Goal: Task Accomplishment & Management: Manage account settings

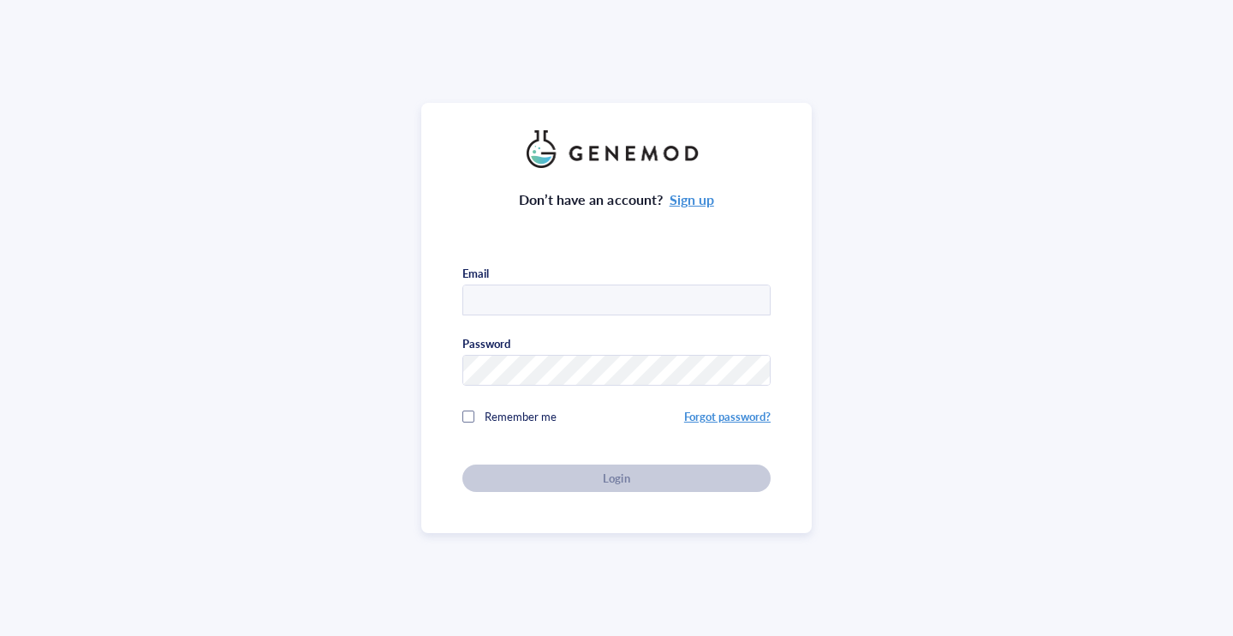
type input "[EMAIL_ADDRESS][DOMAIN_NAME]"
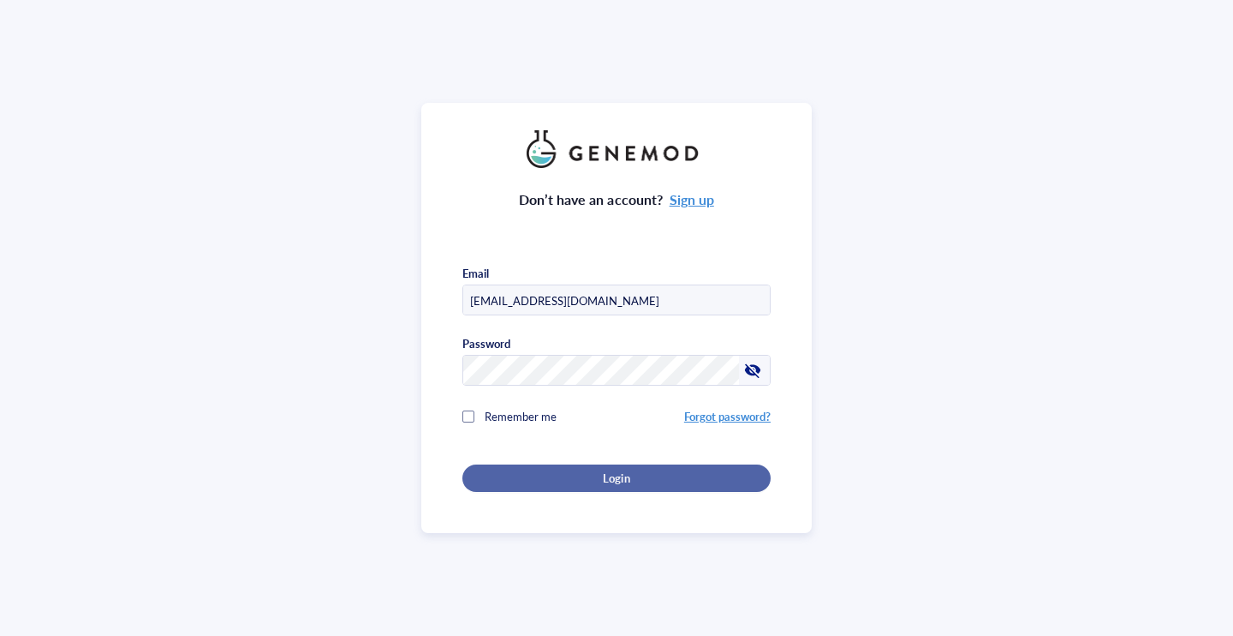
click at [572, 464] on button "Login" at bounding box center [617, 477] width 308 height 27
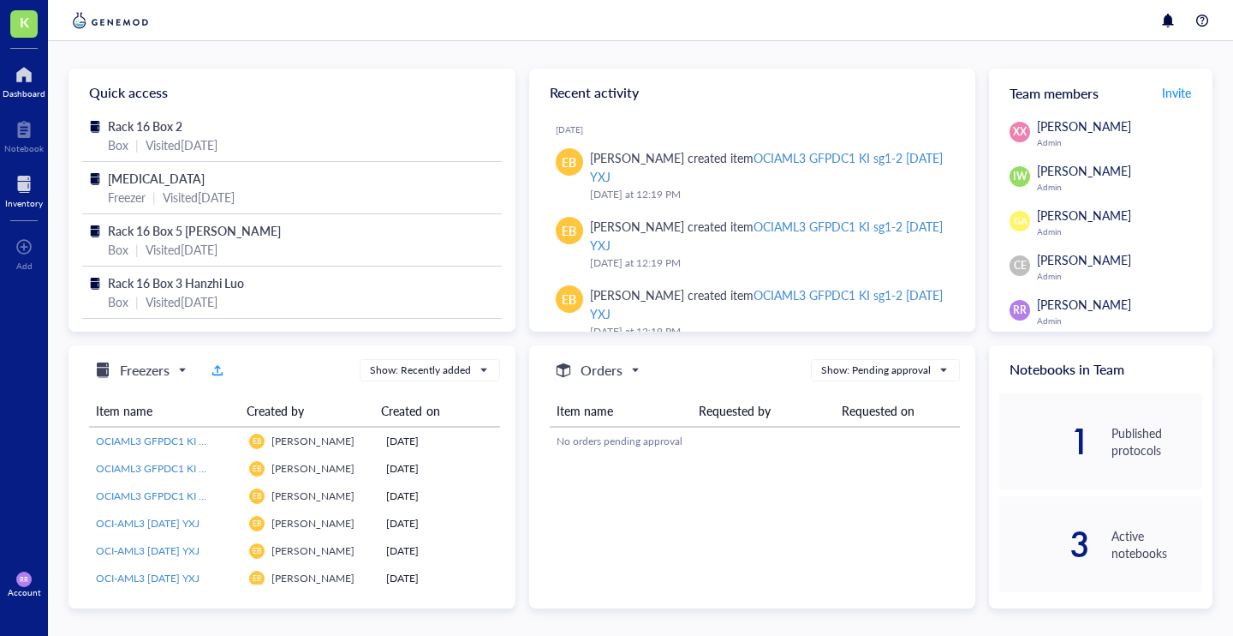
click at [26, 182] on div at bounding box center [24, 183] width 38 height 27
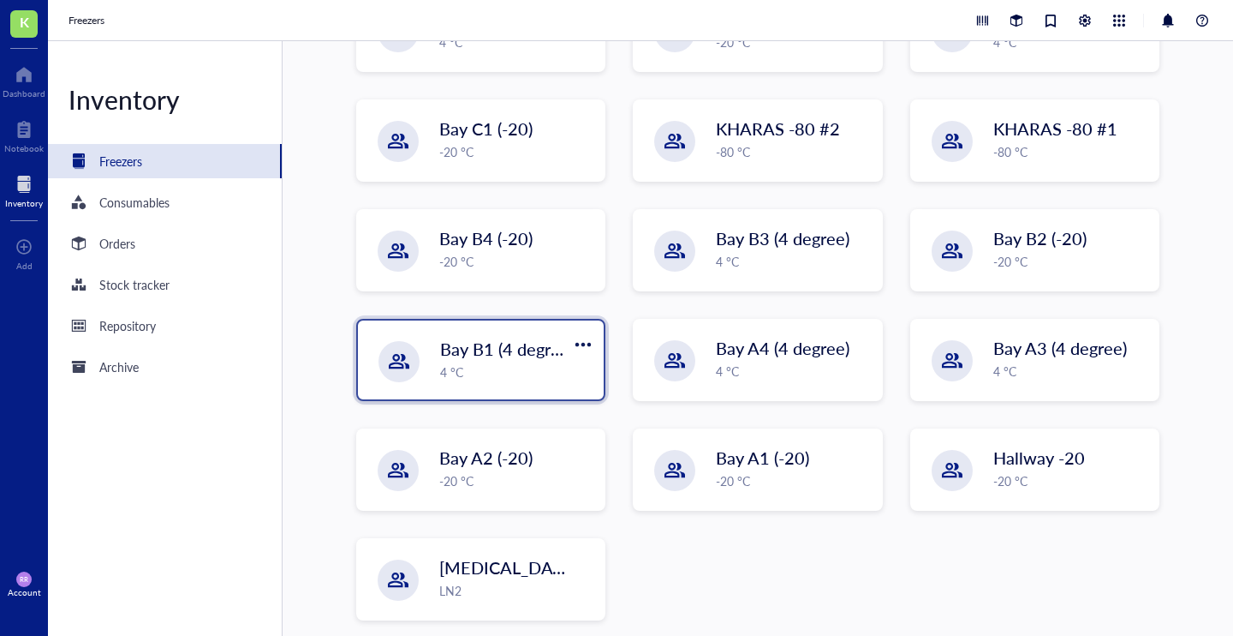
scroll to position [324, 0]
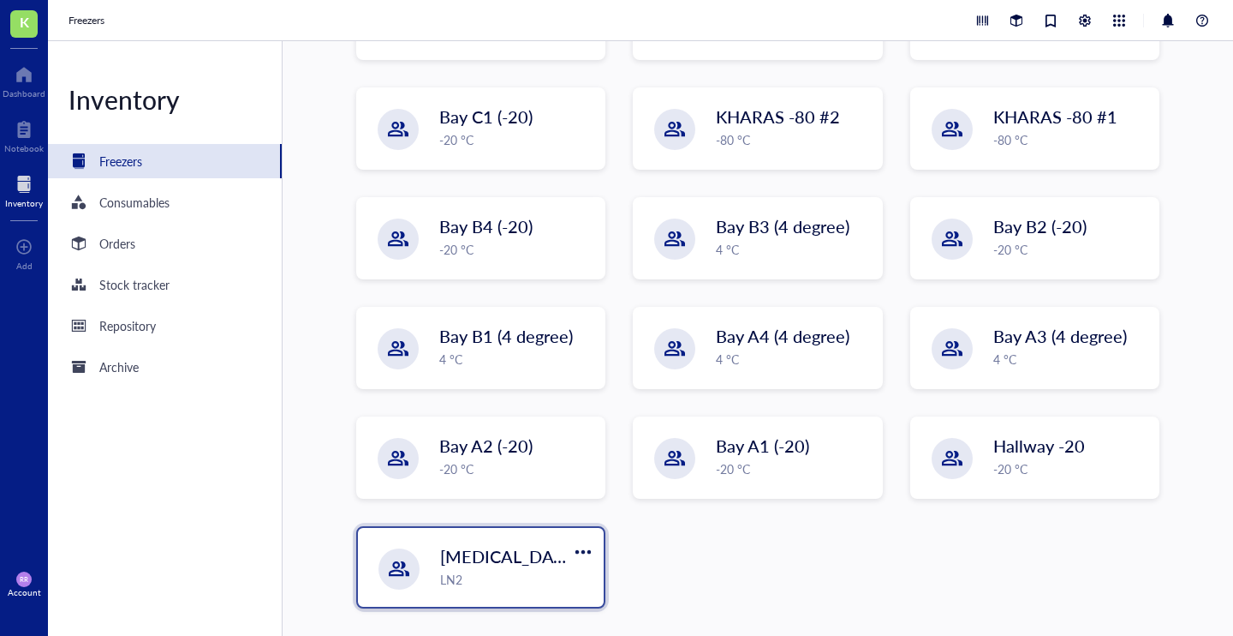
click at [466, 561] on span "[MEDICAL_DATA]" at bounding box center [510, 556] width 140 height 24
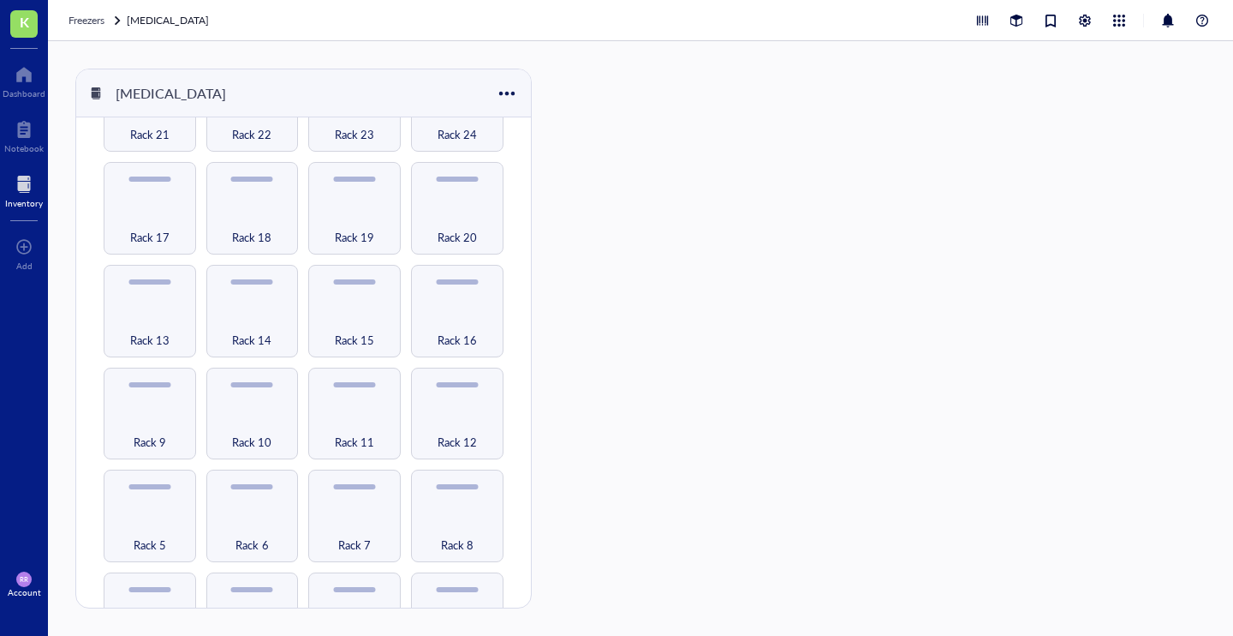
scroll to position [215, 0]
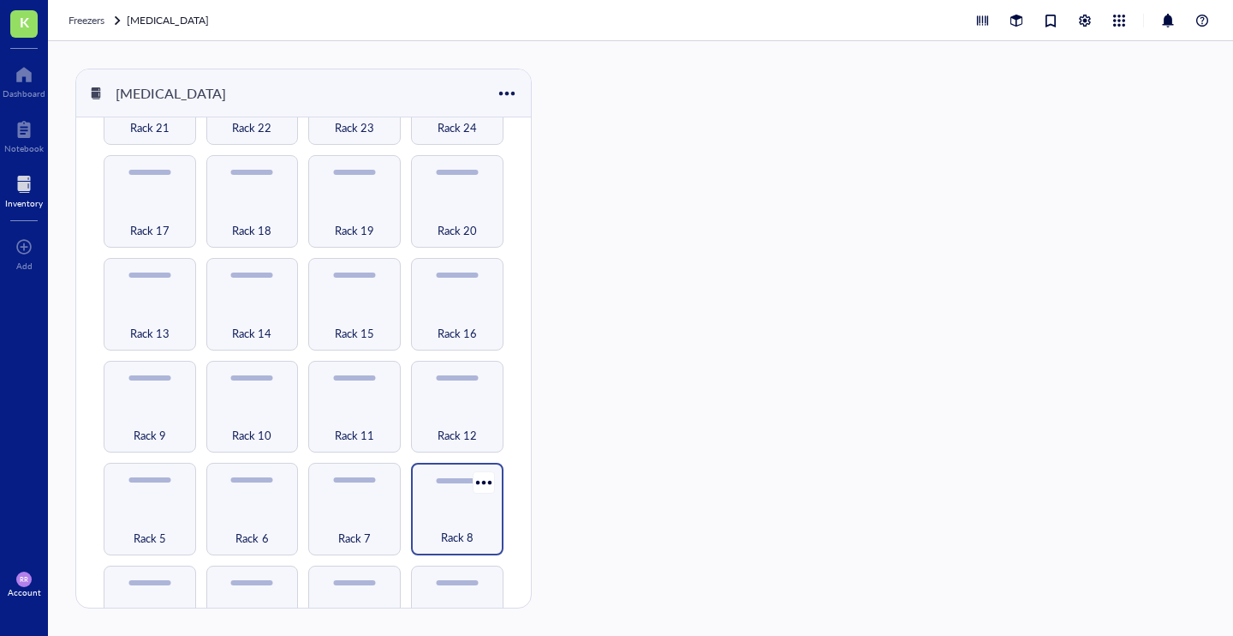
click at [430, 511] on div "Rack 8" at bounding box center [457, 528] width 75 height 38
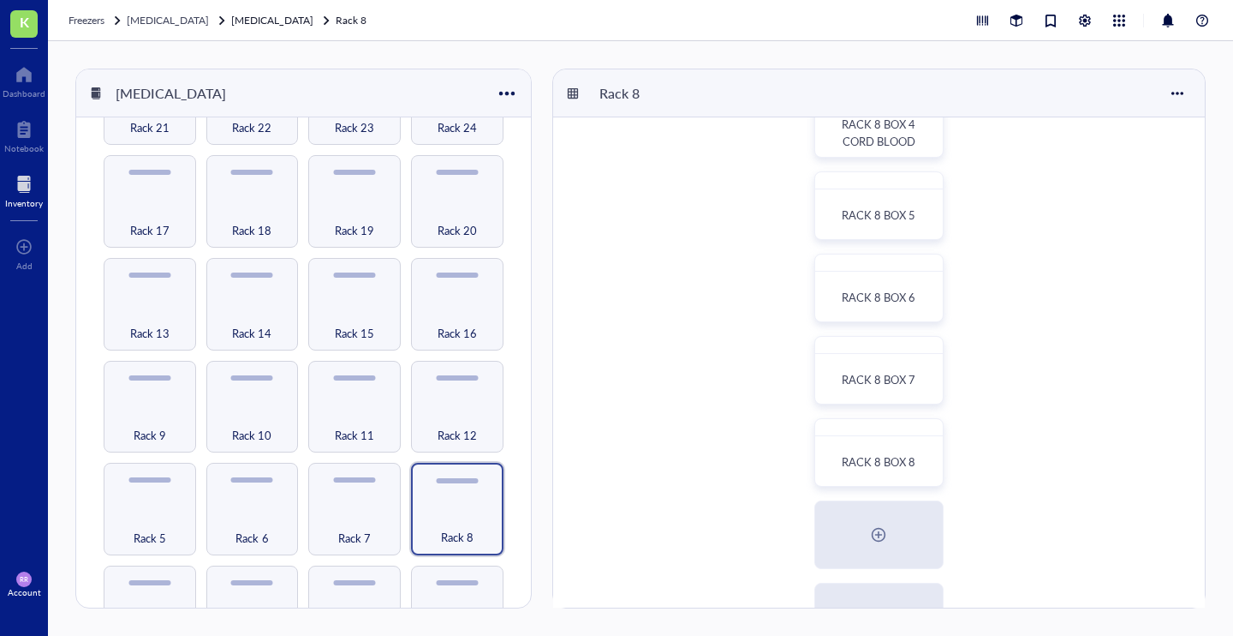
scroll to position [337, 0]
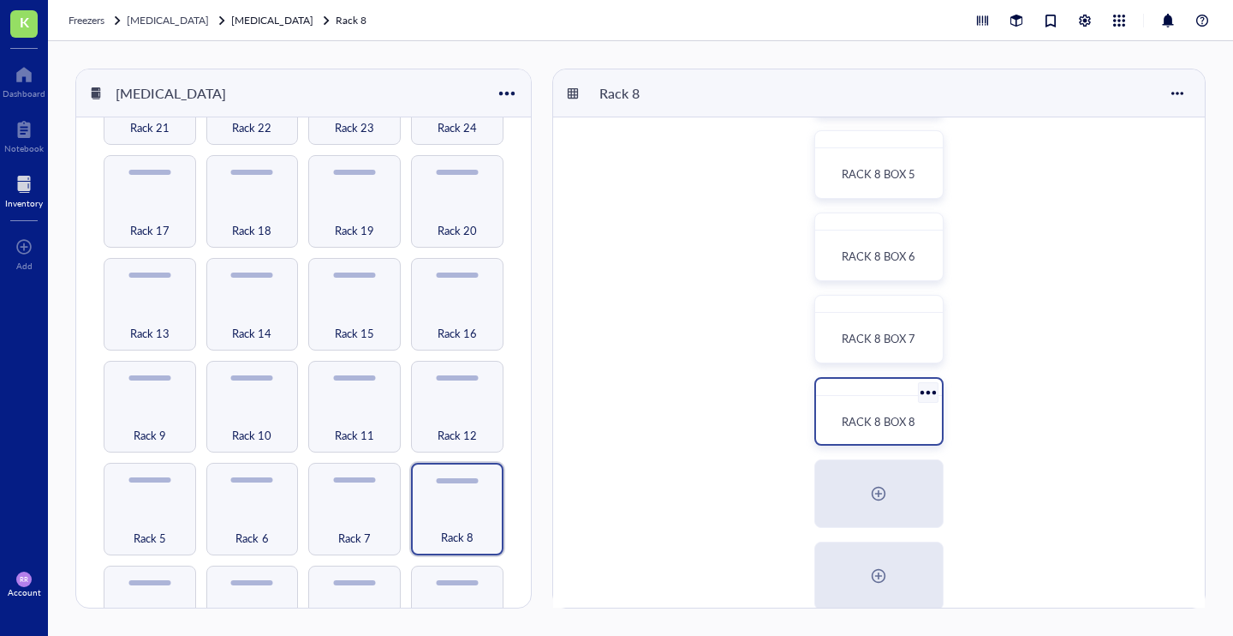
click at [863, 401] on div "RACK 8 BOX 8" at bounding box center [879, 411] width 129 height 69
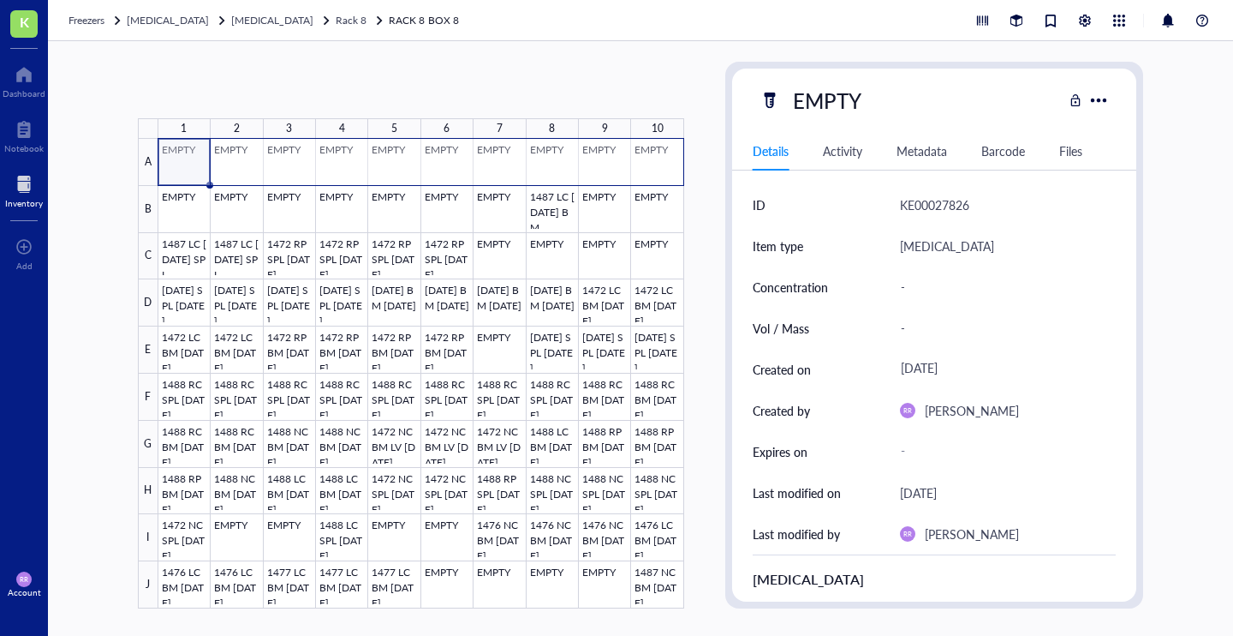
drag, startPoint x: 187, startPoint y: 158, endPoint x: 645, endPoint y: 174, distance: 458.5
click at [645, 174] on div at bounding box center [421, 373] width 526 height 469
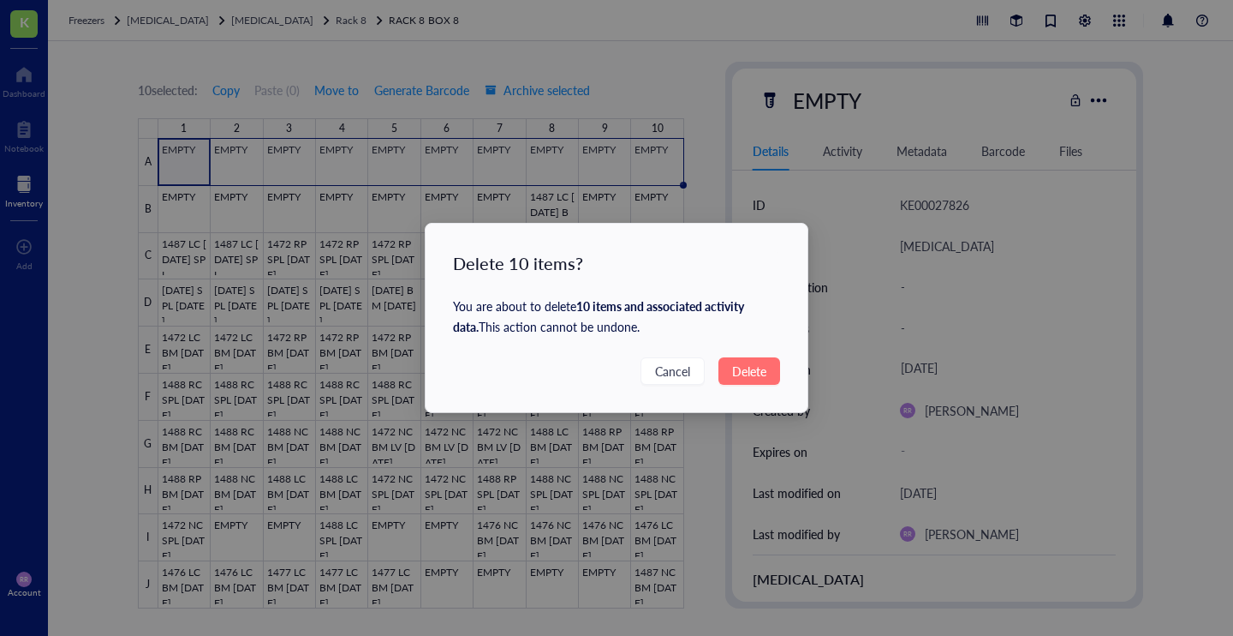
click at [732, 367] on span "Delete" at bounding box center [749, 370] width 34 height 19
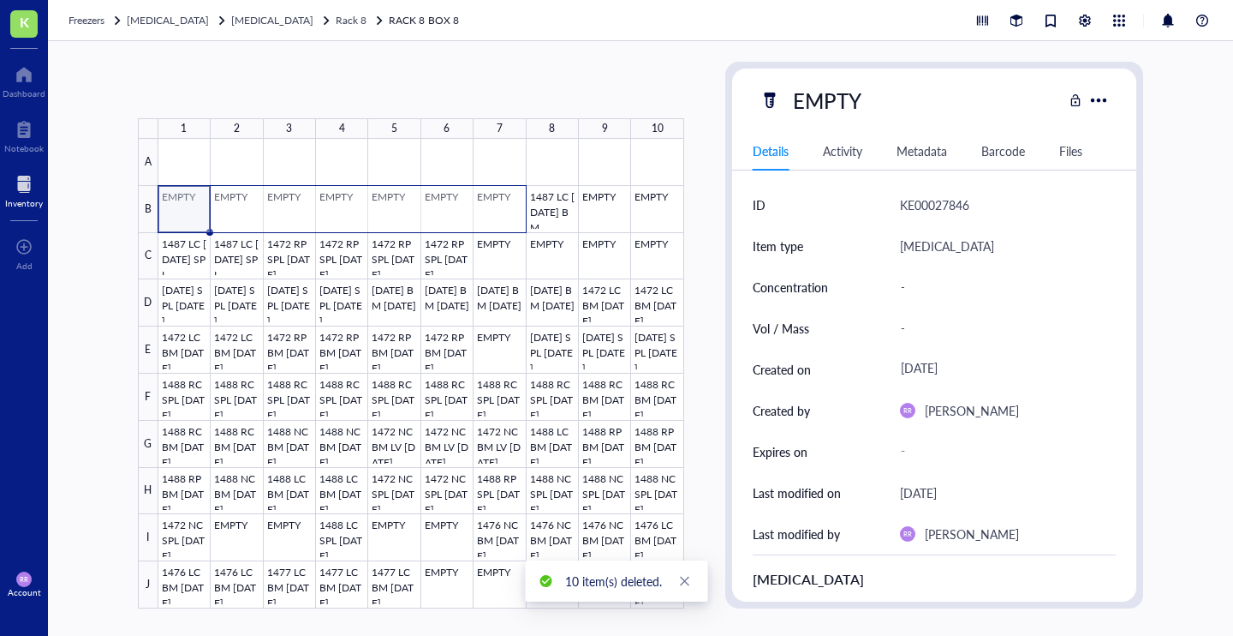
drag, startPoint x: 188, startPoint y: 200, endPoint x: 512, endPoint y: 226, distance: 324.9
click at [512, 226] on div at bounding box center [421, 373] width 526 height 469
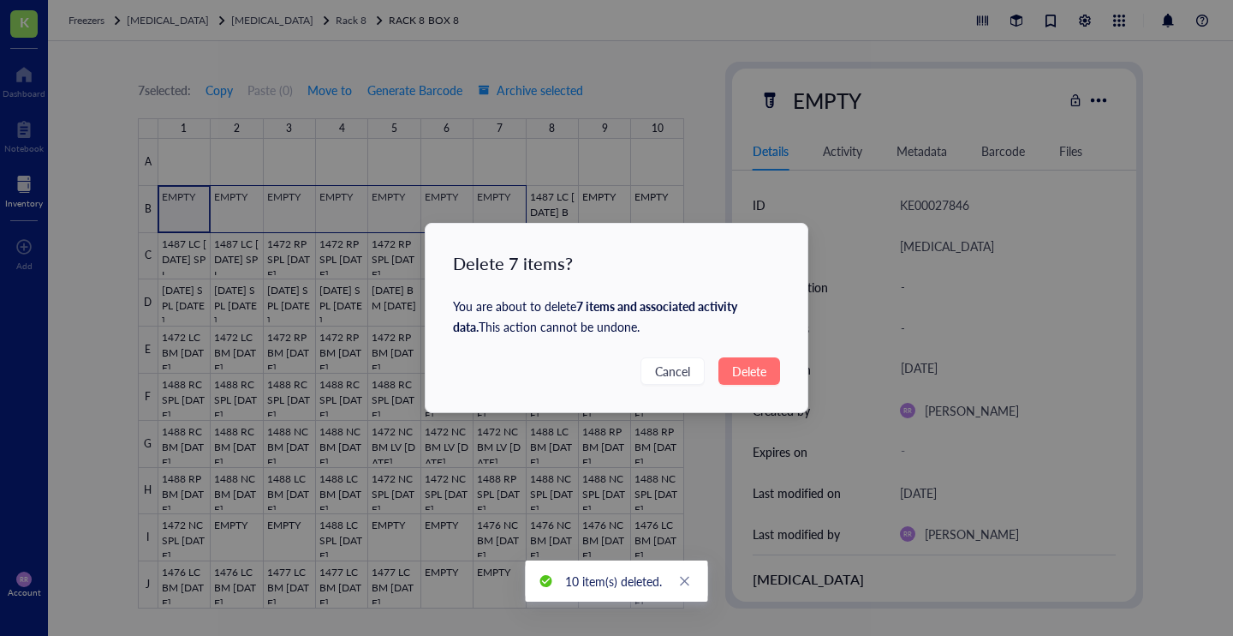
click at [751, 372] on span "Delete" at bounding box center [749, 370] width 34 height 19
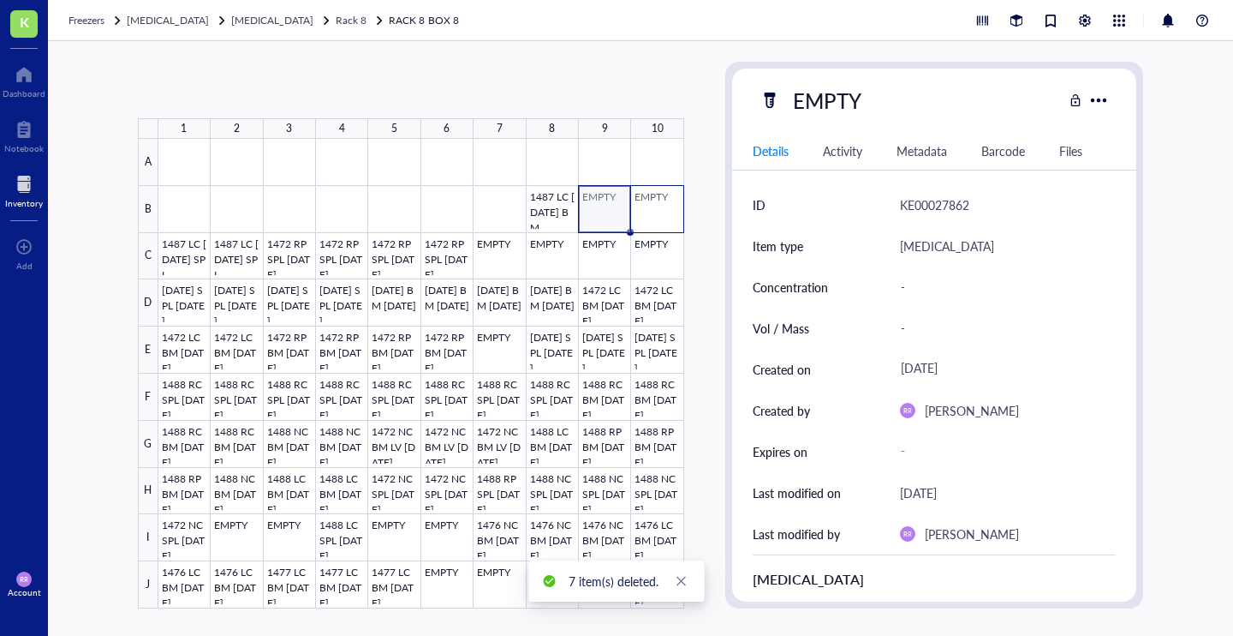
drag, startPoint x: 610, startPoint y: 210, endPoint x: 669, endPoint y: 210, distance: 59.1
click at [669, 210] on div at bounding box center [421, 373] width 526 height 469
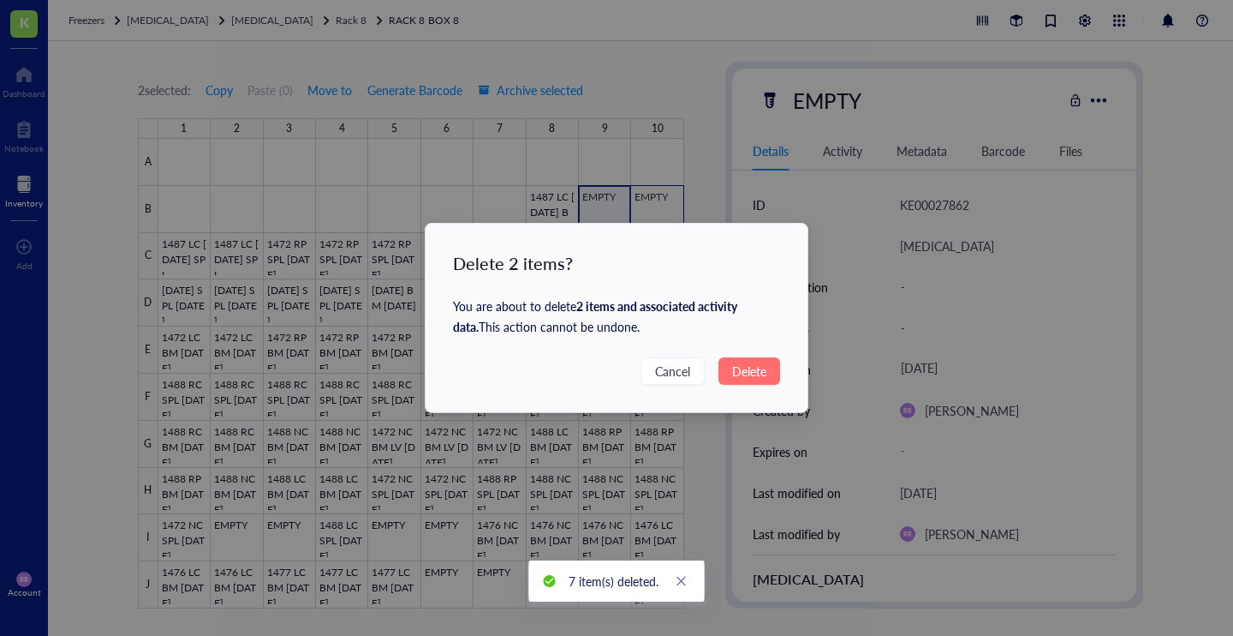
click at [735, 367] on span "Delete" at bounding box center [749, 370] width 34 height 19
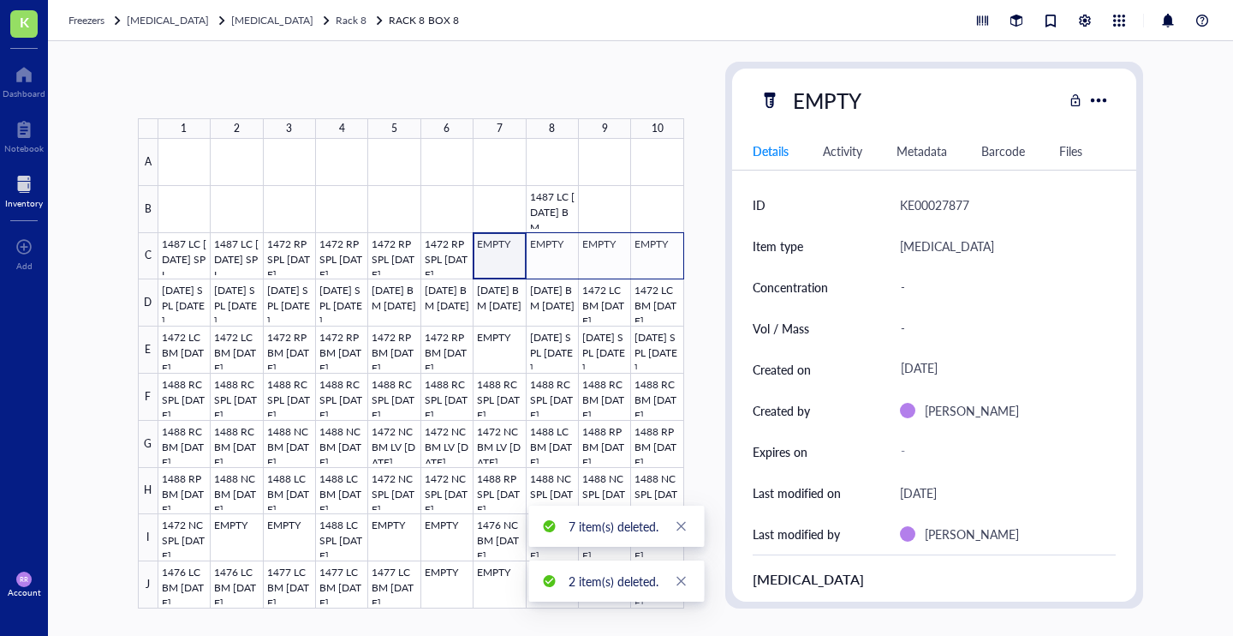
drag, startPoint x: 503, startPoint y: 253, endPoint x: 694, endPoint y: 256, distance: 191.0
click at [694, 256] on div "1 2 3 4 5 6 7 8 9 10 A B C D E F G H I J 1487 LC [DATE] BM 1487 LC [DATE] SPL 1…" at bounding box center [640, 338] width 1185 height 594
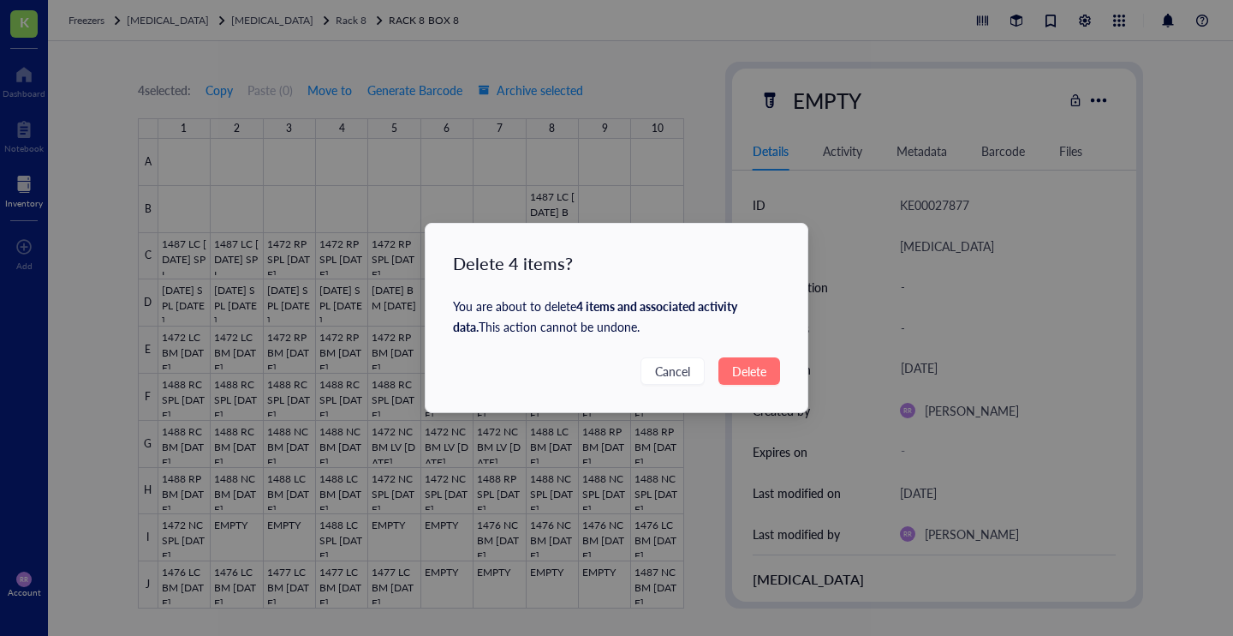
click at [759, 372] on span "Delete" at bounding box center [749, 370] width 34 height 19
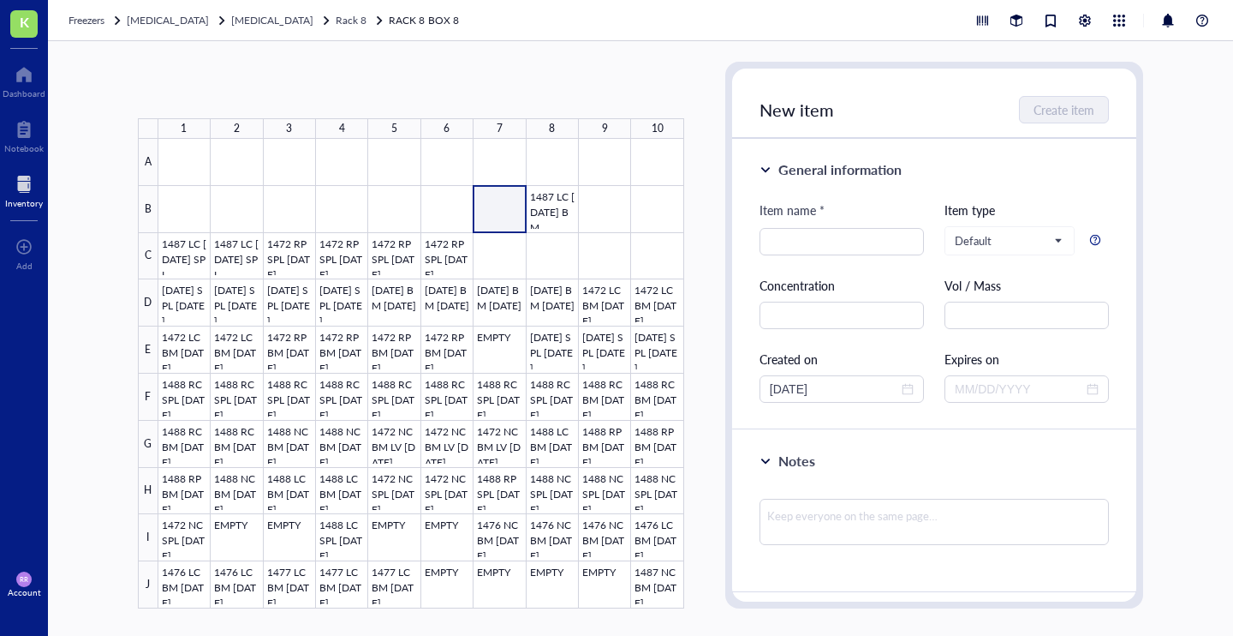
click at [475, 188] on div at bounding box center [421, 373] width 526 height 469
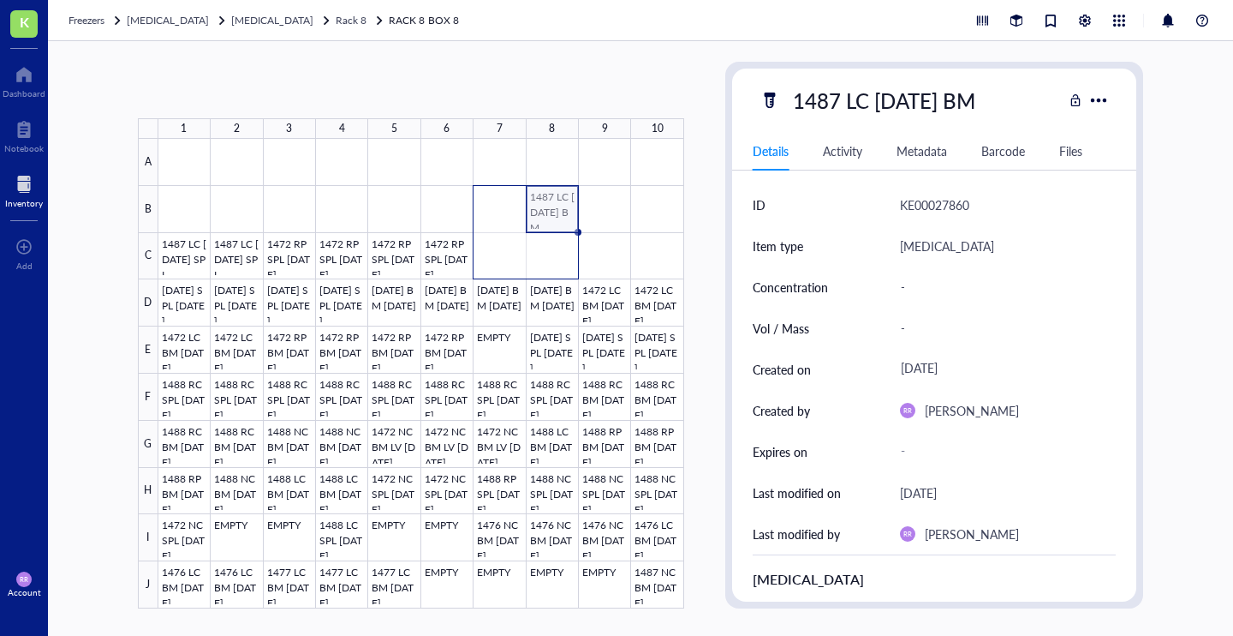
drag, startPoint x: 549, startPoint y: 200, endPoint x: 538, endPoint y: 216, distance: 19.0
click at [538, 216] on div at bounding box center [421, 373] width 526 height 469
click at [552, 211] on div at bounding box center [421, 373] width 526 height 469
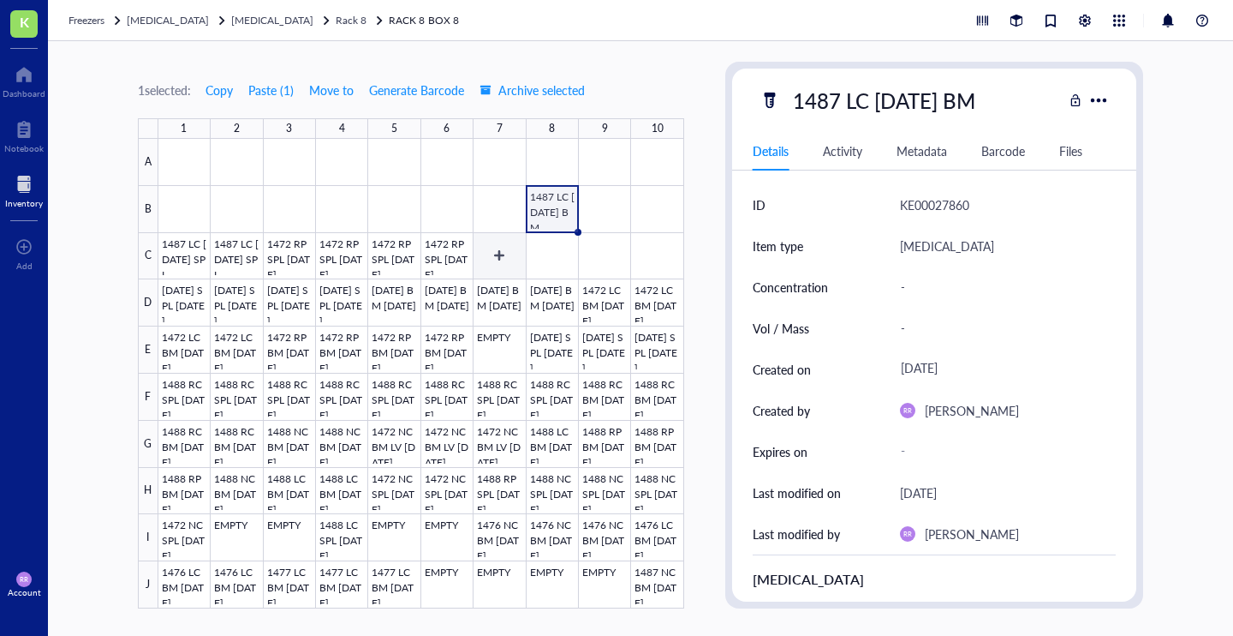
click at [483, 260] on div at bounding box center [421, 373] width 526 height 469
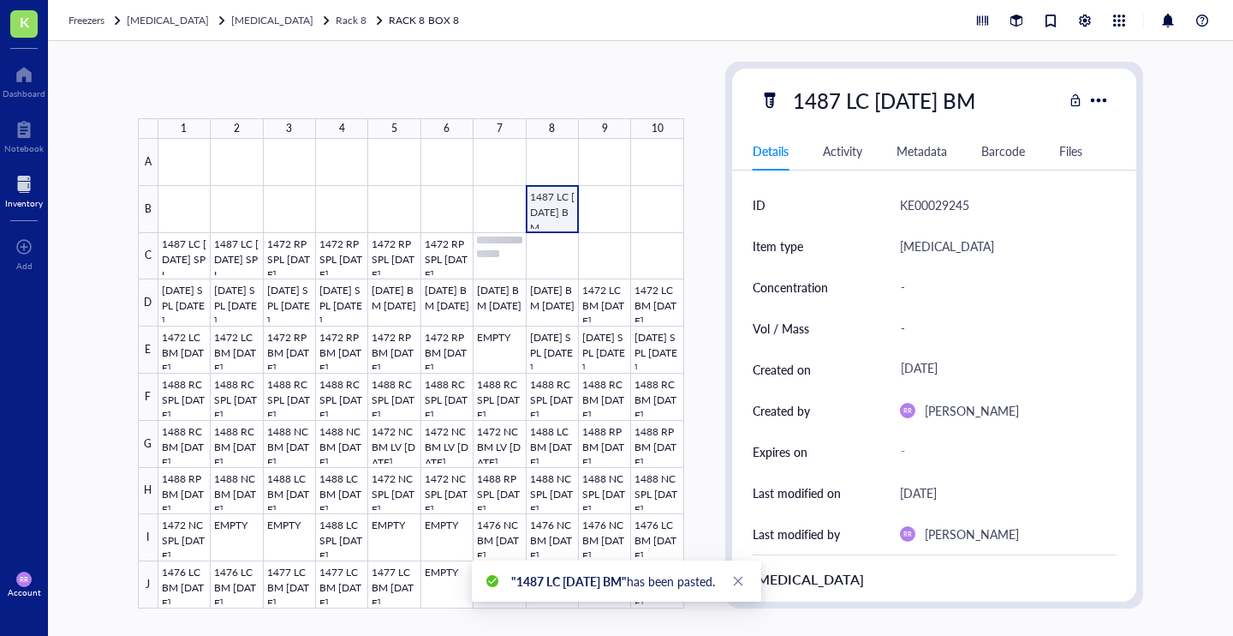
click at [550, 206] on div at bounding box center [421, 373] width 526 height 469
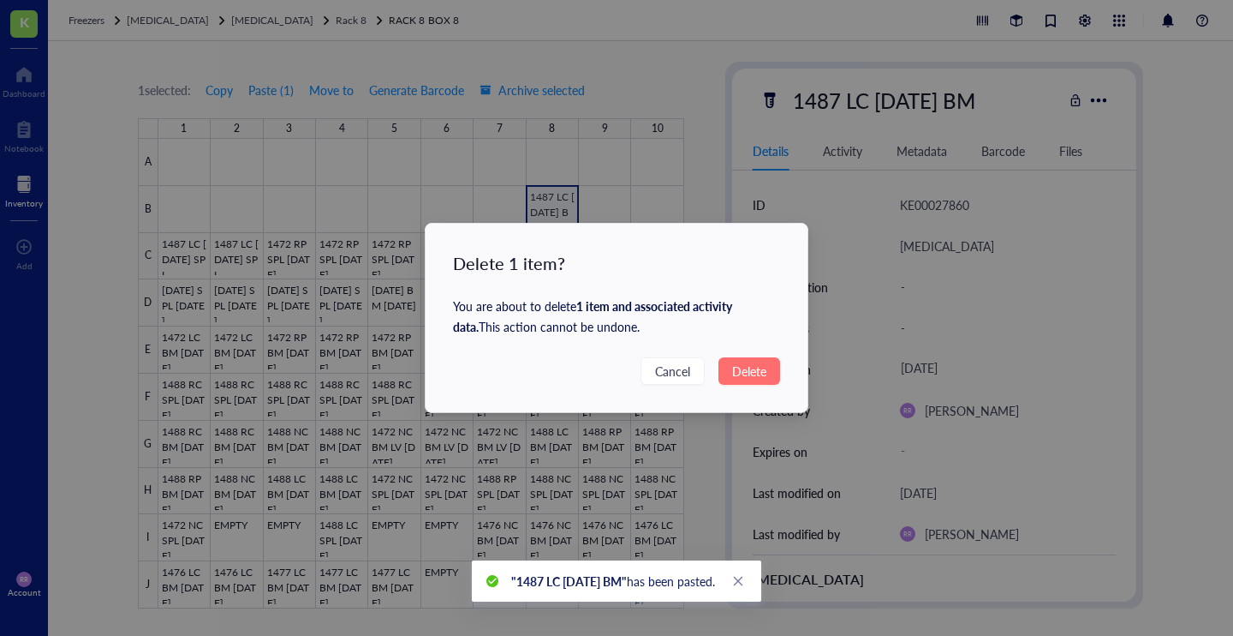
click at [754, 364] on span "Delete" at bounding box center [749, 370] width 34 height 19
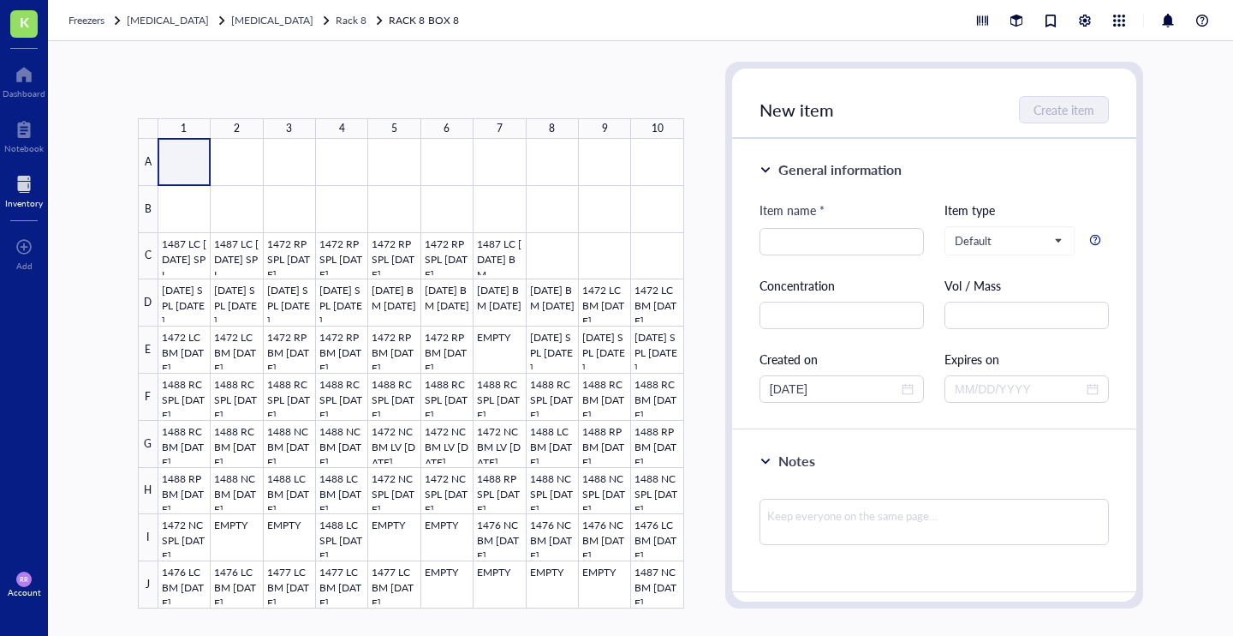
click at [192, 172] on div at bounding box center [421, 373] width 526 height 469
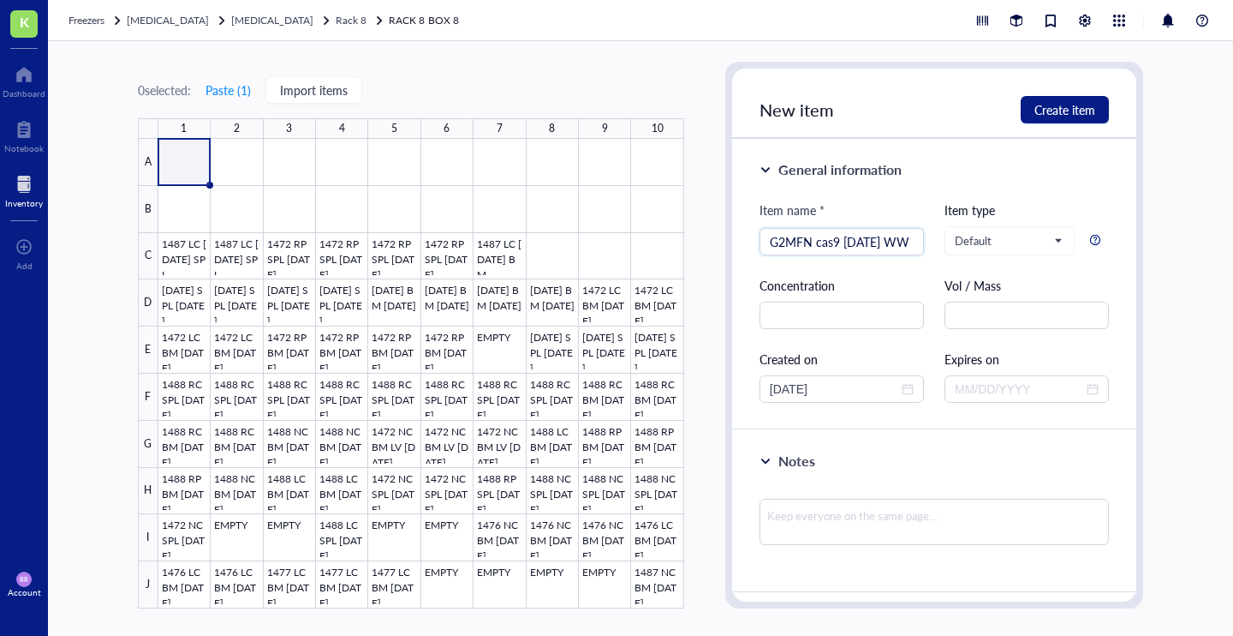
type input "G2MFN cas9 [DATE] WW"
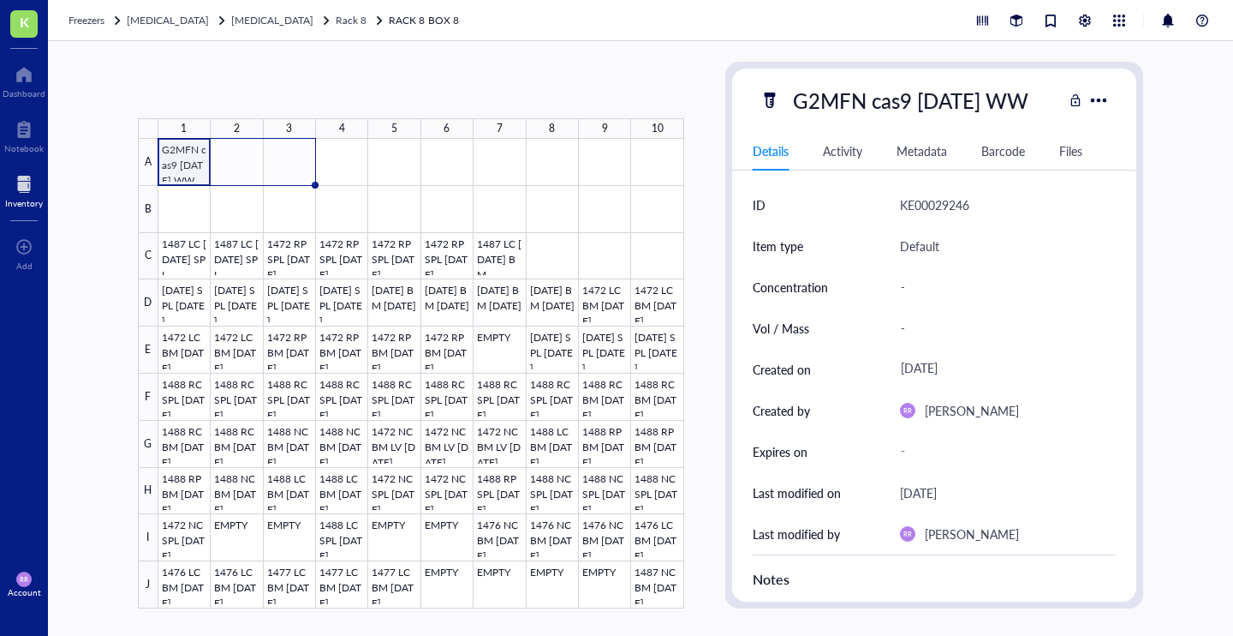
drag, startPoint x: 209, startPoint y: 183, endPoint x: 295, endPoint y: 182, distance: 85.7
click at [0, 0] on div "G2MFN cas9 [DATE] WW 1487 LC [DATE] SPL 1487 LC [DATE] SPL 1472 RP SPL [DATE] 1…" at bounding box center [0, 0] width 0 height 0
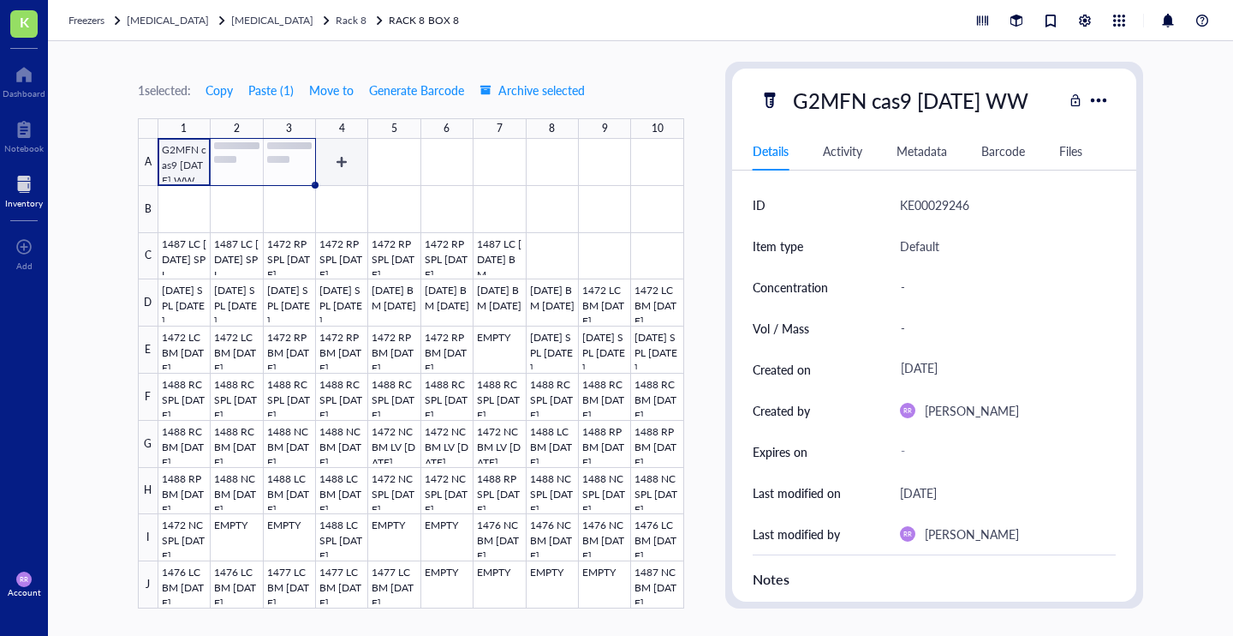
click at [353, 171] on div at bounding box center [421, 373] width 526 height 469
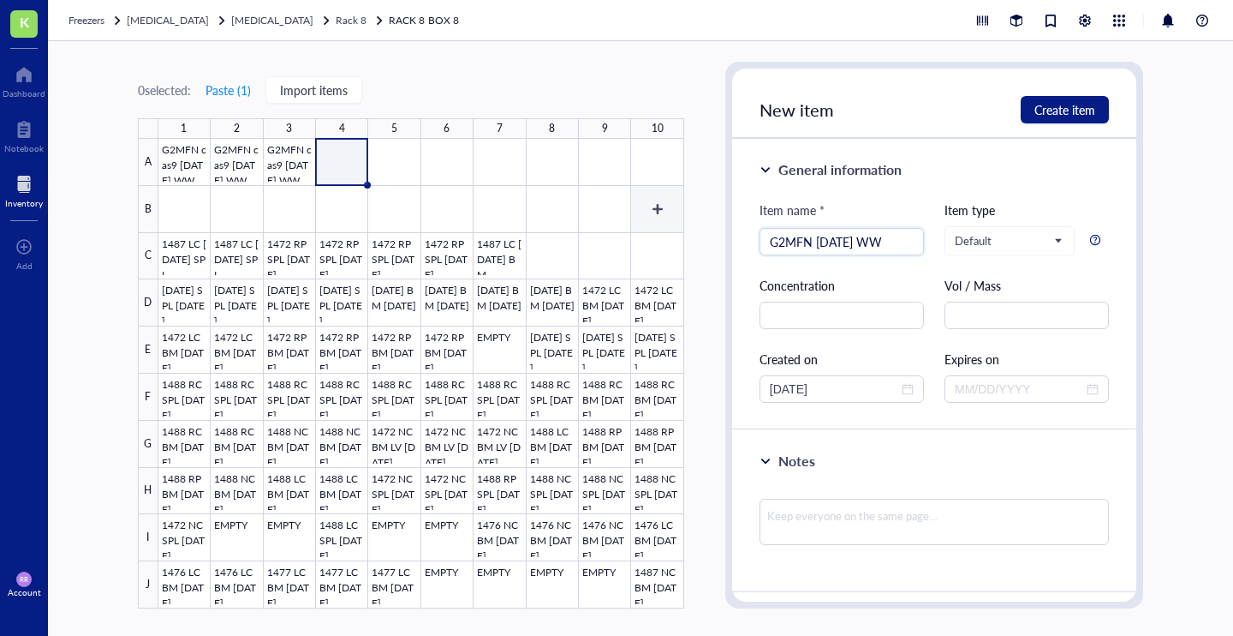
type input "G2MFN [DATE] WW"
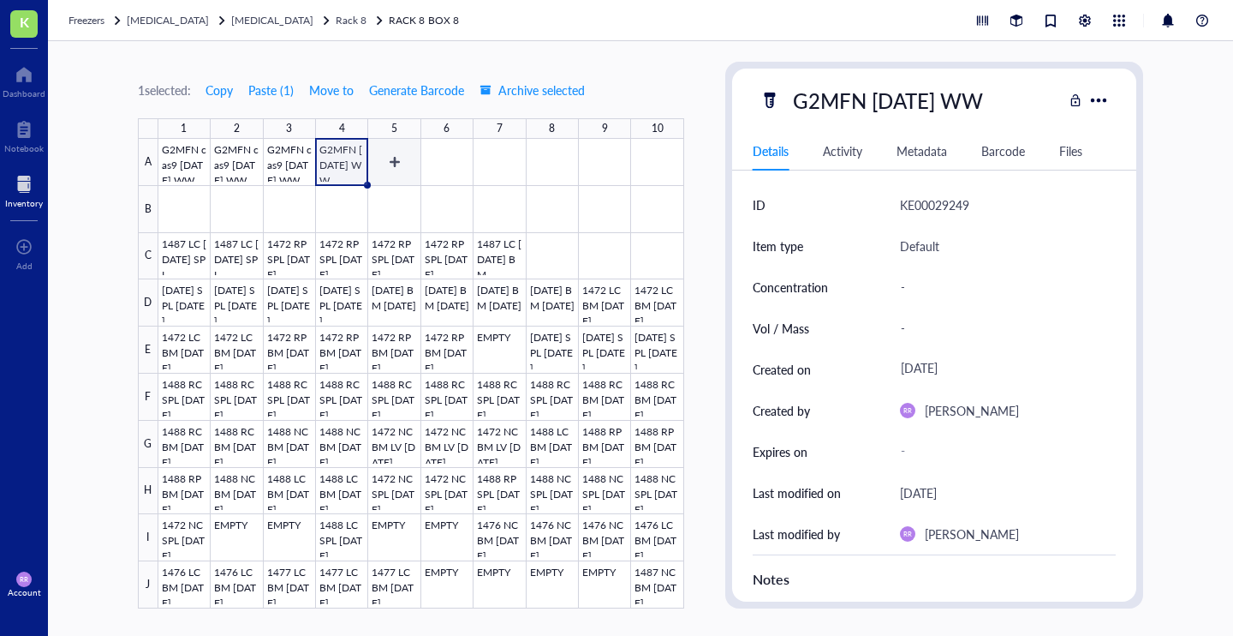
click at [391, 163] on div at bounding box center [421, 373] width 526 height 469
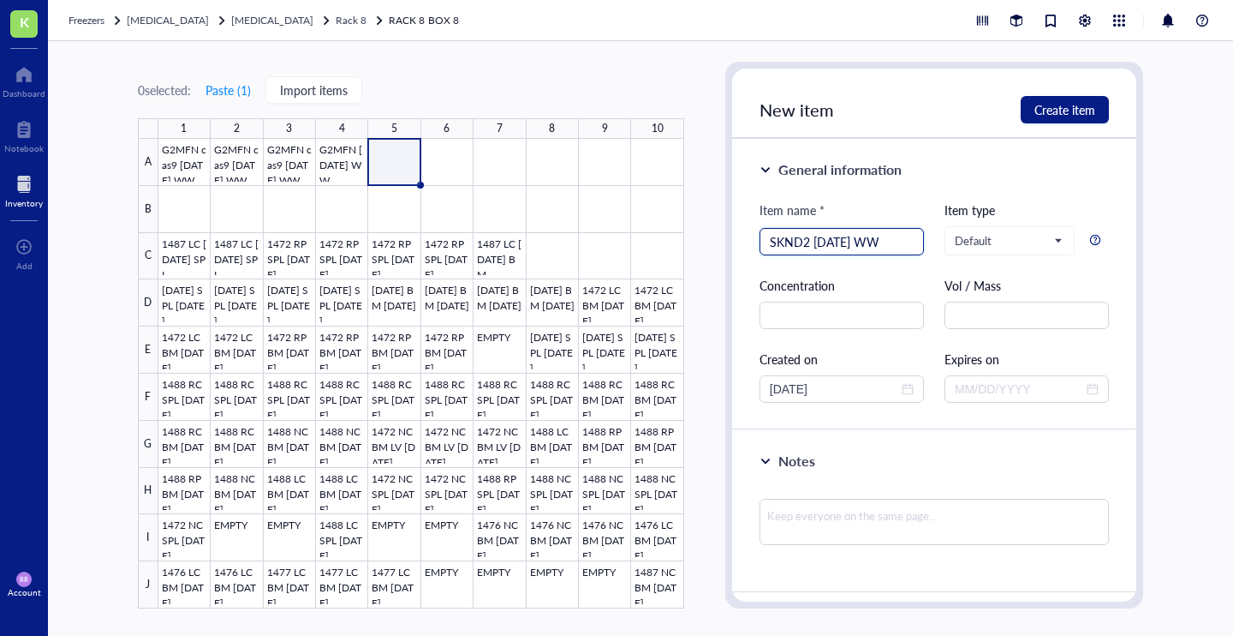
type input "SKND2 [DATE] WW"
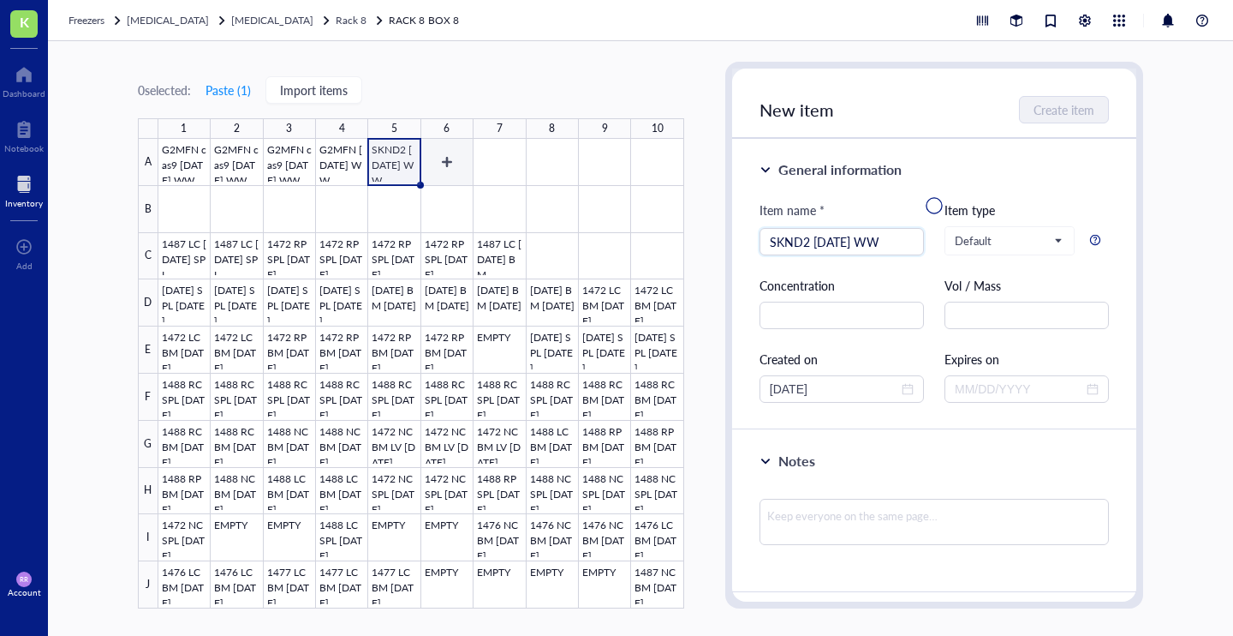
click at [458, 168] on div at bounding box center [421, 373] width 526 height 469
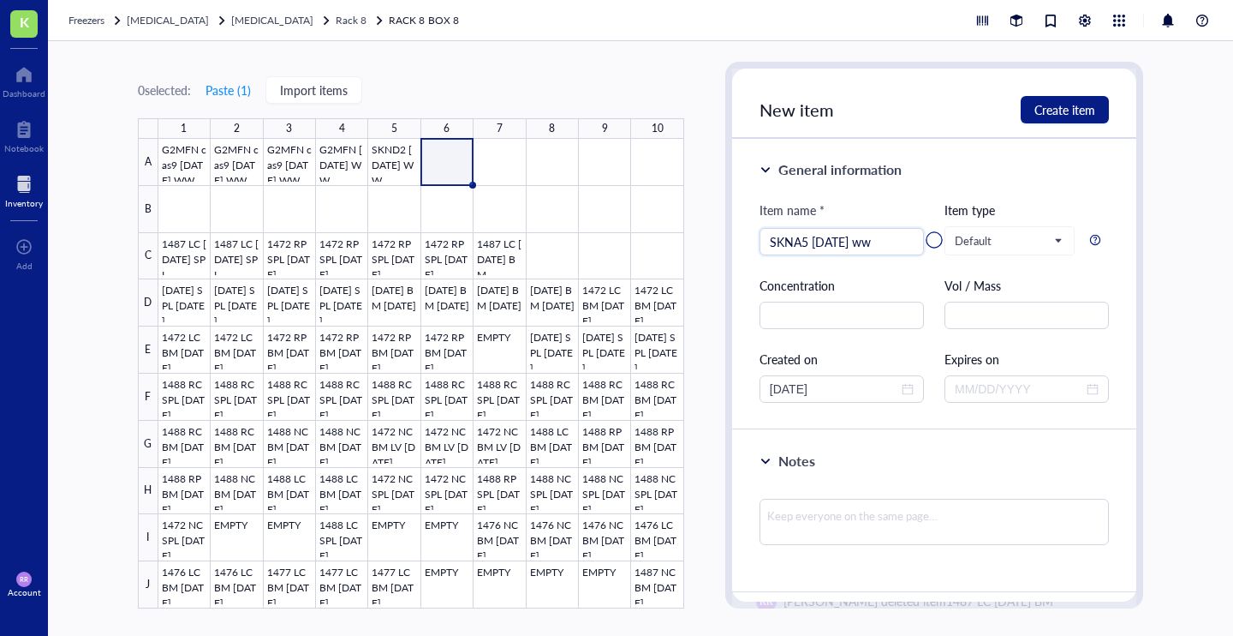
type input "SKNA5 [DATE] ww"
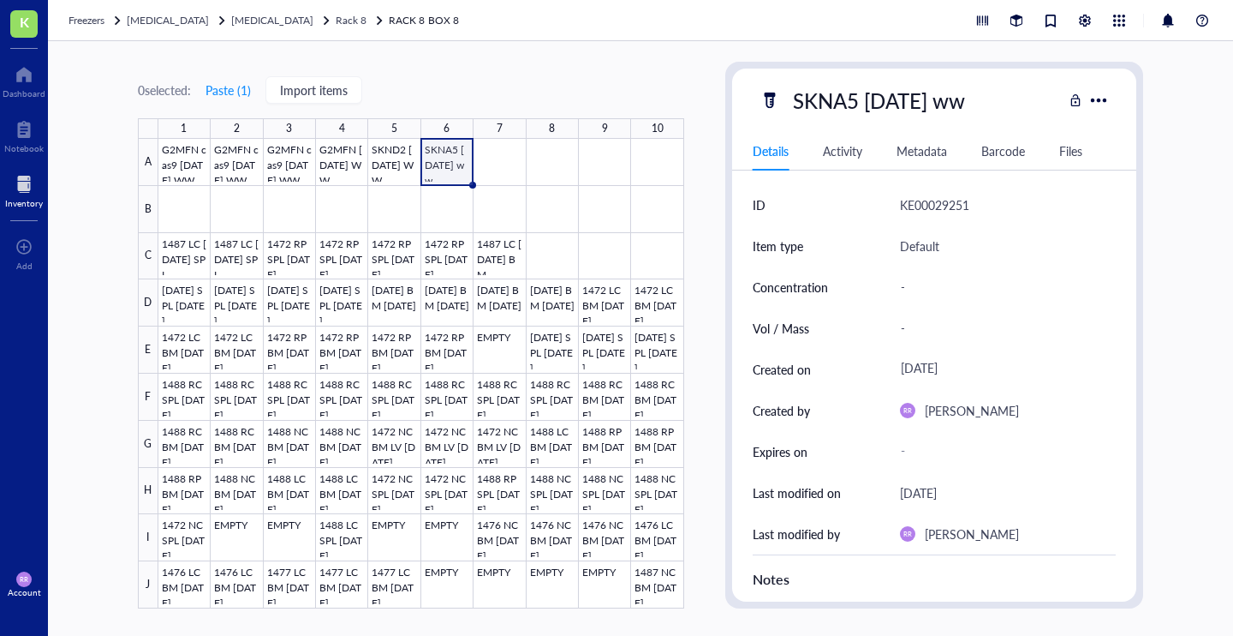
click at [412, 158] on div at bounding box center [421, 373] width 526 height 469
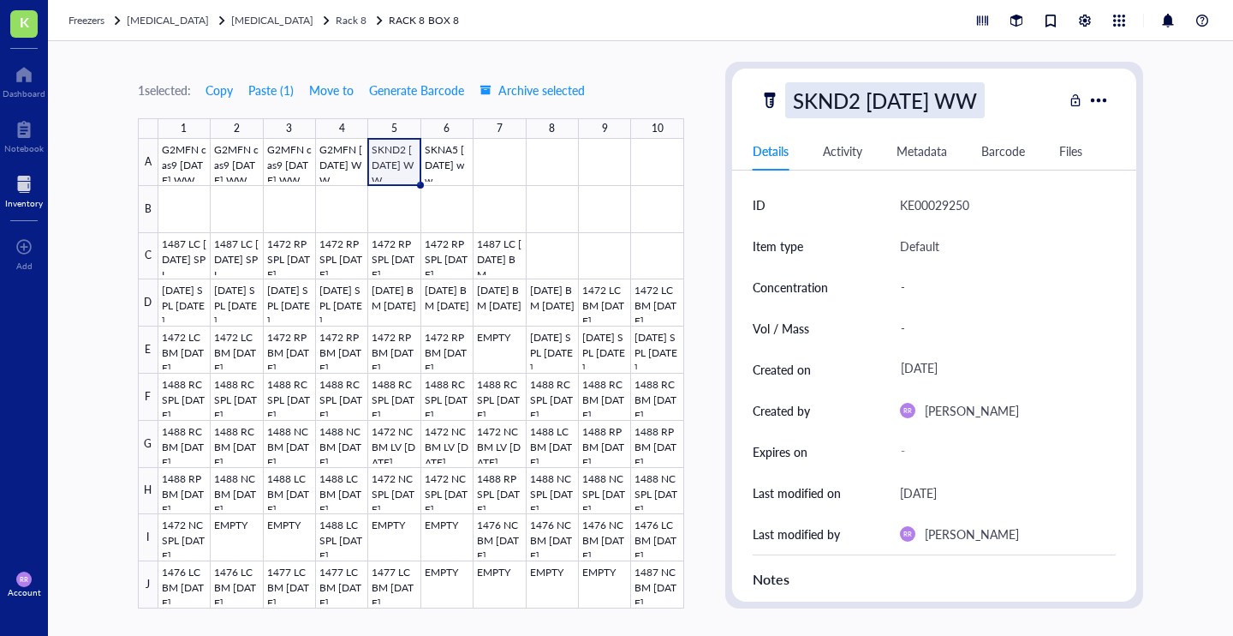
click at [915, 105] on div "SKND2 [DATE] WW" at bounding box center [885, 100] width 200 height 36
click at [952, 101] on input "SKND2 [DATE] WW" at bounding box center [900, 100] width 228 height 34
type input "SKND2 [DATE] WW"
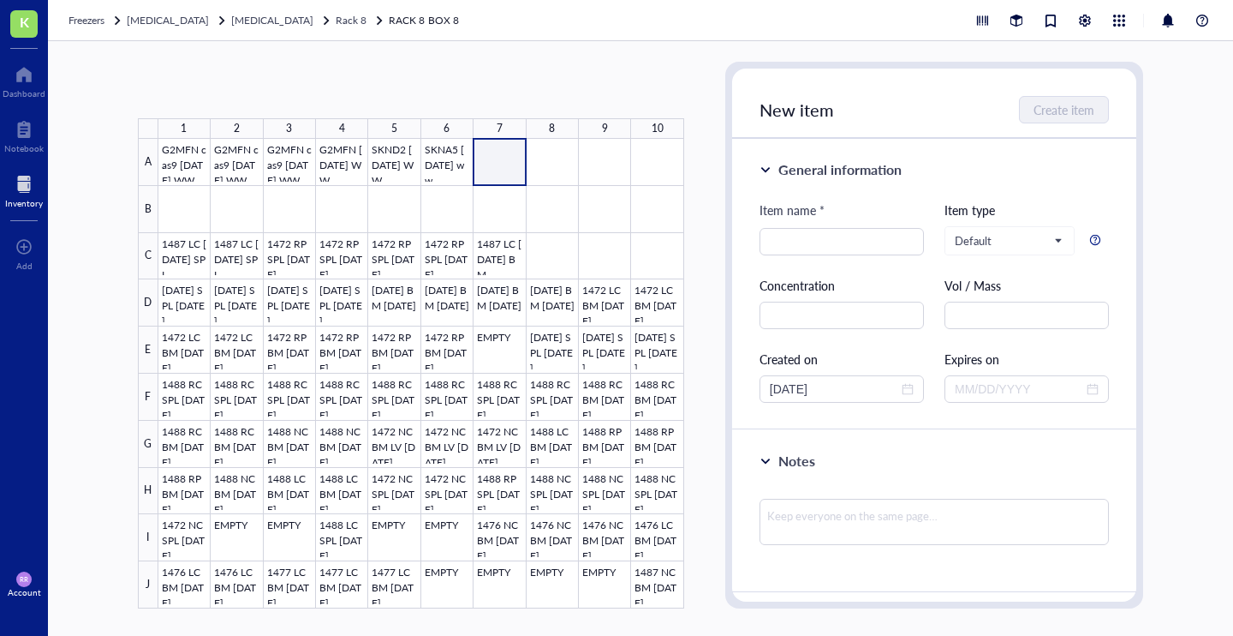
click at [501, 161] on div at bounding box center [421, 373] width 526 height 469
type input "SKND2 [DATE] ww"
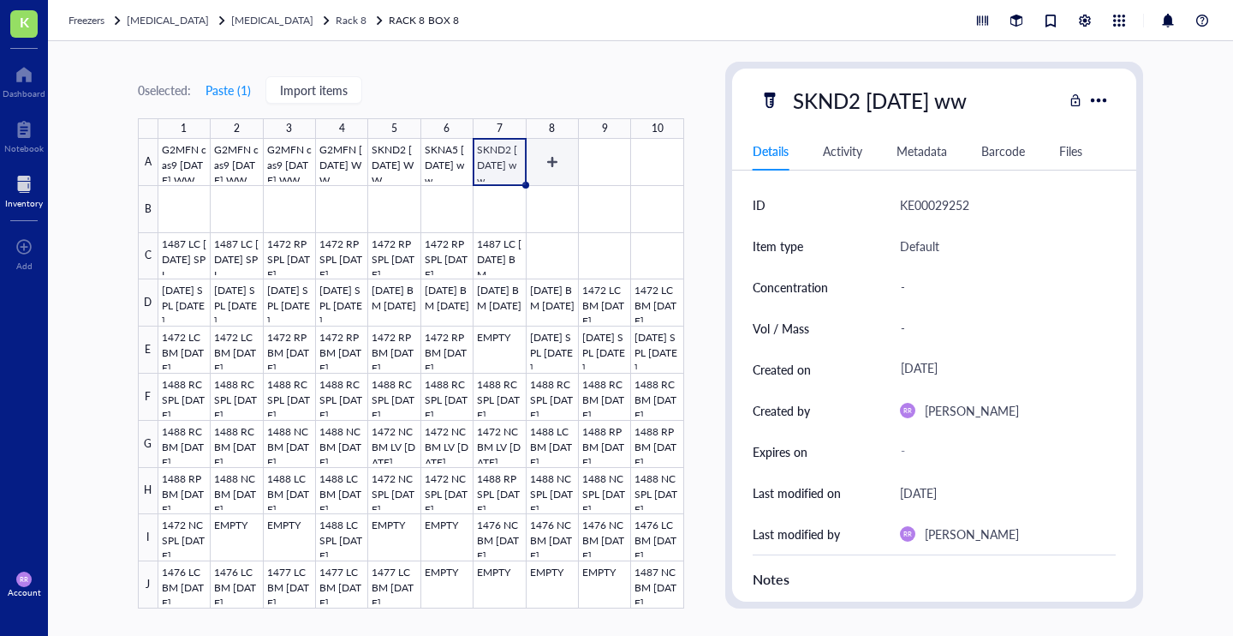
click at [548, 157] on div at bounding box center [421, 373] width 526 height 469
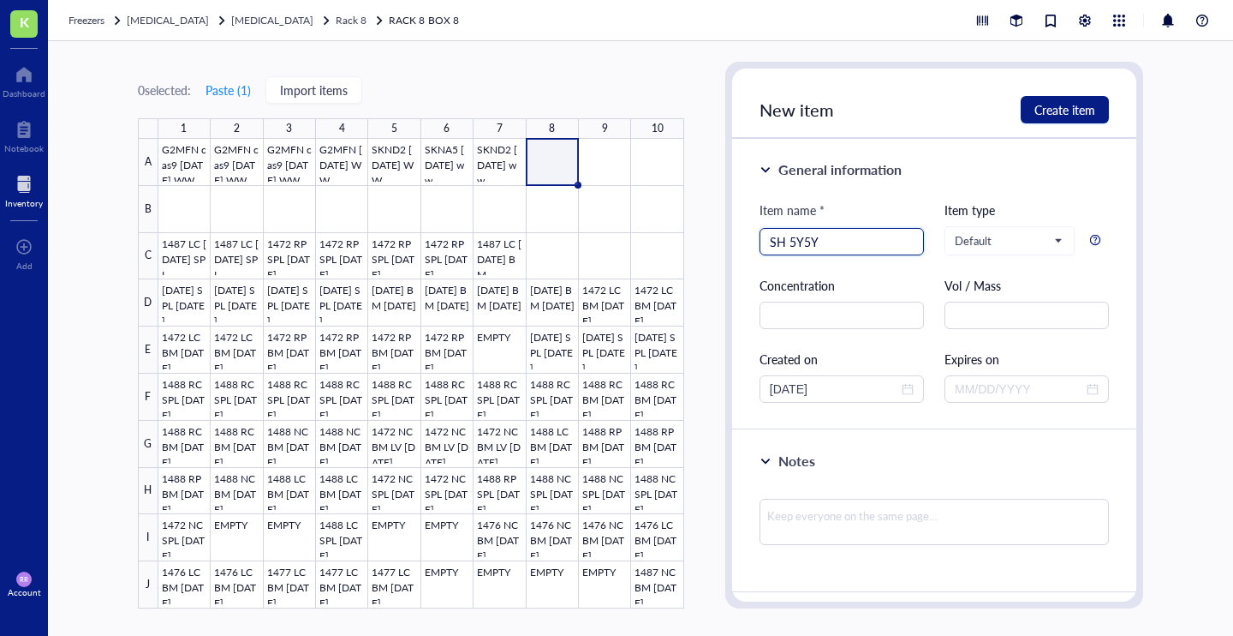
click at [789, 241] on input "SH 5Y5Y" at bounding box center [842, 242] width 144 height 26
click at [845, 245] on input "SH5Y5Y" at bounding box center [842, 242] width 144 height 26
type input "SH5Y5Y [DATE]"
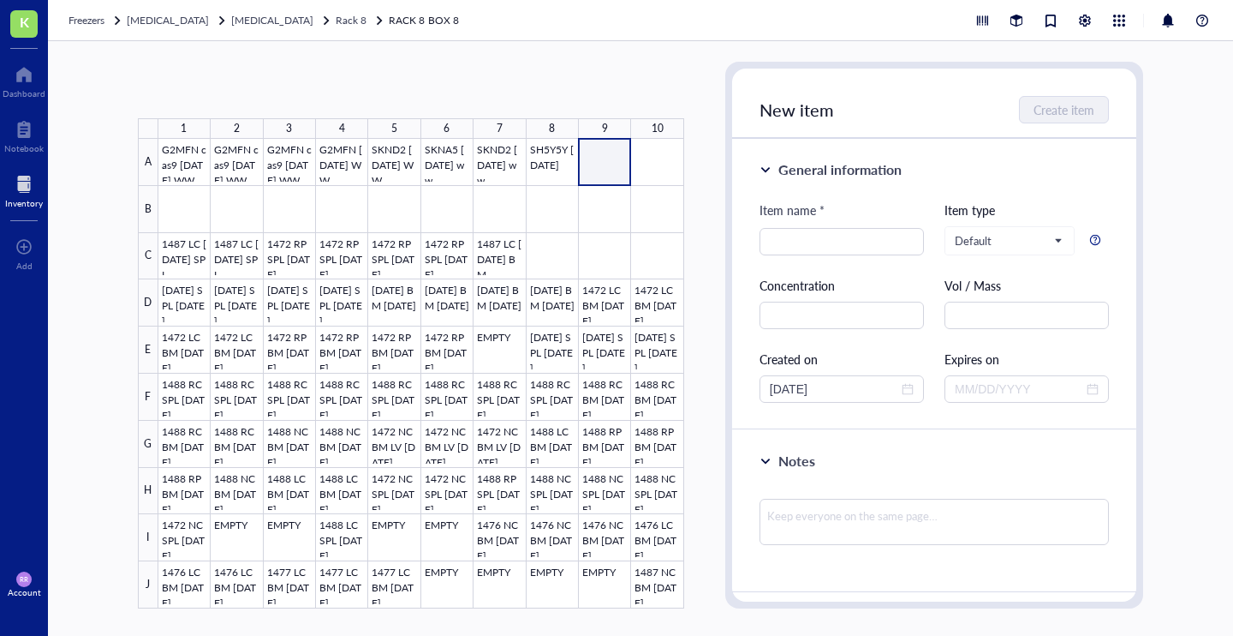
click at [606, 162] on div at bounding box center [421, 373] width 526 height 469
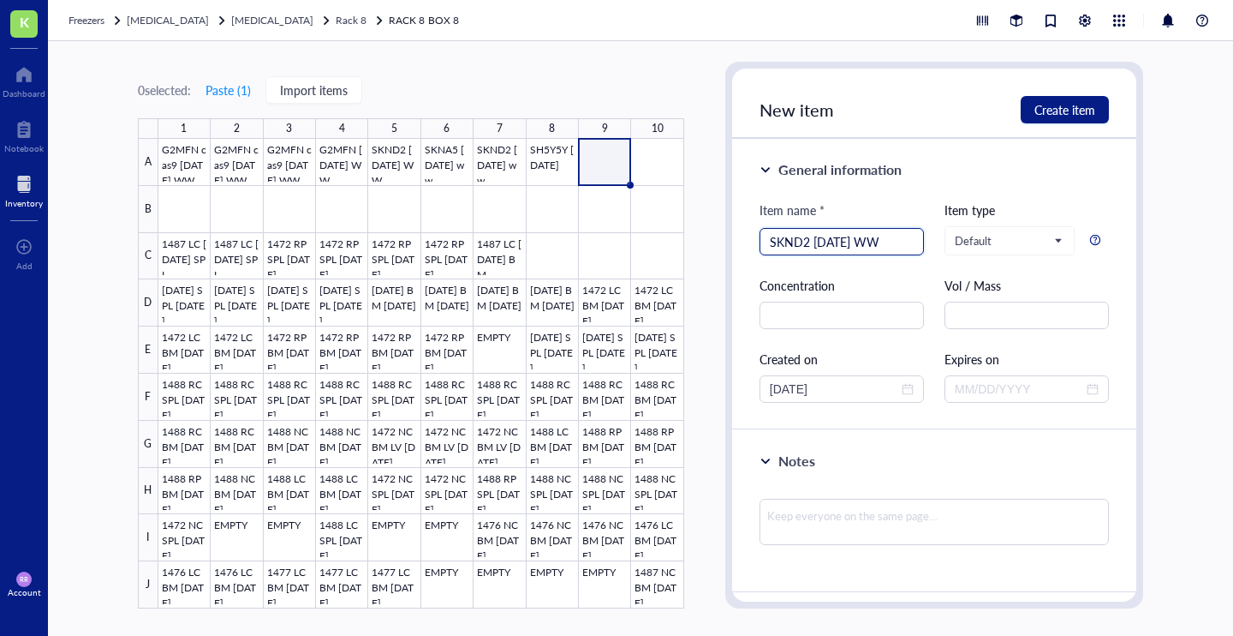
type input "SKND2 [DATE] WW"
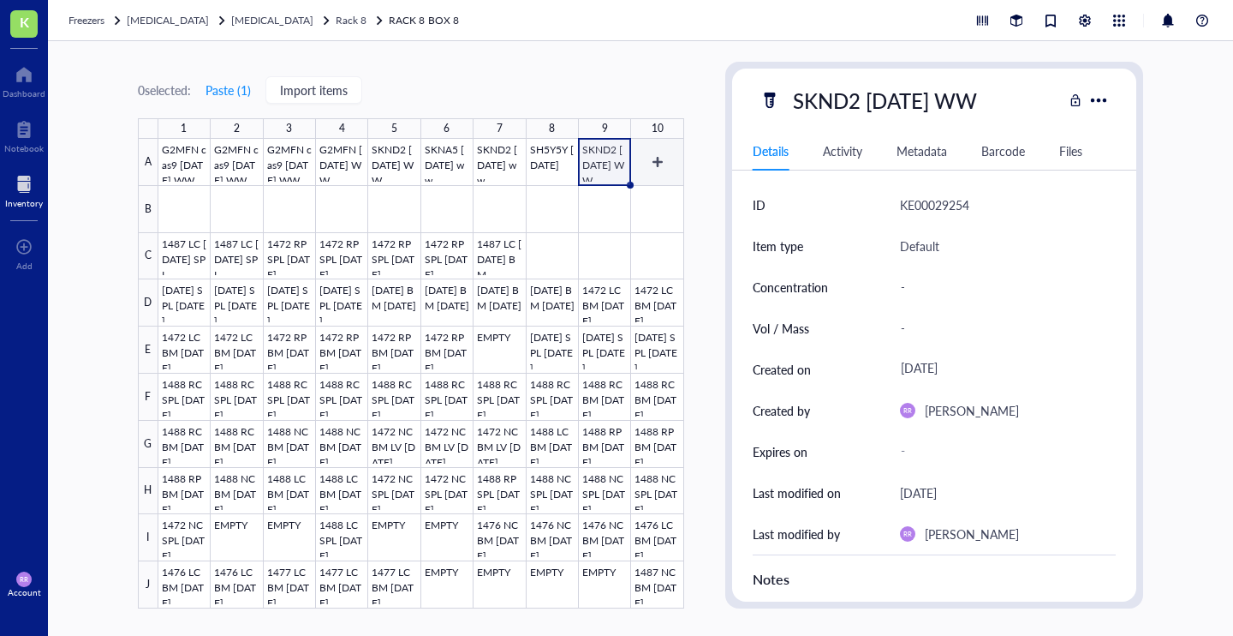
click at [660, 158] on div at bounding box center [421, 373] width 526 height 469
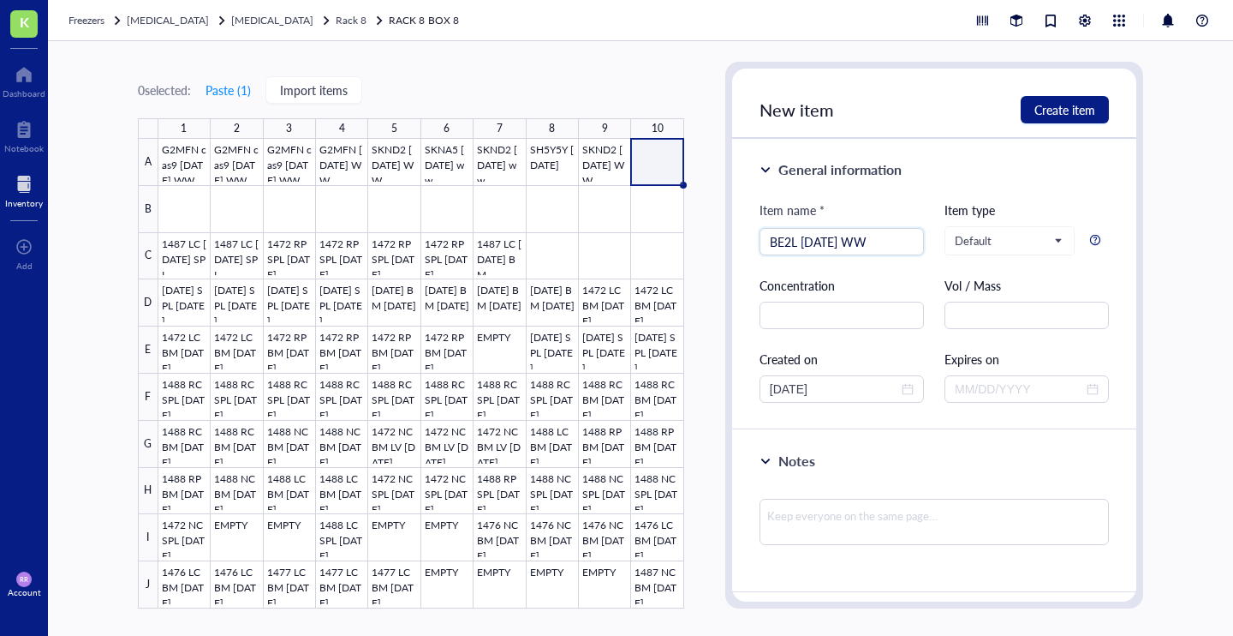
type input "BE2L [DATE] WW"
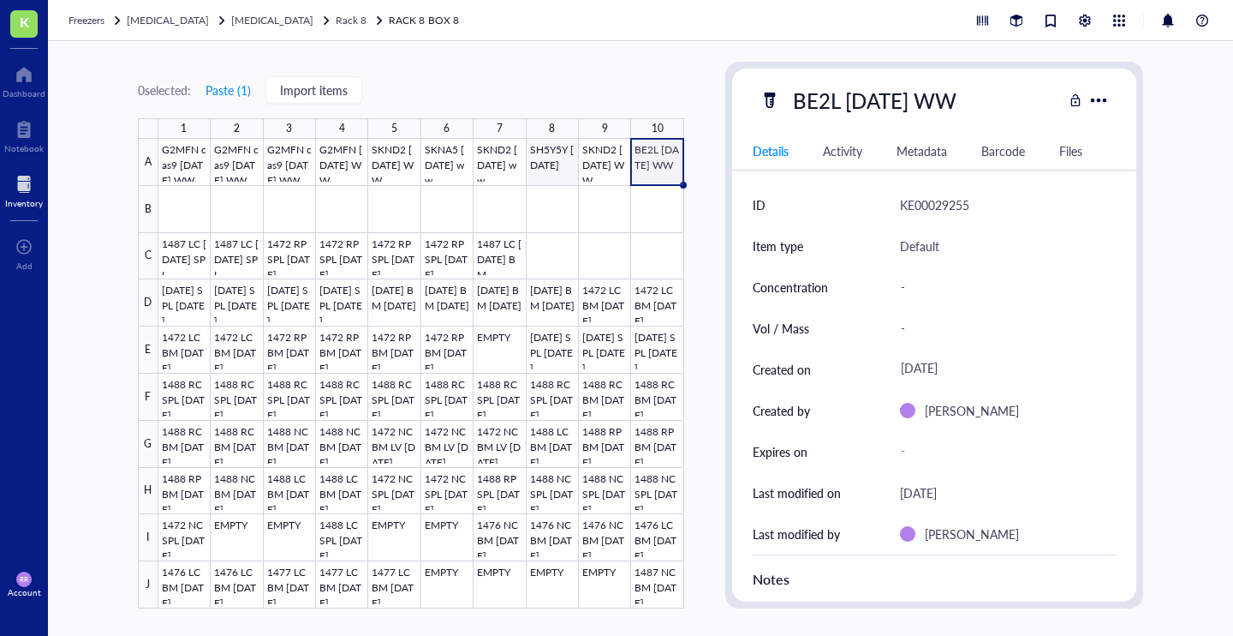
drag, startPoint x: 549, startPoint y: 164, endPoint x: 648, endPoint y: 181, distance: 100.7
click at [549, 164] on div at bounding box center [421, 373] width 526 height 469
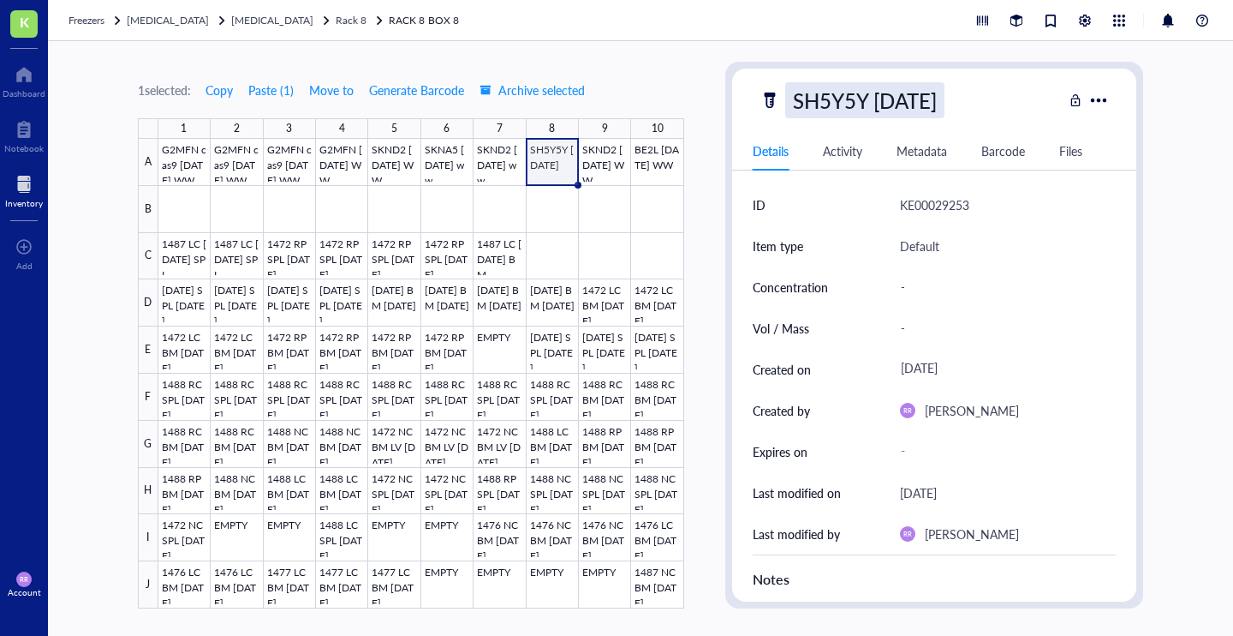
click at [945, 101] on div "SH5Y5Y [DATE]" at bounding box center [864, 100] width 159 height 36
type input "SH5Y5Y [DATE]"
click at [481, 194] on div at bounding box center [421, 373] width 526 height 469
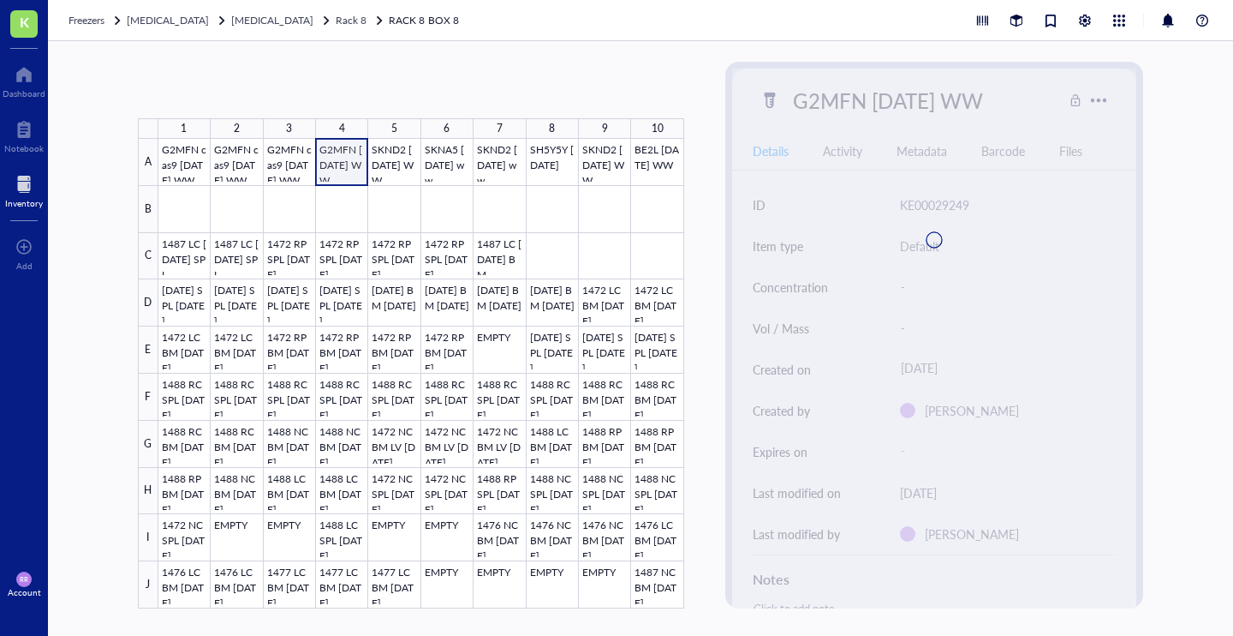
click at [337, 164] on div at bounding box center [421, 373] width 526 height 469
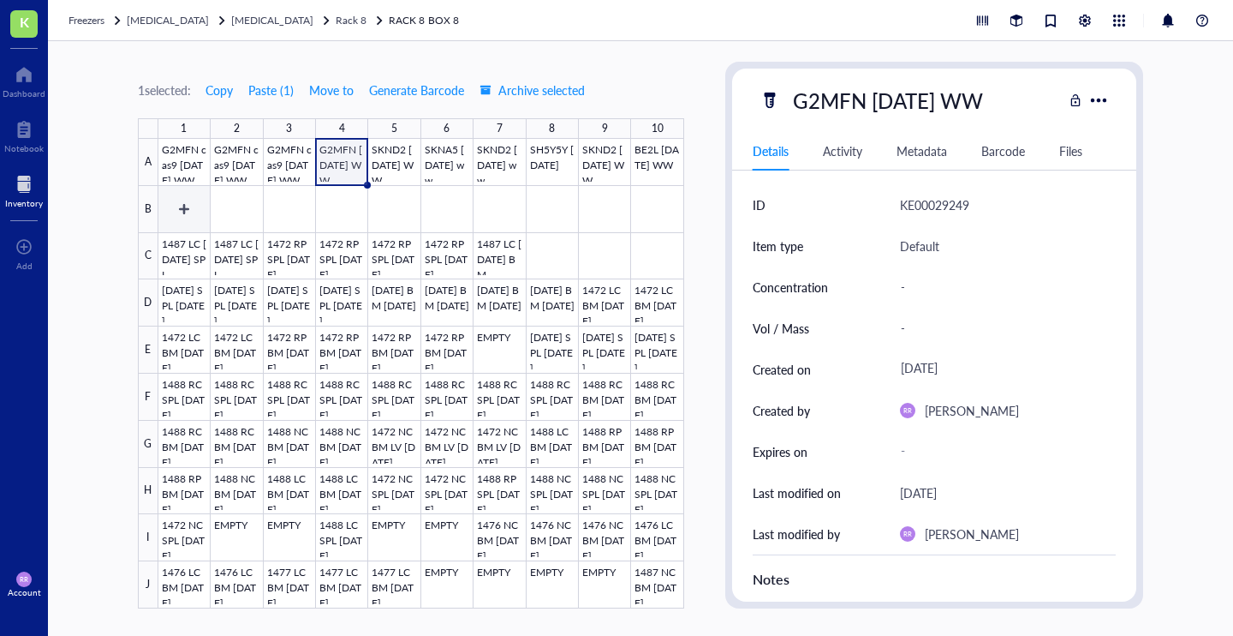
click at [182, 220] on div at bounding box center [421, 373] width 526 height 469
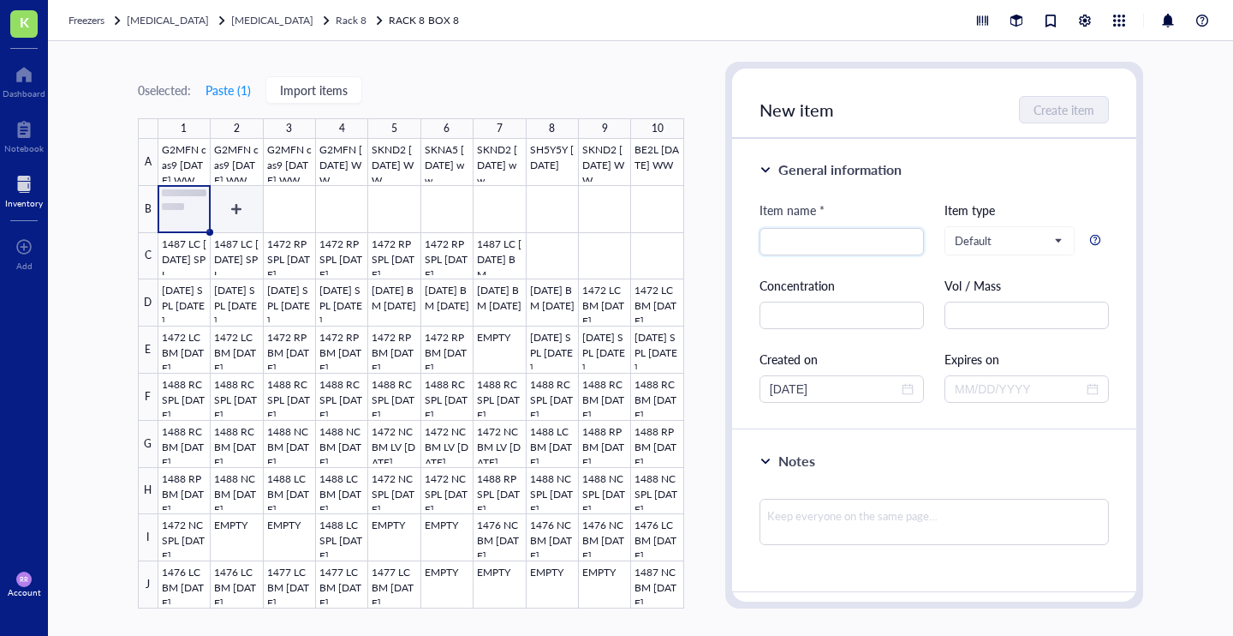
click at [237, 220] on div at bounding box center [421, 373] width 526 height 469
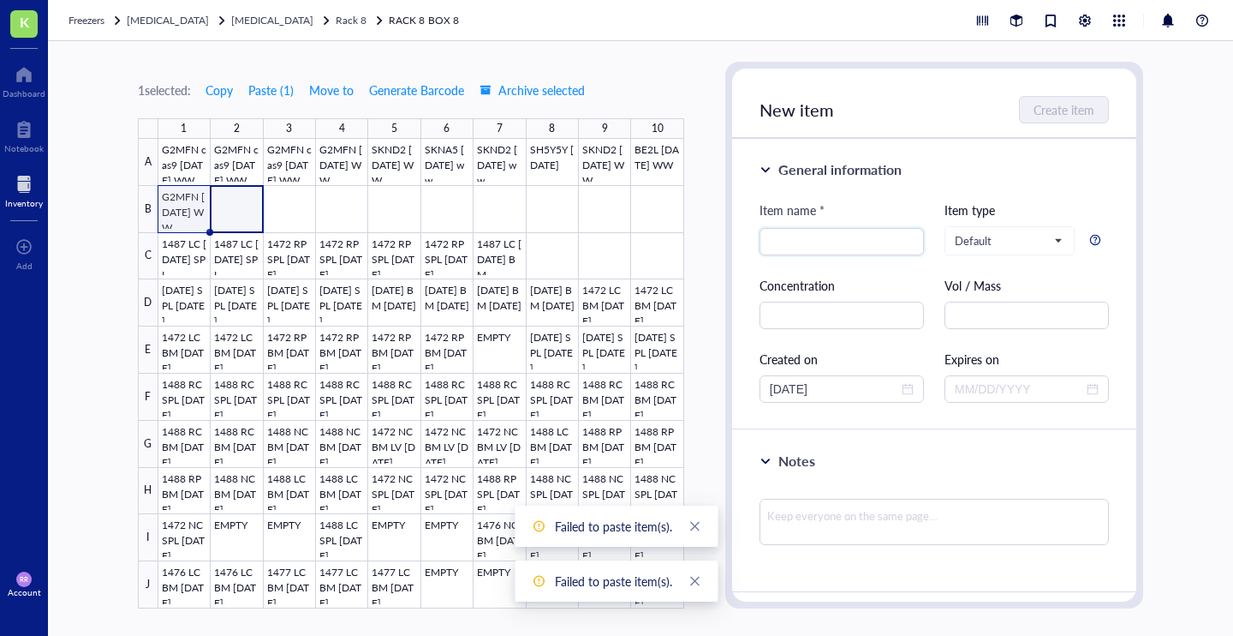
click at [200, 210] on div at bounding box center [421, 373] width 526 height 469
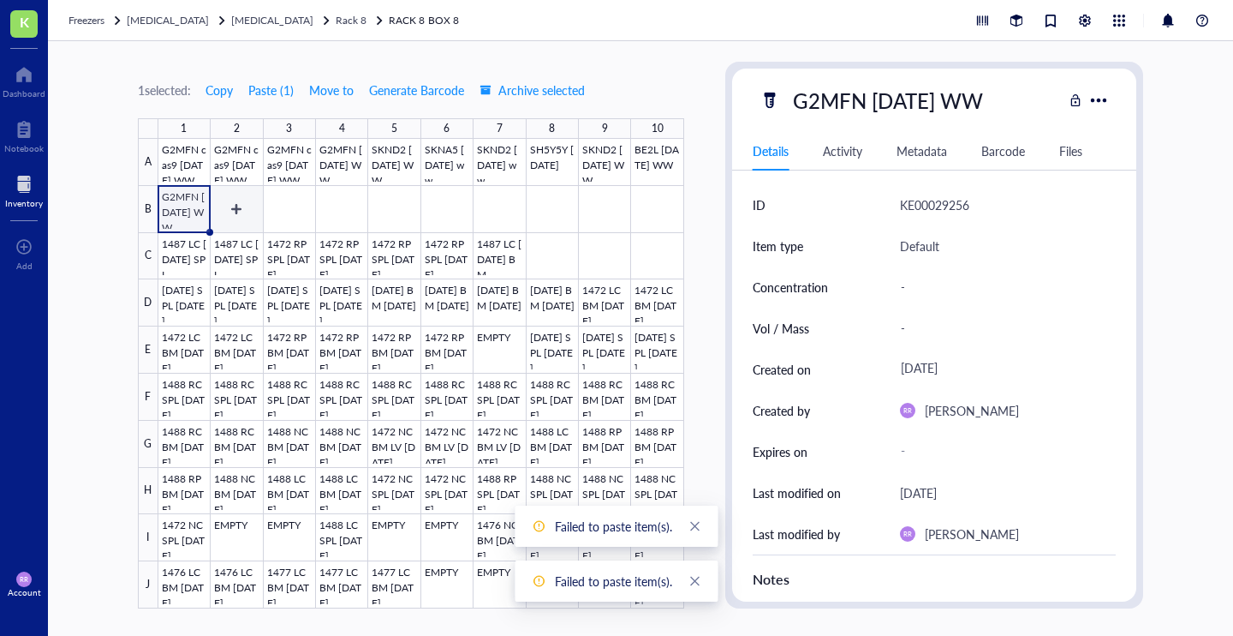
click at [230, 215] on div at bounding box center [421, 373] width 526 height 469
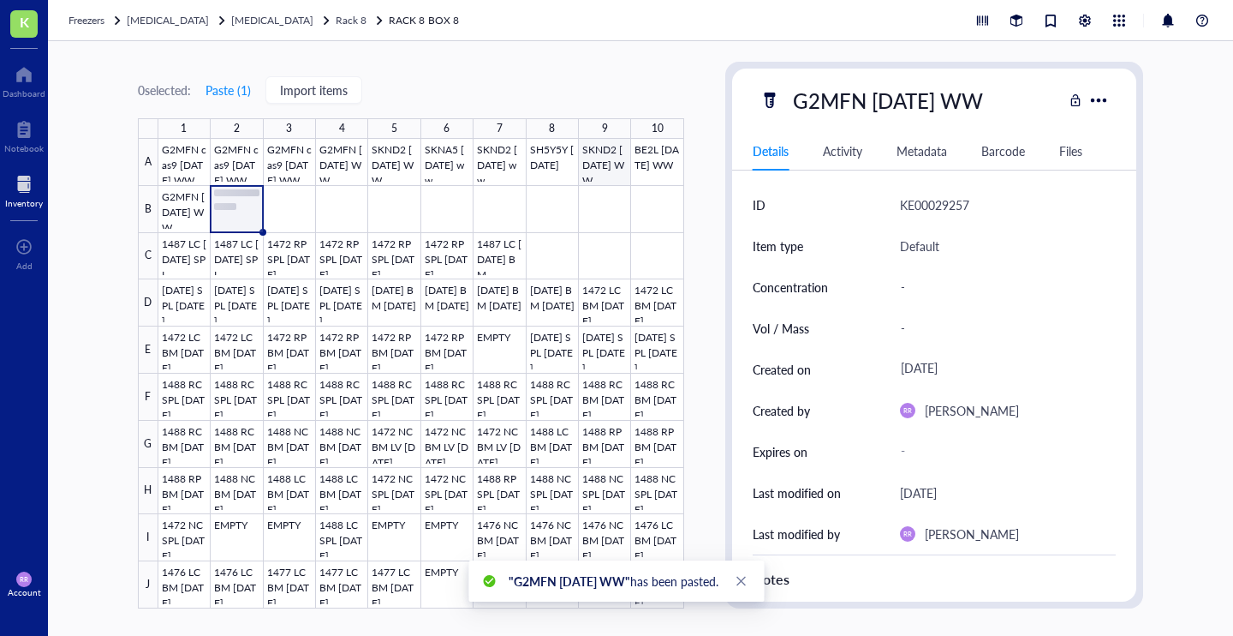
click at [606, 166] on div at bounding box center [421, 373] width 526 height 469
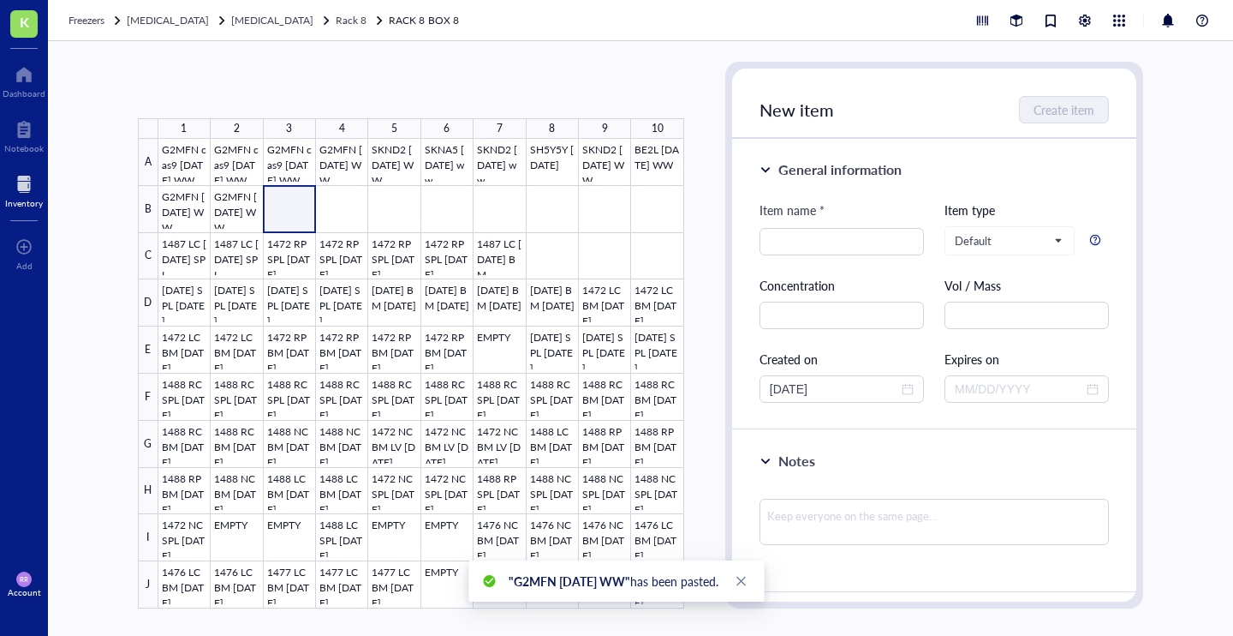
click at [289, 217] on div at bounding box center [421, 373] width 526 height 469
click at [346, 216] on div at bounding box center [421, 373] width 526 height 469
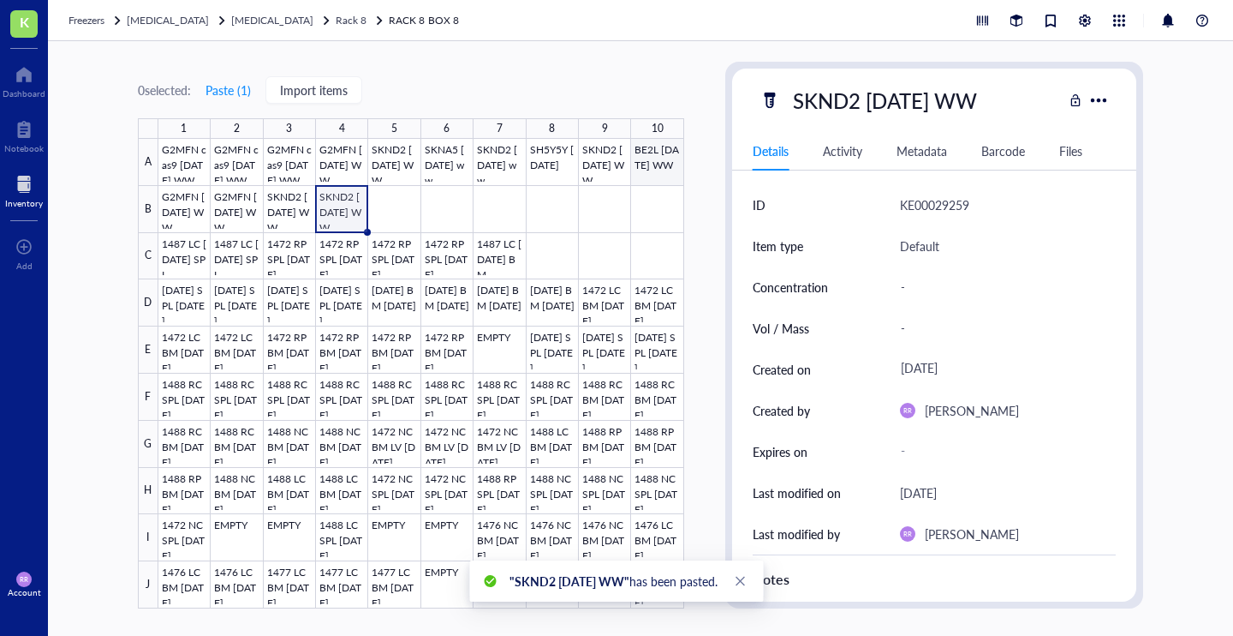
click at [653, 163] on div at bounding box center [421, 373] width 526 height 469
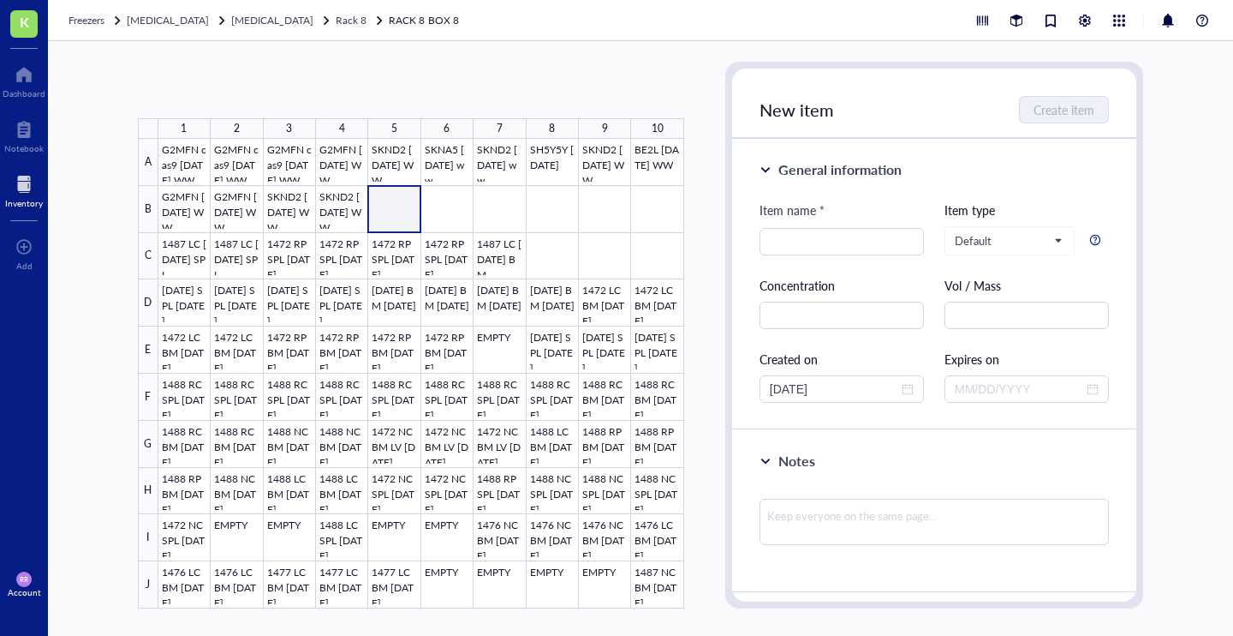
click at [390, 220] on div at bounding box center [421, 373] width 526 height 469
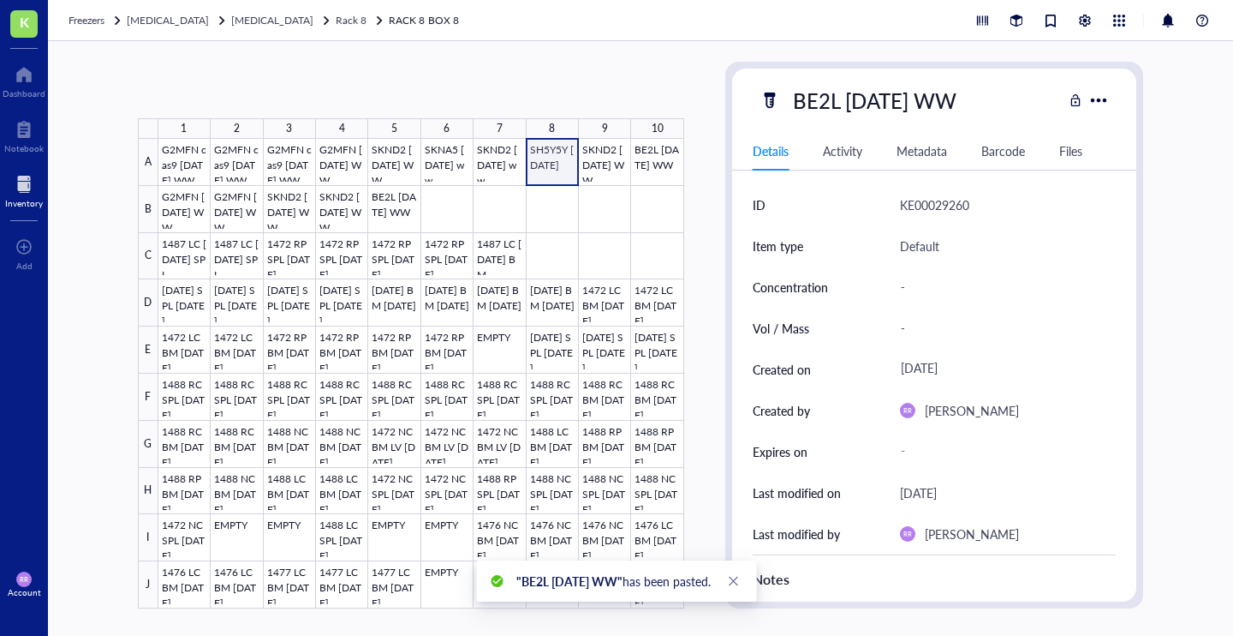
click at [553, 164] on div at bounding box center [421, 373] width 526 height 469
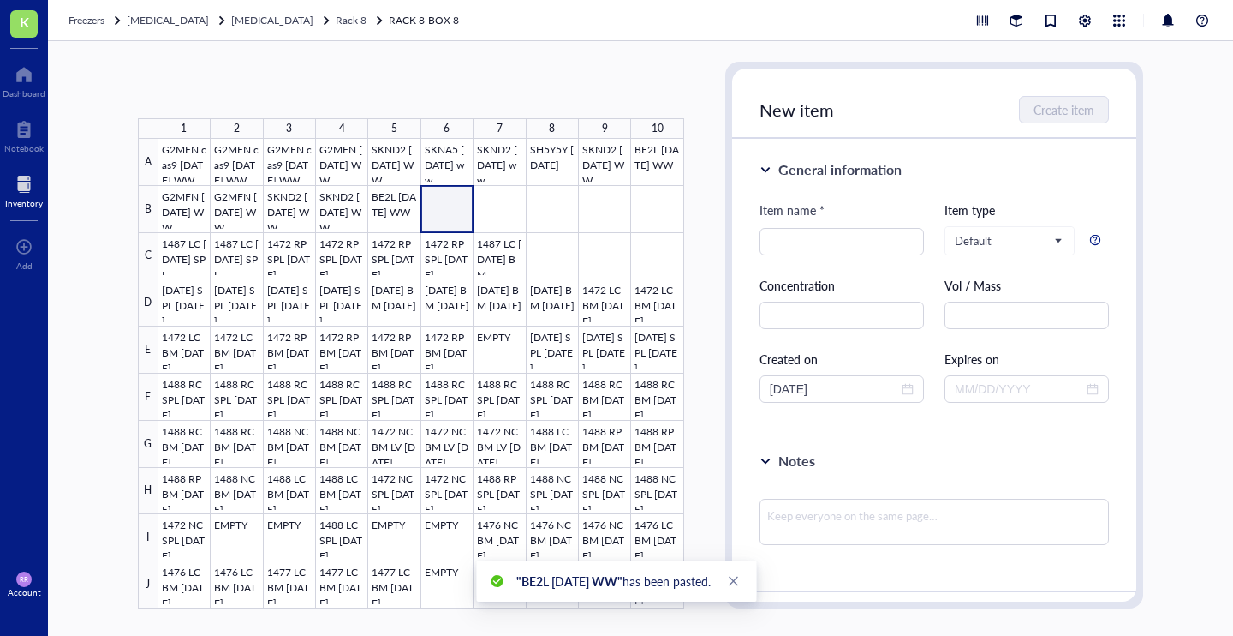
click at [444, 212] on div at bounding box center [421, 373] width 526 height 469
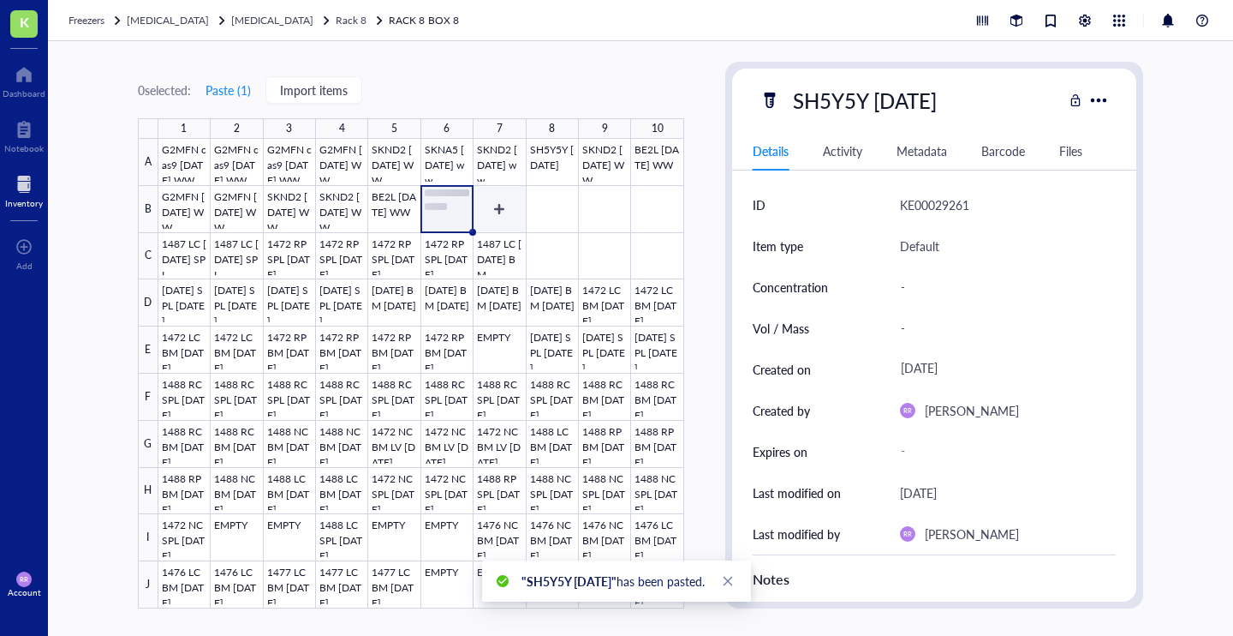
click at [497, 211] on div at bounding box center [421, 373] width 526 height 469
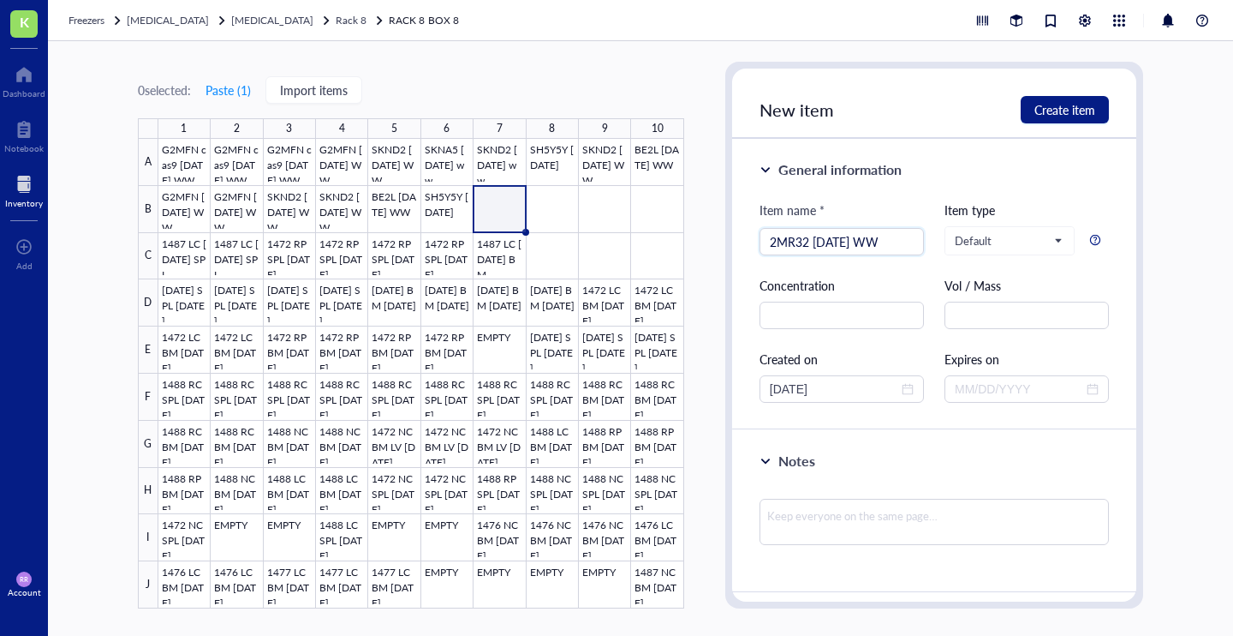
type input "2MR32 [DATE] WW"
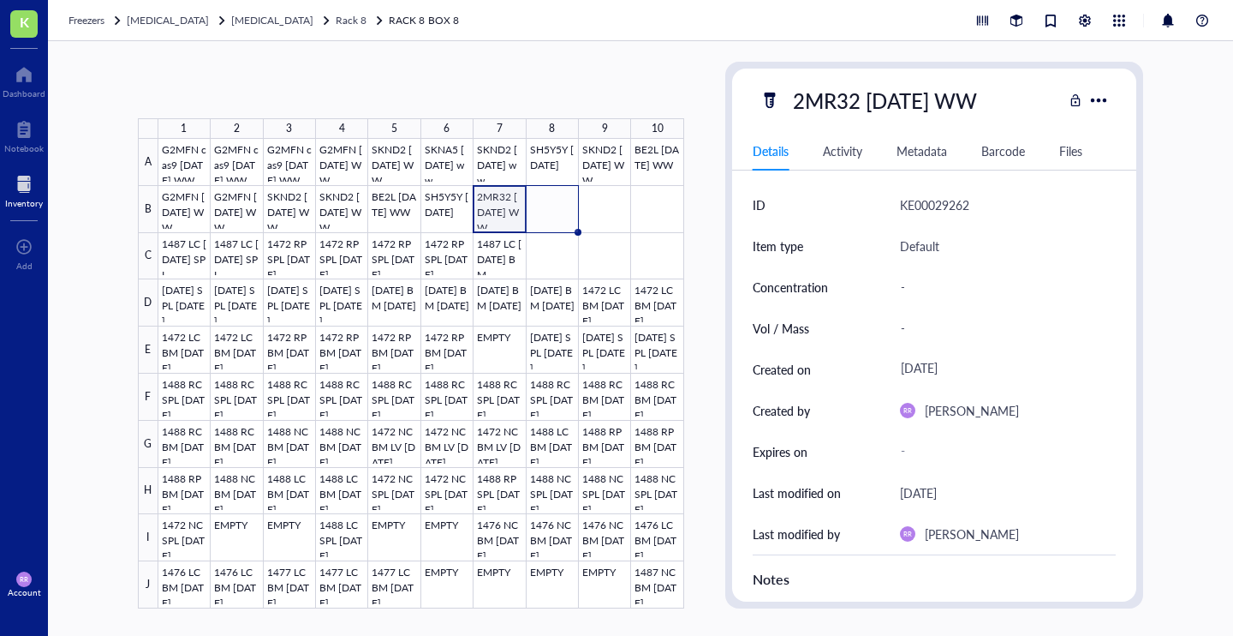
drag, startPoint x: 526, startPoint y: 231, endPoint x: 564, endPoint y: 231, distance: 38.5
click at [0, 0] on div "G2MFN cas9 [DATE] WW G2MFN cas9 [DATE] WW G2MFN cas9 [DATE] WW G2MFN [DATE] WW …" at bounding box center [0, 0] width 0 height 0
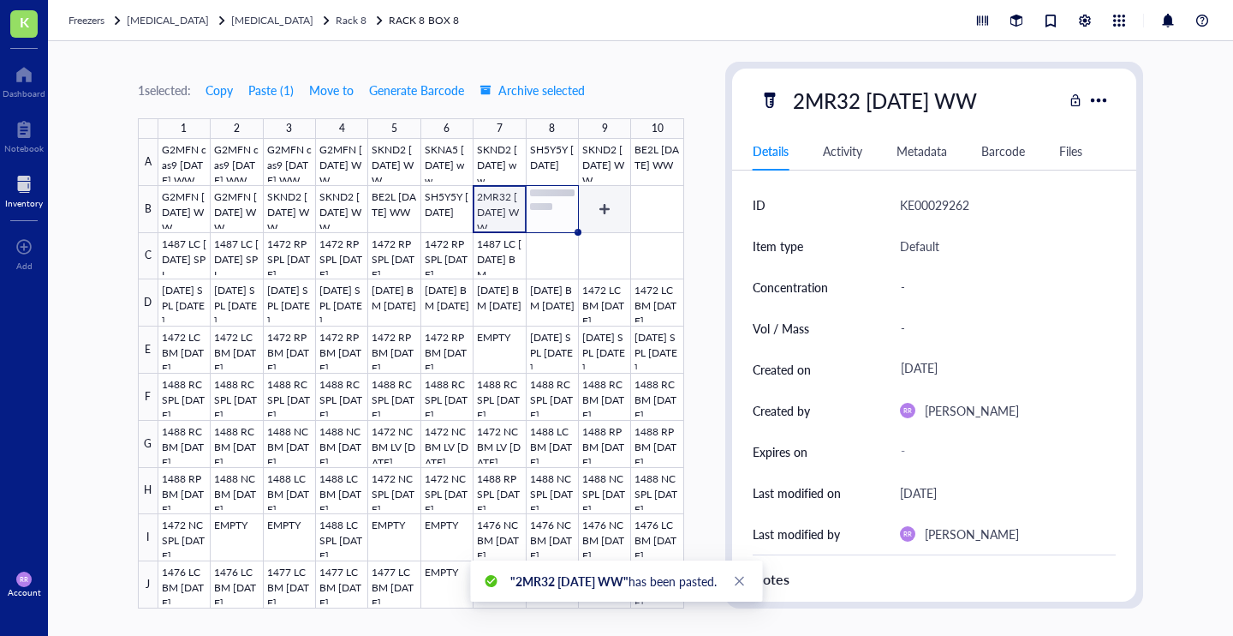
click at [605, 210] on div at bounding box center [421, 373] width 526 height 469
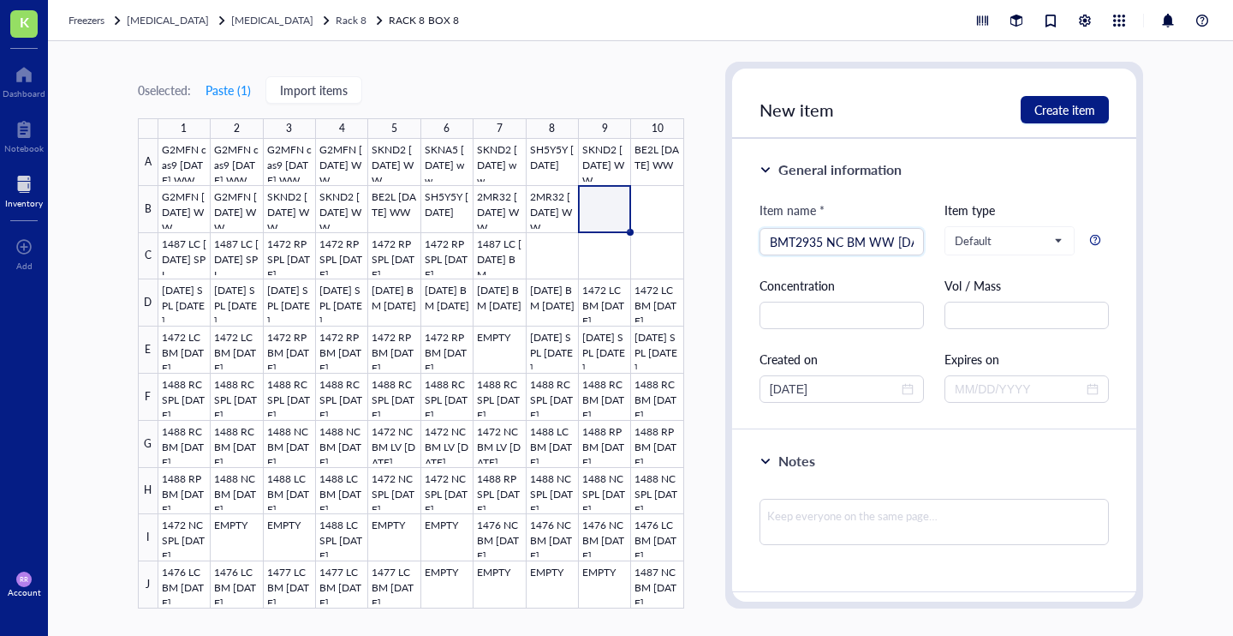
type input "BMT2935 NC BM WW [DATE]"
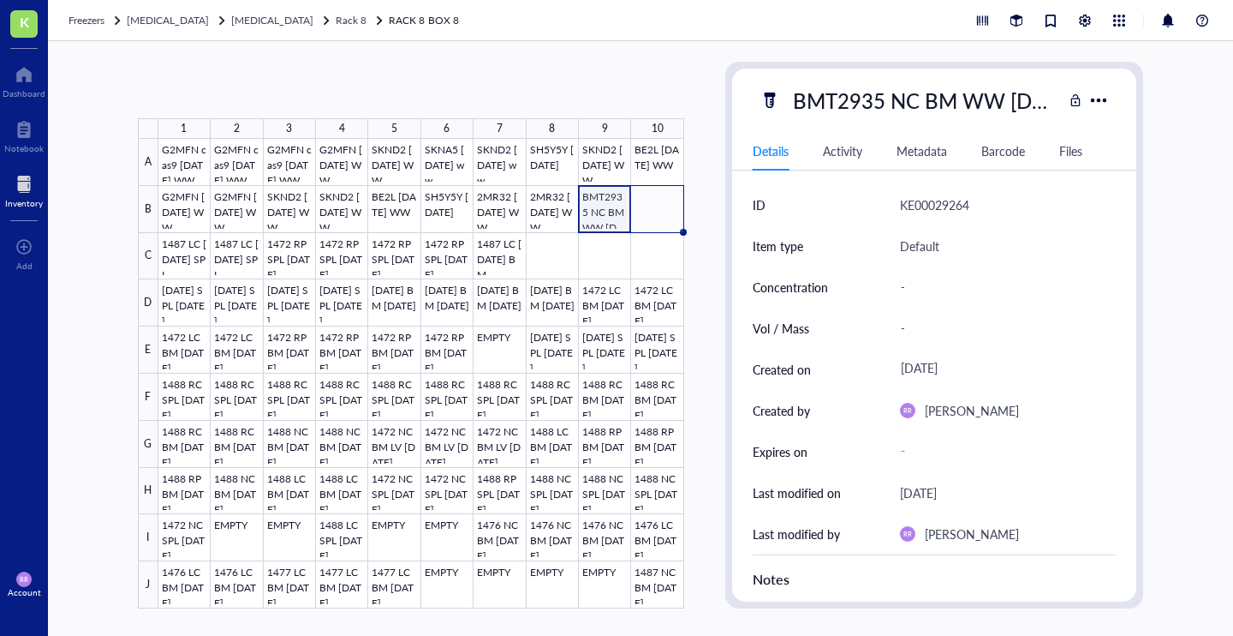
drag, startPoint x: 632, startPoint y: 233, endPoint x: 672, endPoint y: 232, distance: 40.3
click at [0, 0] on div "G2MFN cas9 [DATE] WW G2MFN cas9 [DATE] WW G2MFN cas9 [DATE] WW G2MFN [DATE] WW …" at bounding box center [0, 0] width 0 height 0
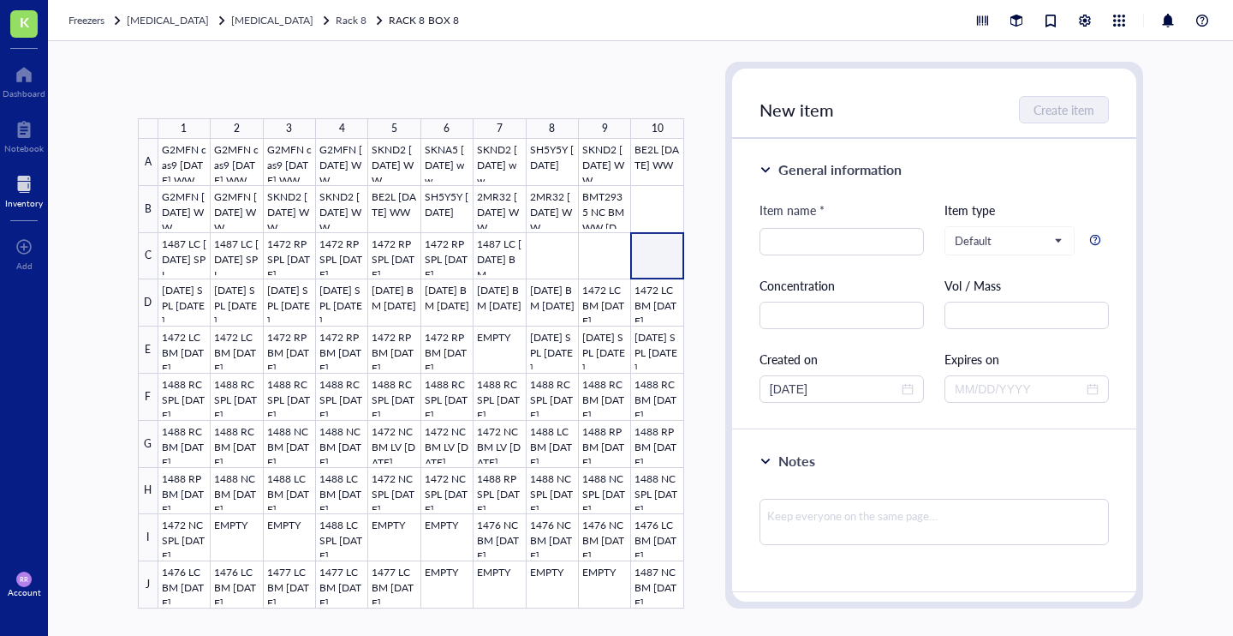
click at [653, 270] on div at bounding box center [421, 373] width 526 height 469
click at [624, 207] on div at bounding box center [421, 373] width 526 height 469
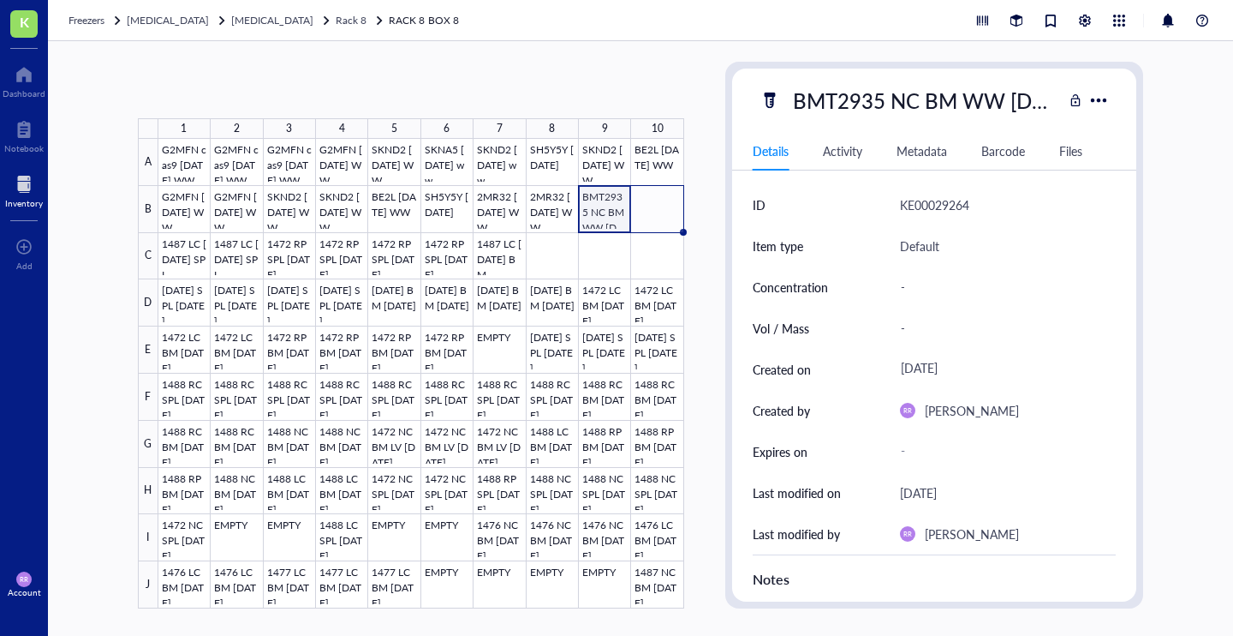
drag, startPoint x: 630, startPoint y: 230, endPoint x: 681, endPoint y: 230, distance: 51.4
click at [0, 0] on div "G2MFN cas9 [DATE] WW G2MFN cas9 [DATE] WW G2MFN cas9 [DATE] WW G2MFN [DATE] WW …" at bounding box center [0, 0] width 0 height 0
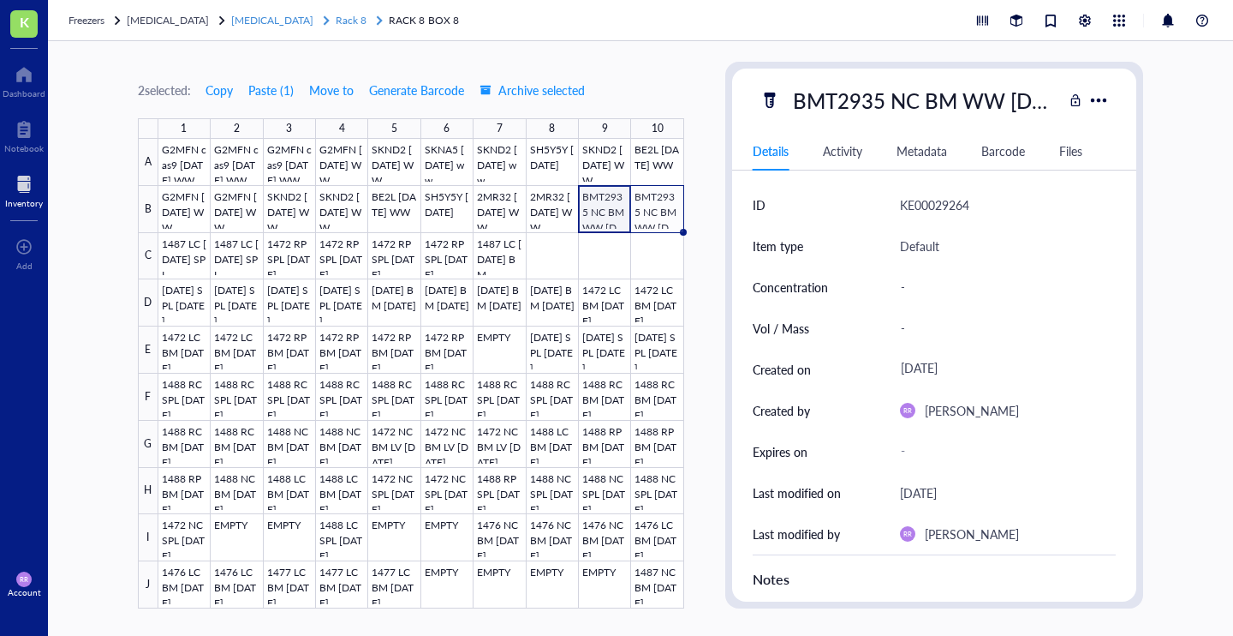
click at [261, 20] on span "[MEDICAL_DATA]" at bounding box center [272, 20] width 82 height 15
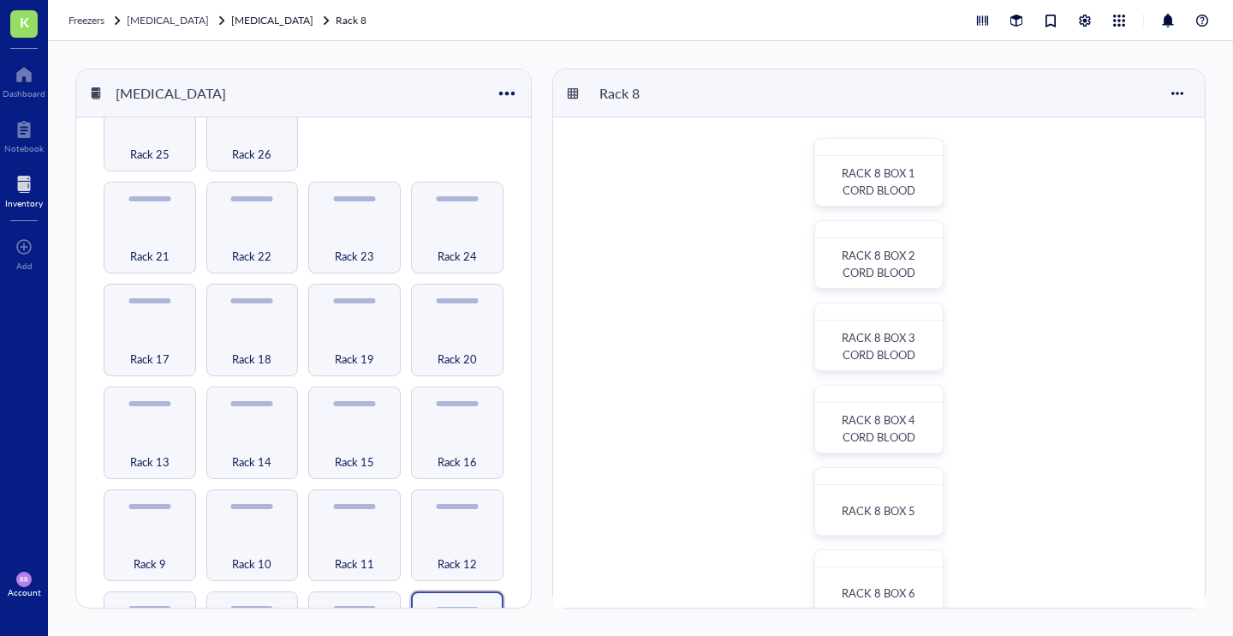
scroll to position [126, 0]
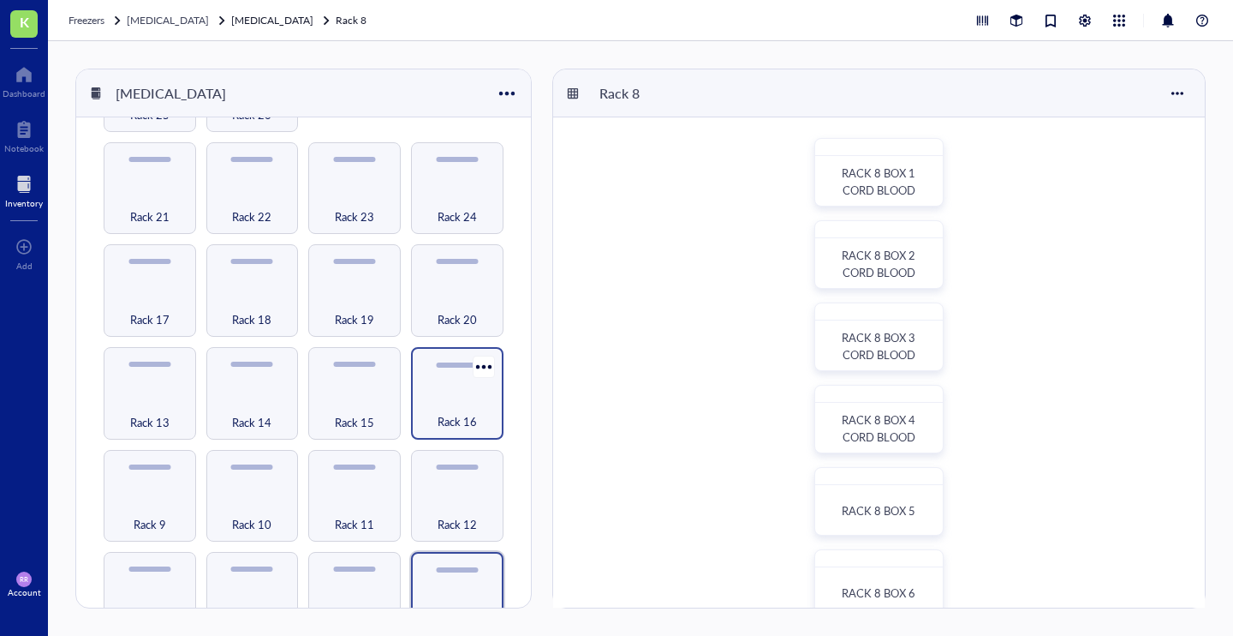
click at [443, 412] on span "Rack 16" at bounding box center [457, 421] width 39 height 19
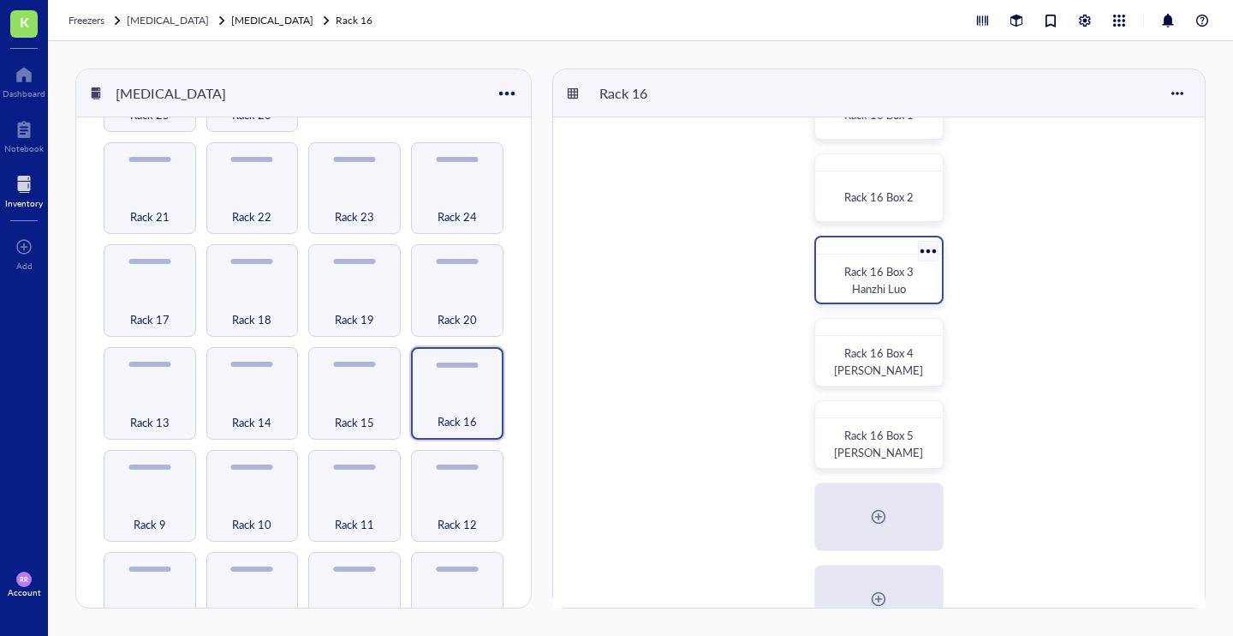
scroll to position [50, 0]
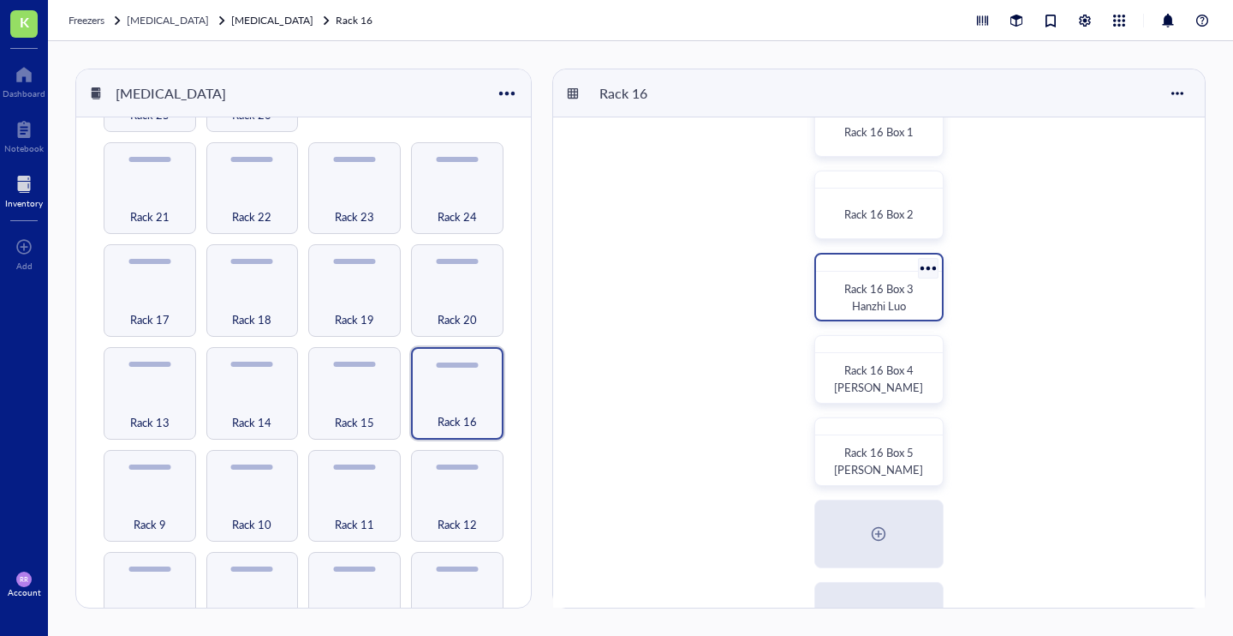
click at [905, 289] on span "Rack 16 Box 3 Hanzhi Luo" at bounding box center [881, 296] width 72 height 33
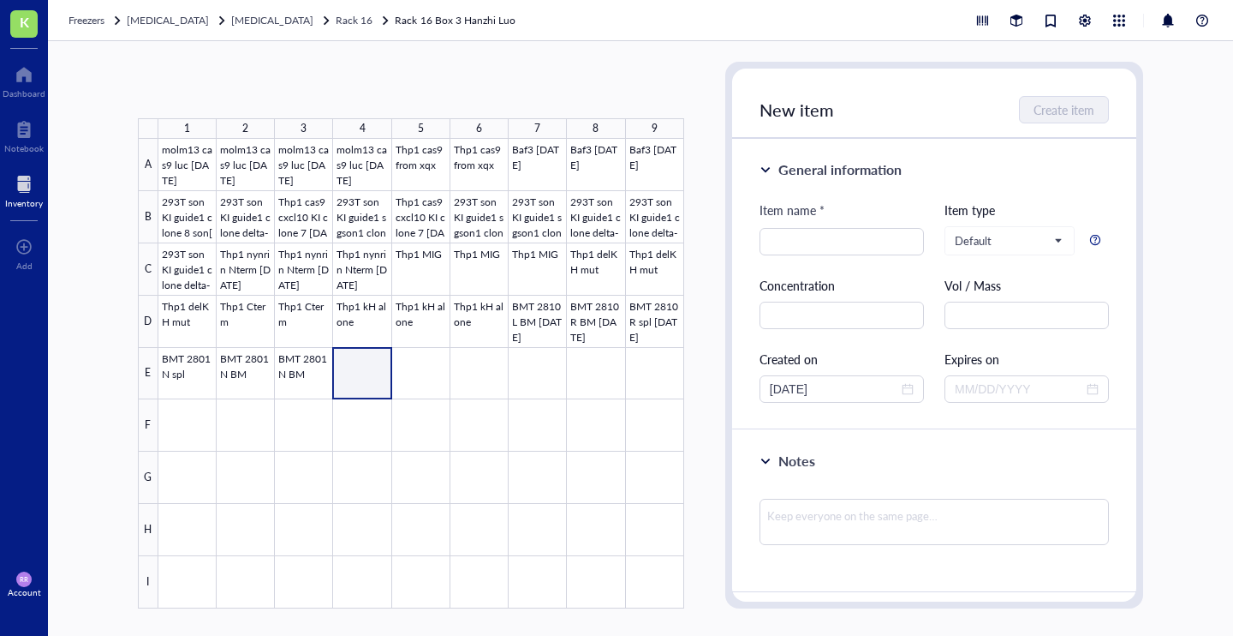
click at [355, 380] on div at bounding box center [421, 373] width 526 height 469
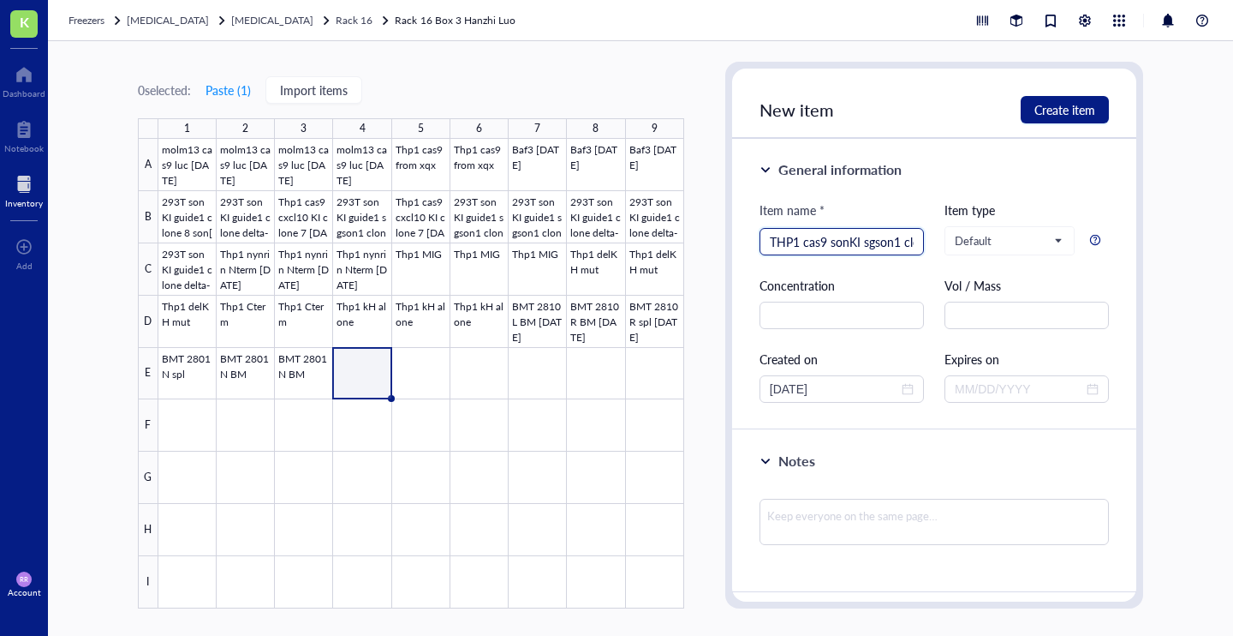
type input "THP1 cas9 sonKI sgson1 clone 3 HL [DATE]"
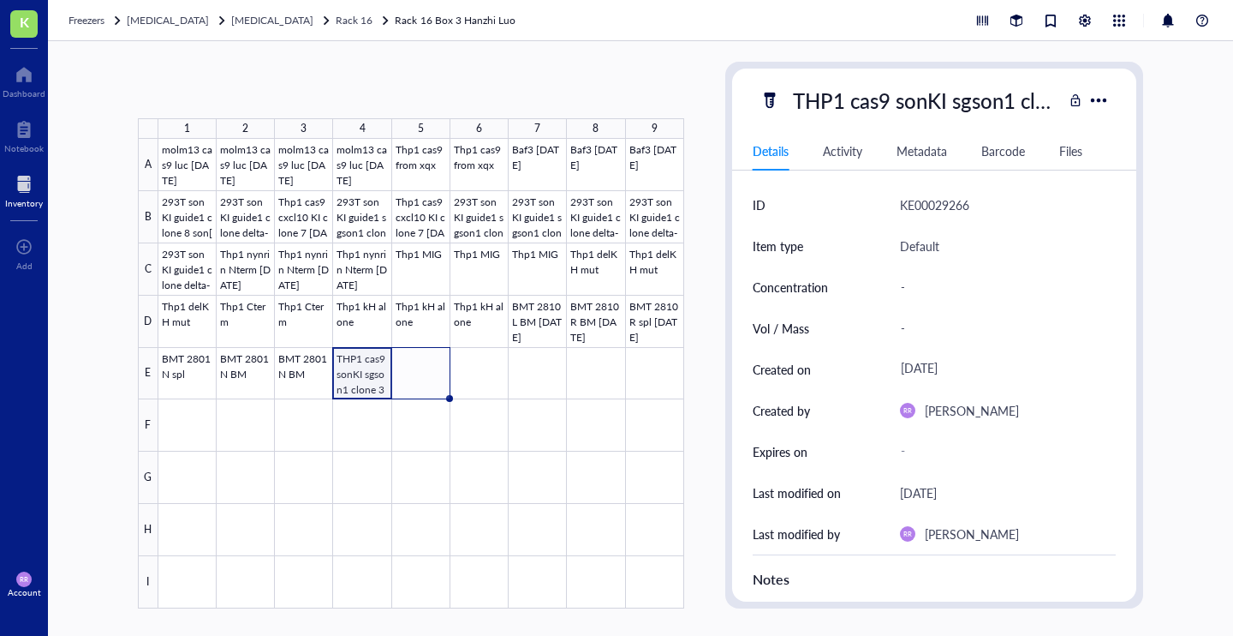
drag, startPoint x: 390, startPoint y: 399, endPoint x: 432, endPoint y: 399, distance: 42.0
click at [0, 0] on div "molm13 cas9 luc [DATE] molm13 cas9 luc [DATE] molm13 cas9 luc [DATE] molm13 cas…" at bounding box center [0, 0] width 0 height 0
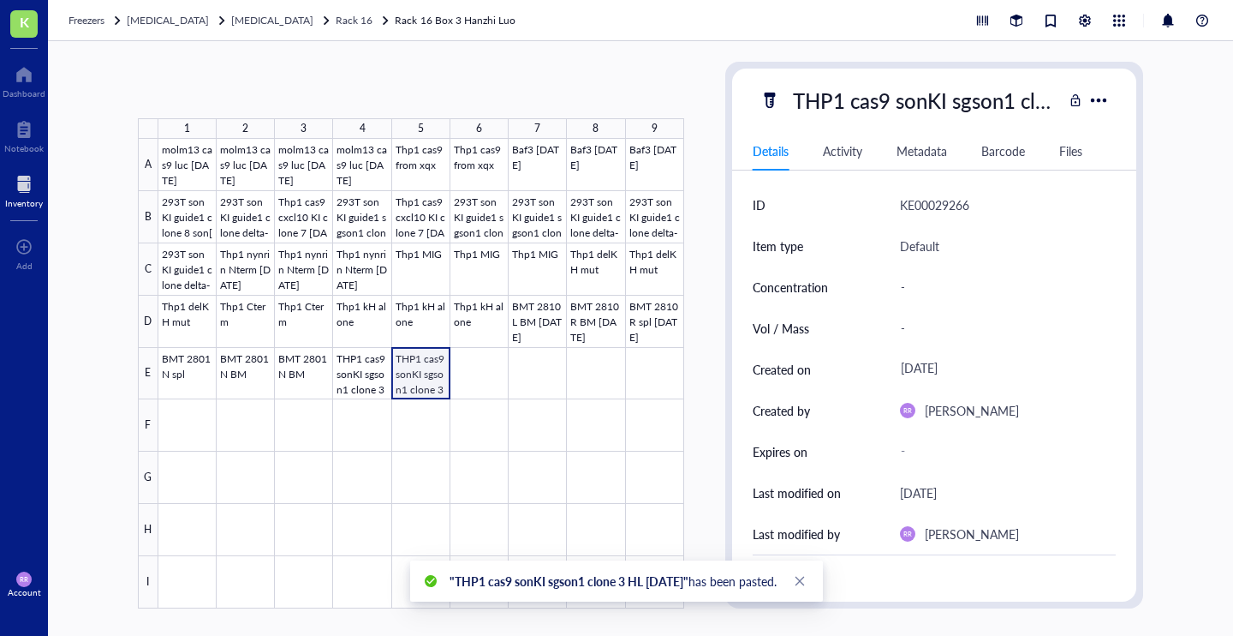
click at [430, 370] on div at bounding box center [421, 373] width 526 height 469
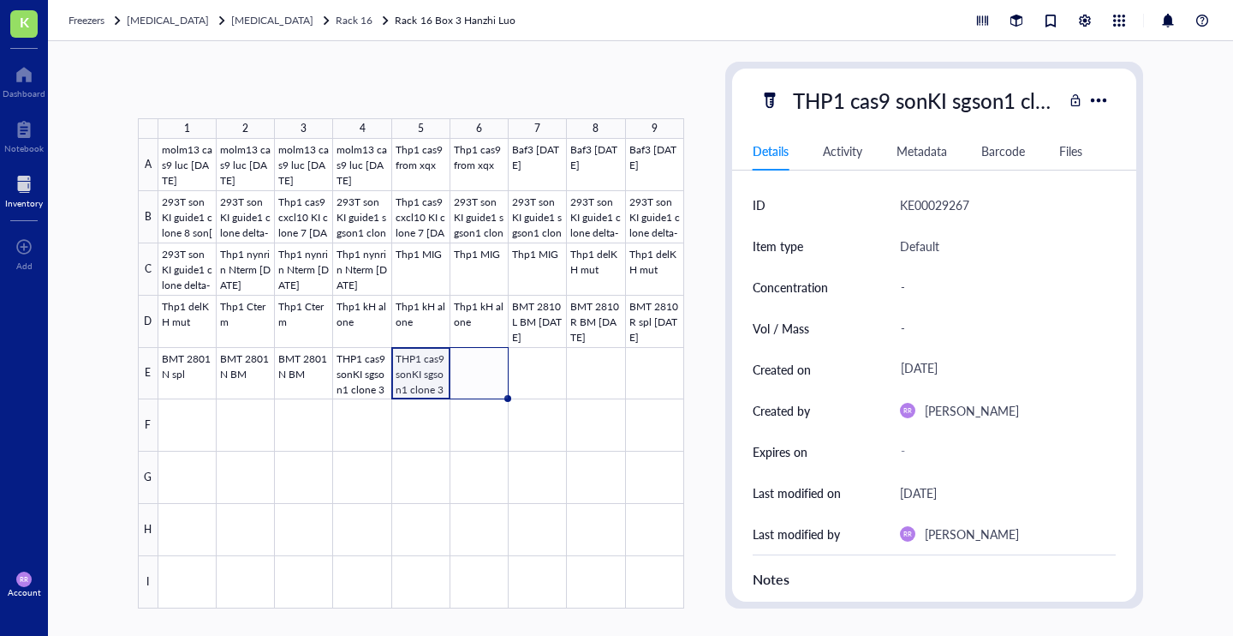
drag, startPoint x: 450, startPoint y: 399, endPoint x: 492, endPoint y: 399, distance: 42.0
click at [0, 0] on div "molm13 cas9 luc [DATE] molm13 cas9 luc [DATE] molm13 cas9 luc [DATE] molm13 cas…" at bounding box center [0, 0] width 0 height 0
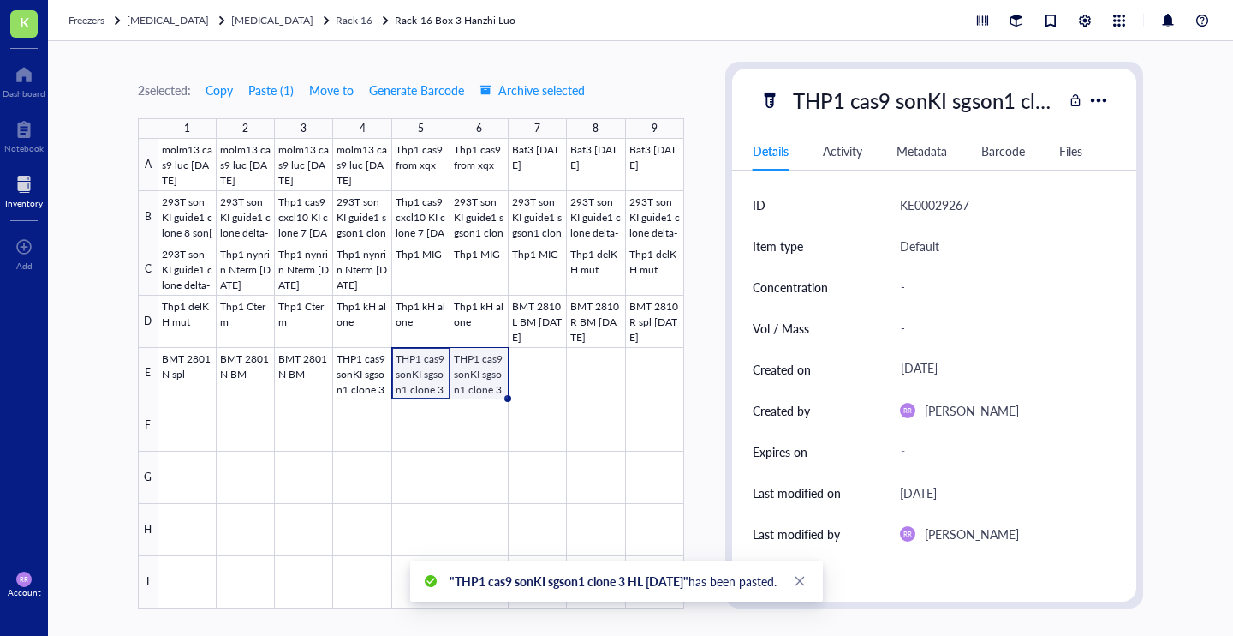
click at [487, 369] on div at bounding box center [421, 373] width 526 height 469
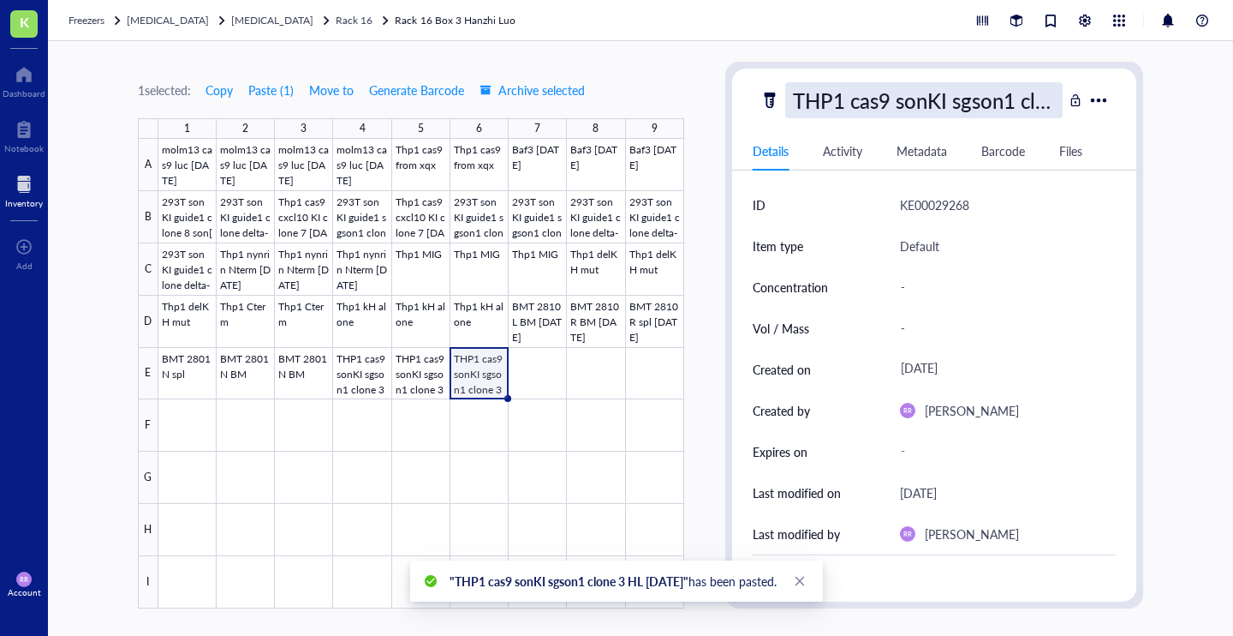
click at [874, 98] on div "THP1 cas9 sonKI sgson1 clone 3 HL [DATE]" at bounding box center [924, 100] width 278 height 36
click at [869, 102] on input "THP1 cas9 sonKI sgson1 clone 3 HL [DATE]" at bounding box center [924, 100] width 276 height 34
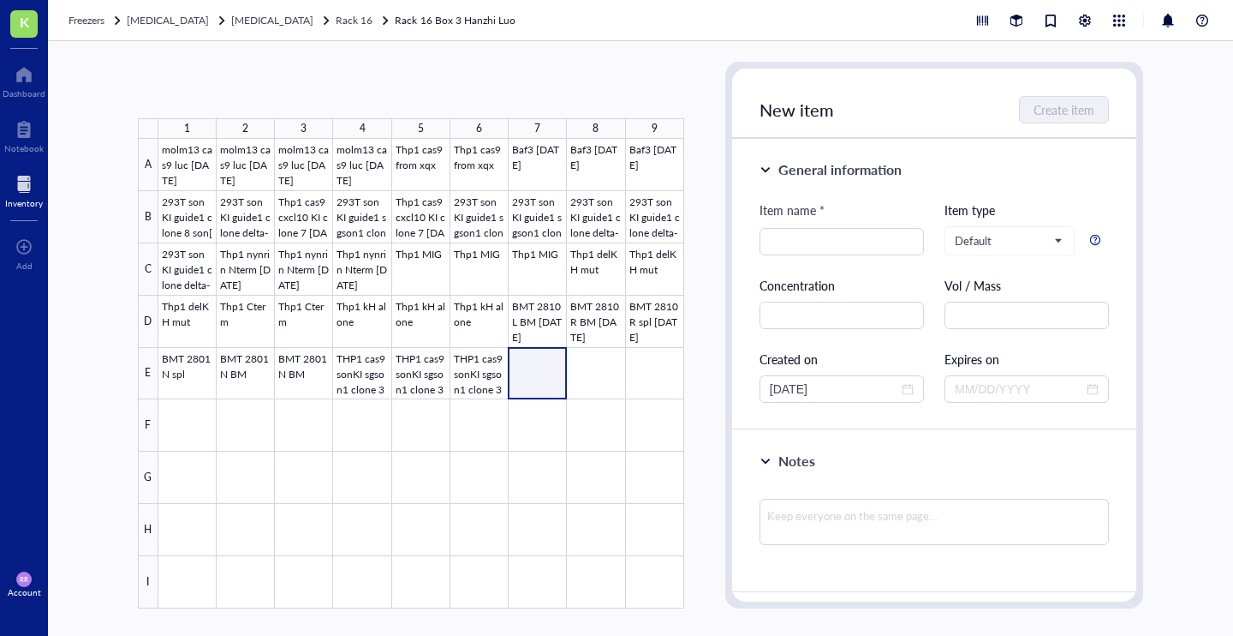
click at [534, 369] on div at bounding box center [421, 373] width 526 height 469
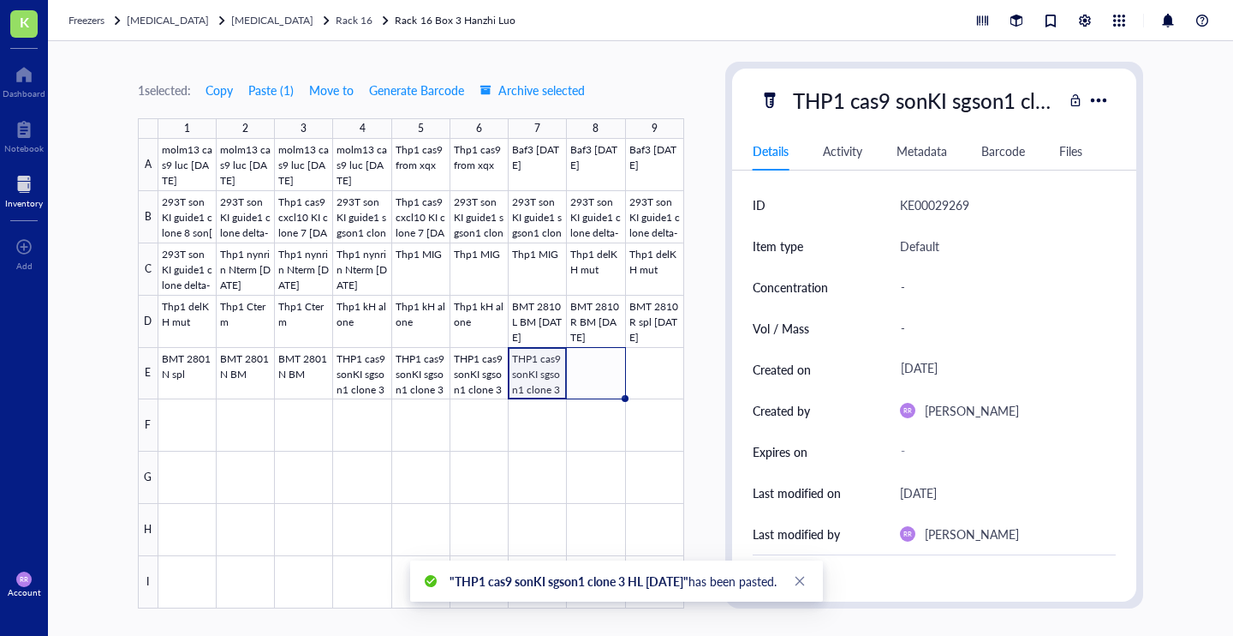
click at [542, 367] on div at bounding box center [421, 373] width 526 height 469
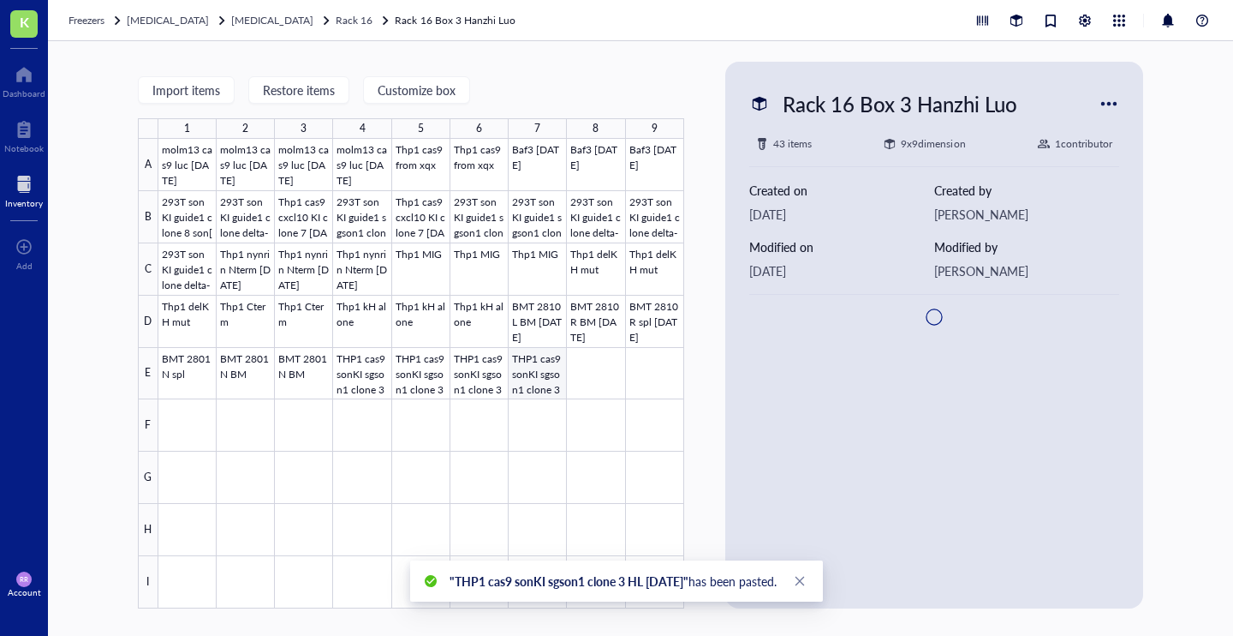
click at [550, 368] on div at bounding box center [421, 373] width 526 height 469
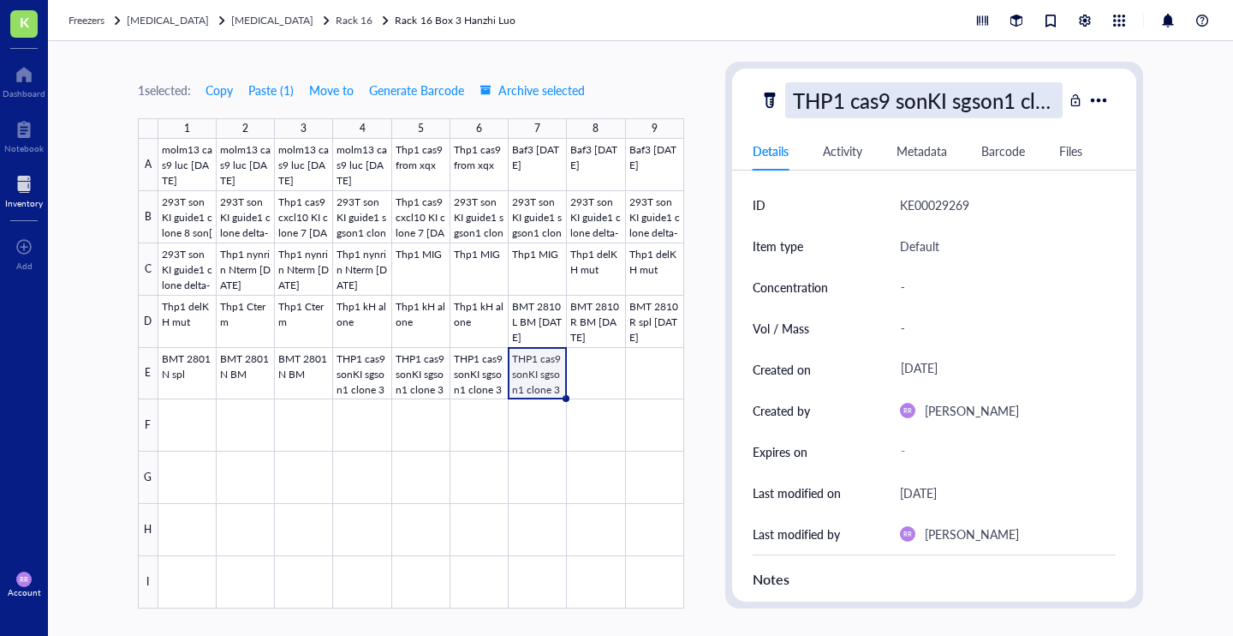
click at [965, 94] on div "THP1 cas9 sonKI sgson1 clone 3 HL [DATE]" at bounding box center [924, 100] width 278 height 36
click at [961, 103] on input "THP1 cas9 sonKI sgson1 clone 3 HL [DATE]" at bounding box center [924, 100] width 276 height 34
type input "THP1 cas9 sonKI sgson1 clone 4 HL [DATE]"
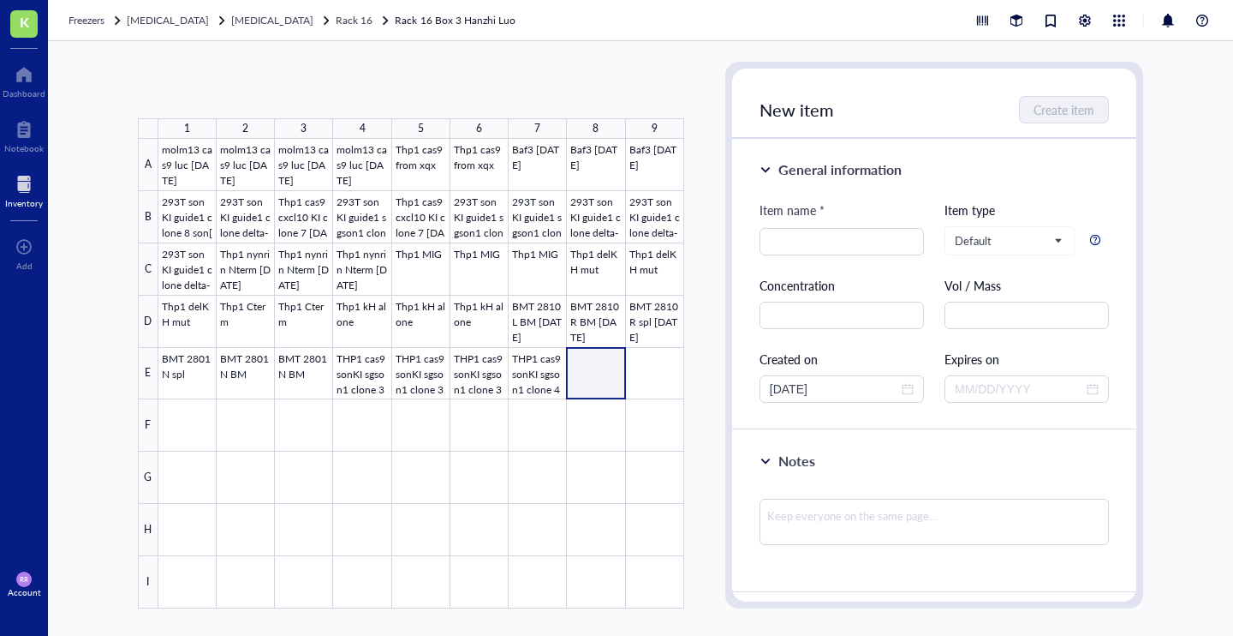
click at [592, 375] on div at bounding box center [421, 373] width 526 height 469
click at [812, 242] on input "search" at bounding box center [842, 242] width 144 height 26
paste input "THP1 cas9 sonKI sgson1 clone 3 HL [DATE]"
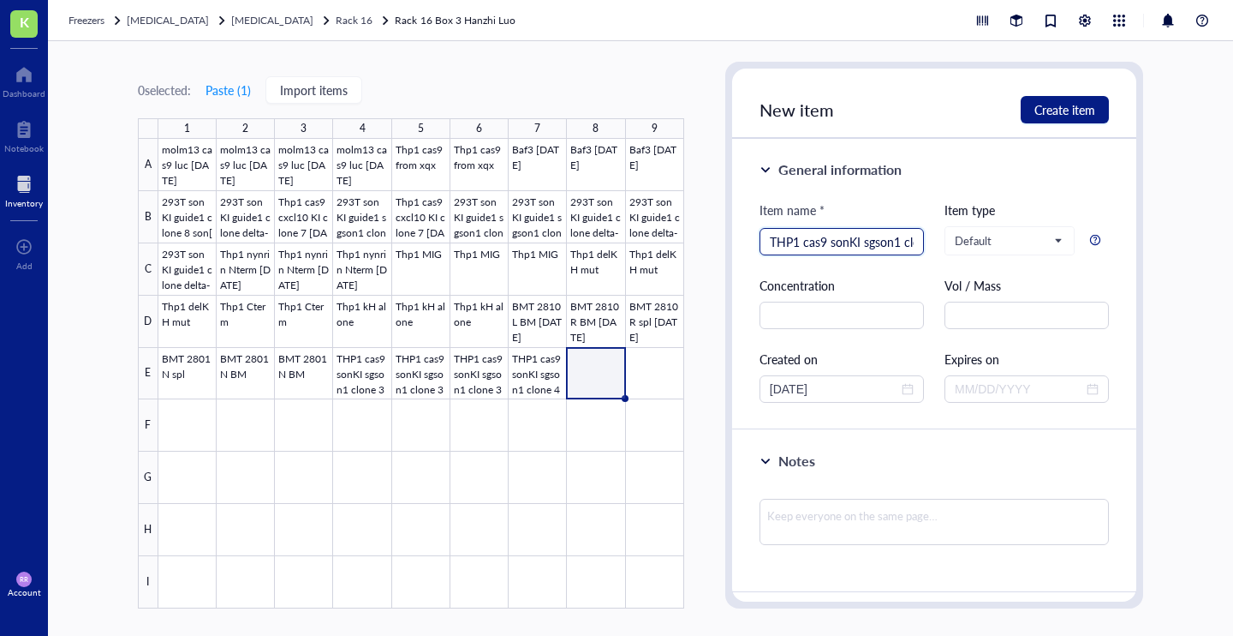
click at [853, 243] on input "THP1 cas9 sonKI sgson1 clone 3 HL [DATE]" at bounding box center [842, 242] width 144 height 26
type input "THP1 cas9 sonKI sgson1 clone 6 HL [DATE]"
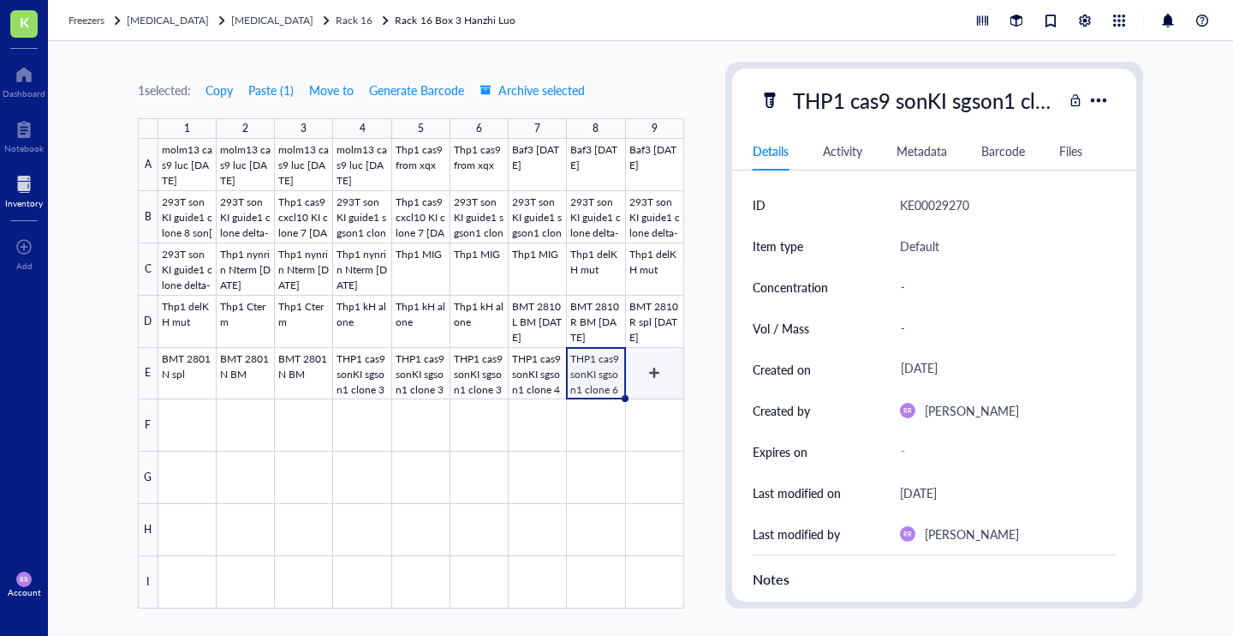
click at [661, 373] on div at bounding box center [421, 373] width 526 height 469
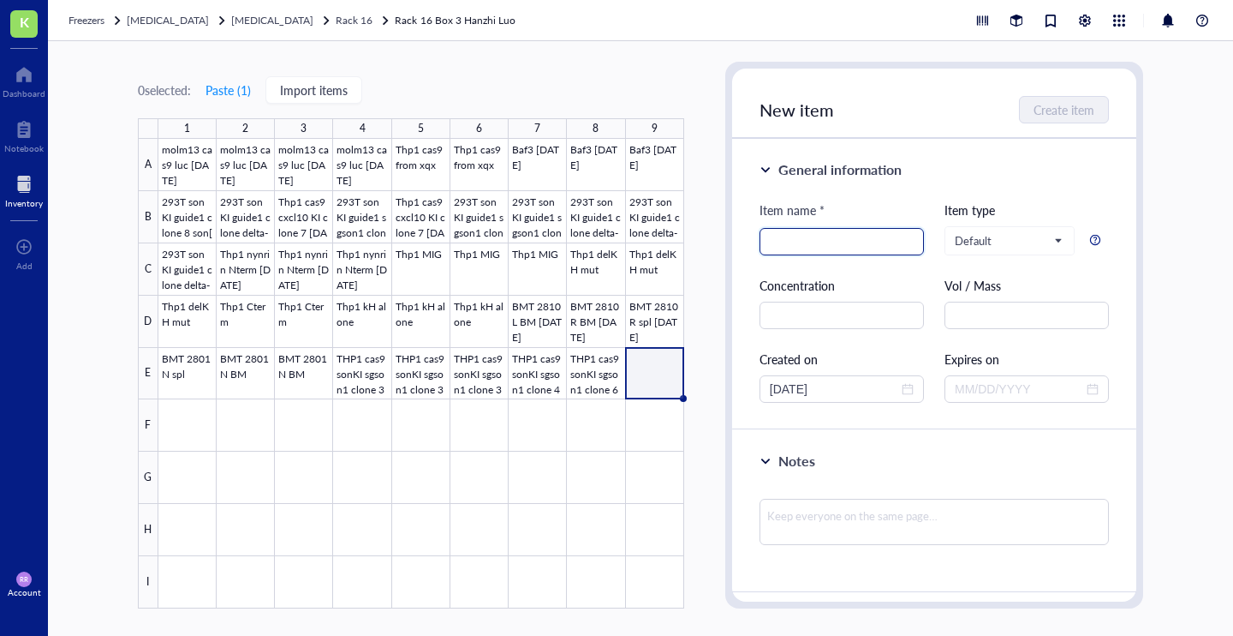
click at [802, 244] on input "search" at bounding box center [842, 242] width 144 height 26
paste input "THP1 cas9 sonKI sgson1 clone 3 HL [DATE]"
click at [852, 242] on input "THP1 cas9 sonKI sgson1 clone 3 HL [DATE]" at bounding box center [842, 242] width 144 height 26
type input "THP1 cas9 sonKI sgson1 clone 2 HL [DATE]"
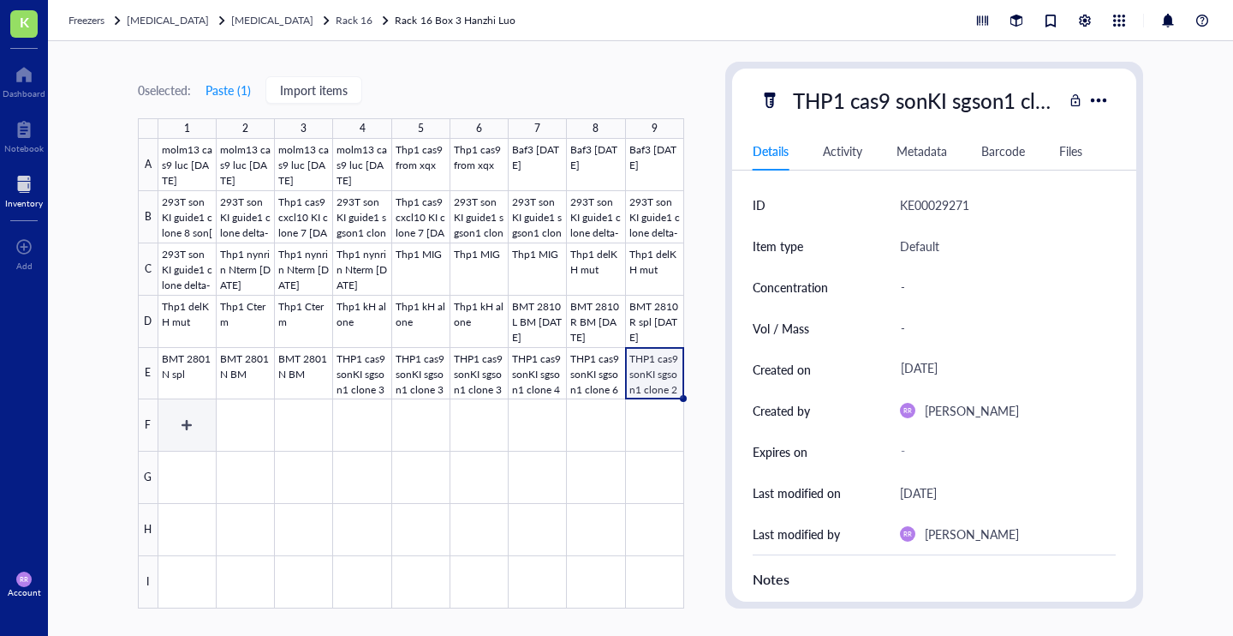
click at [181, 417] on div at bounding box center [421, 373] width 526 height 469
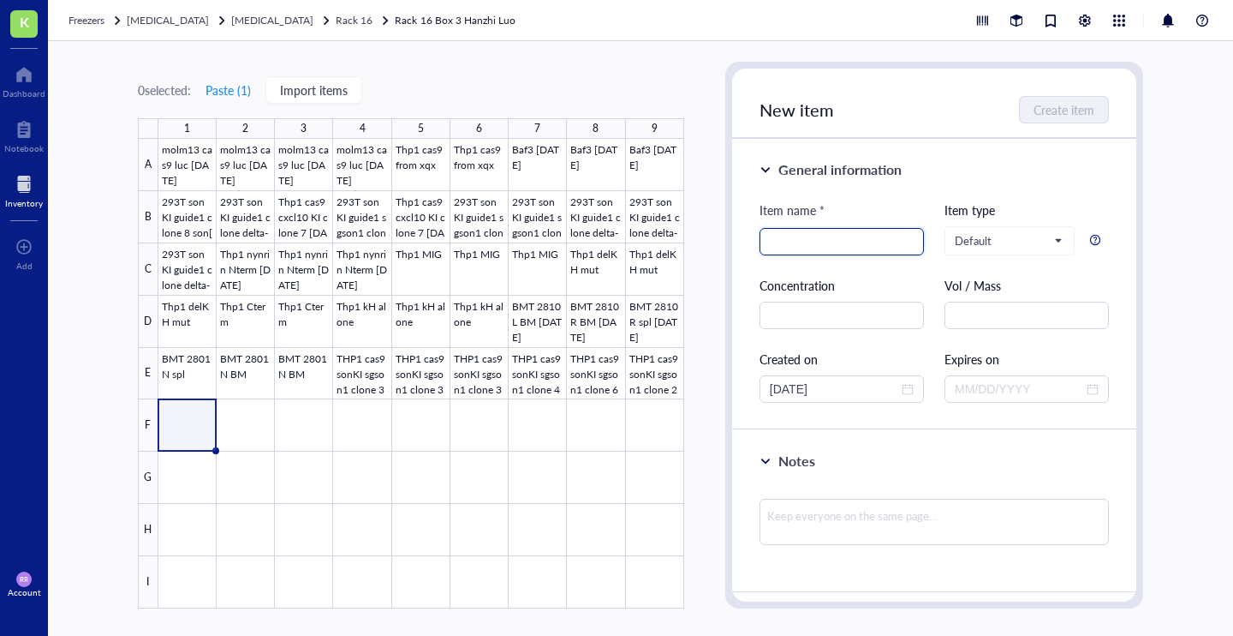
click at [787, 242] on input "search" at bounding box center [842, 242] width 144 height 26
paste input "THP1 cas9 sonKI sgson1 clone 3 HL [DATE]"
click at [852, 242] on input "THP1 cas9 sonKI sgson1 clone 3 HL [DATE]" at bounding box center [842, 242] width 144 height 26
type input "THP1 cas9 sonKI sgson1 clone 1 HL [DATE]"
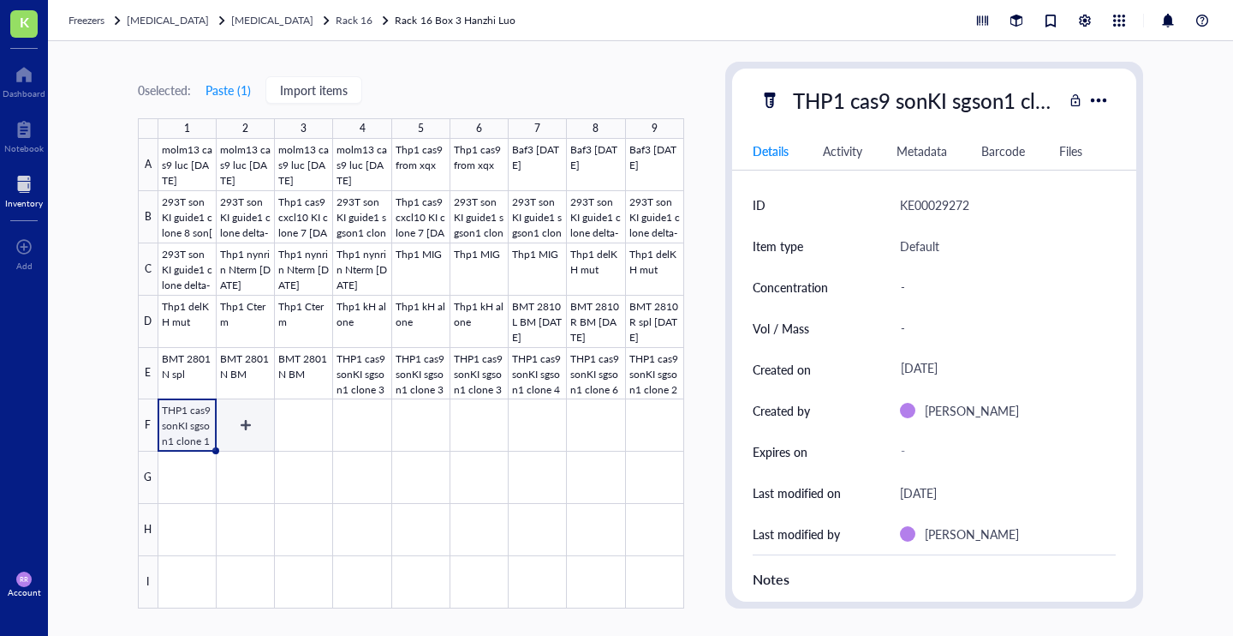
click at [242, 418] on div at bounding box center [421, 373] width 526 height 469
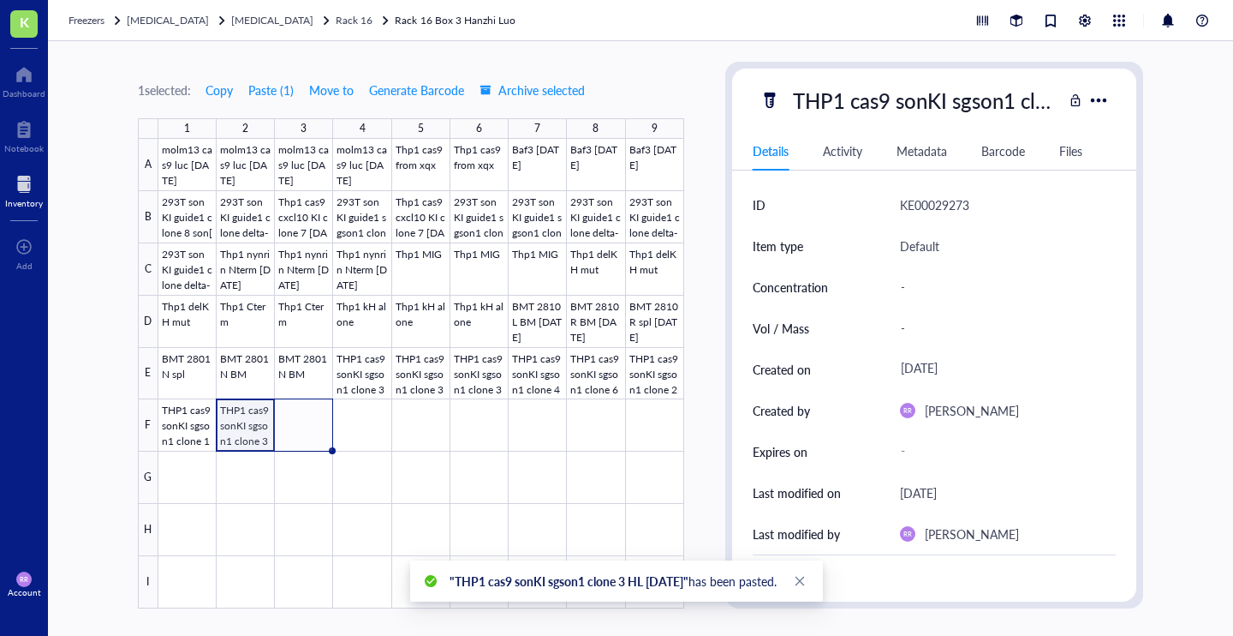
click at [252, 418] on div at bounding box center [421, 373] width 526 height 469
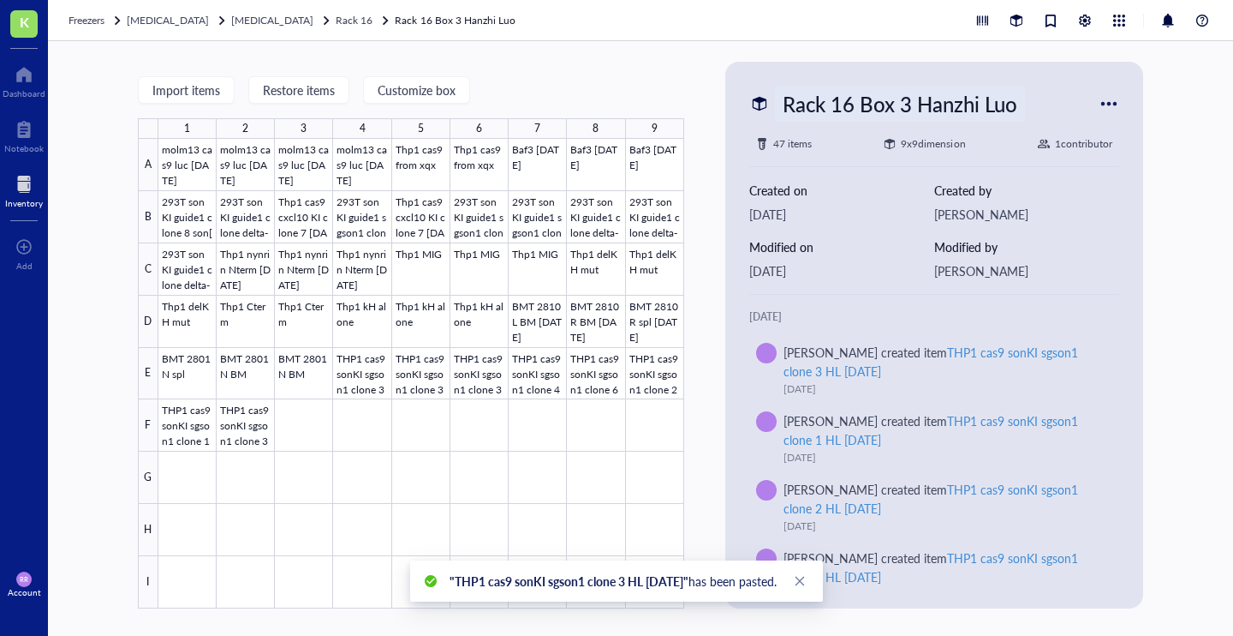
click at [863, 97] on div "Rack 16 Box 3 Hanzhi Luo" at bounding box center [900, 104] width 250 height 36
click at [230, 421] on div at bounding box center [421, 373] width 526 height 469
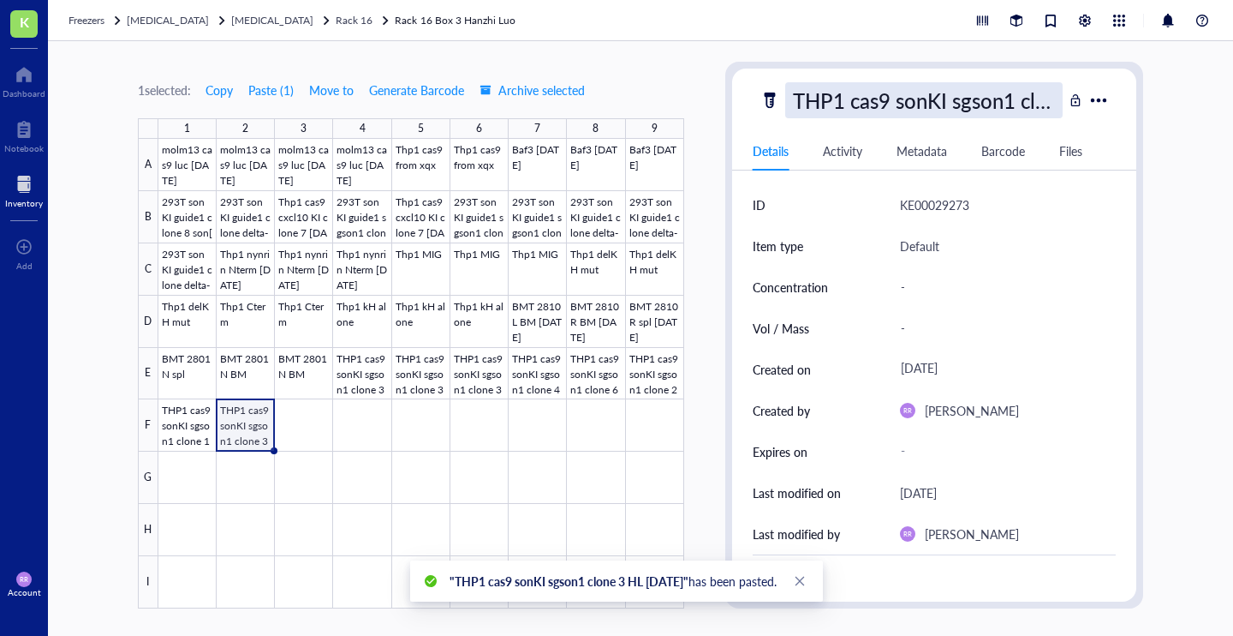
click at [874, 105] on div "THP1 cas9 sonKI sgson1 clone 3 HL [DATE]" at bounding box center [924, 100] width 278 height 36
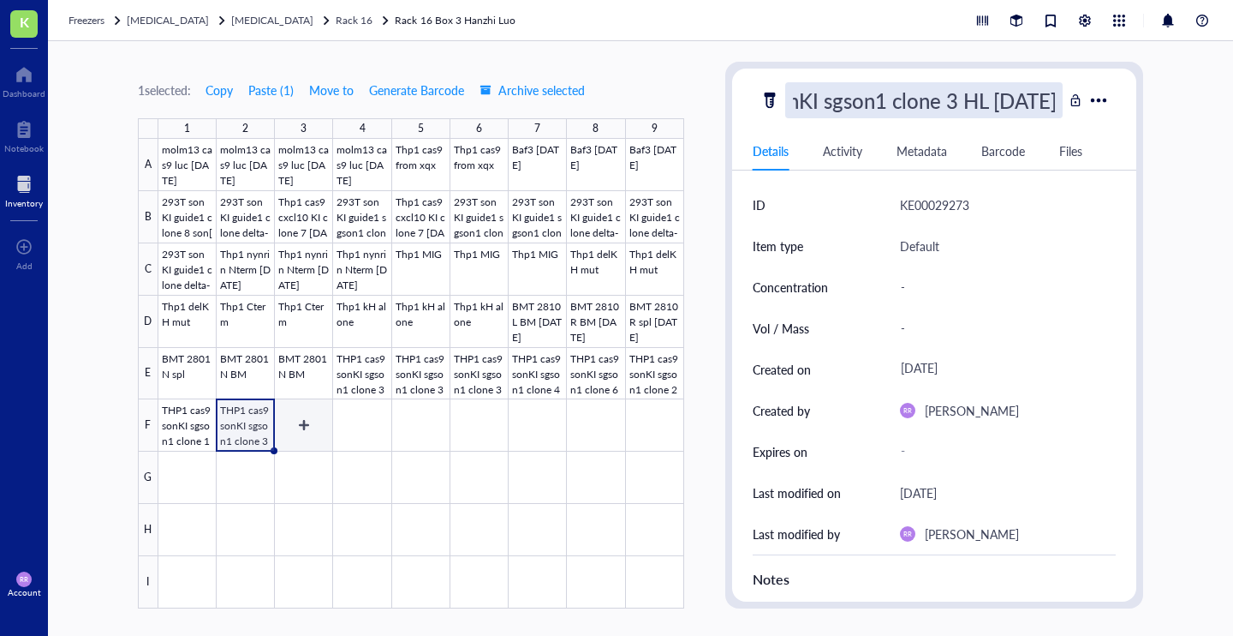
click at [309, 424] on div at bounding box center [421, 373] width 526 height 469
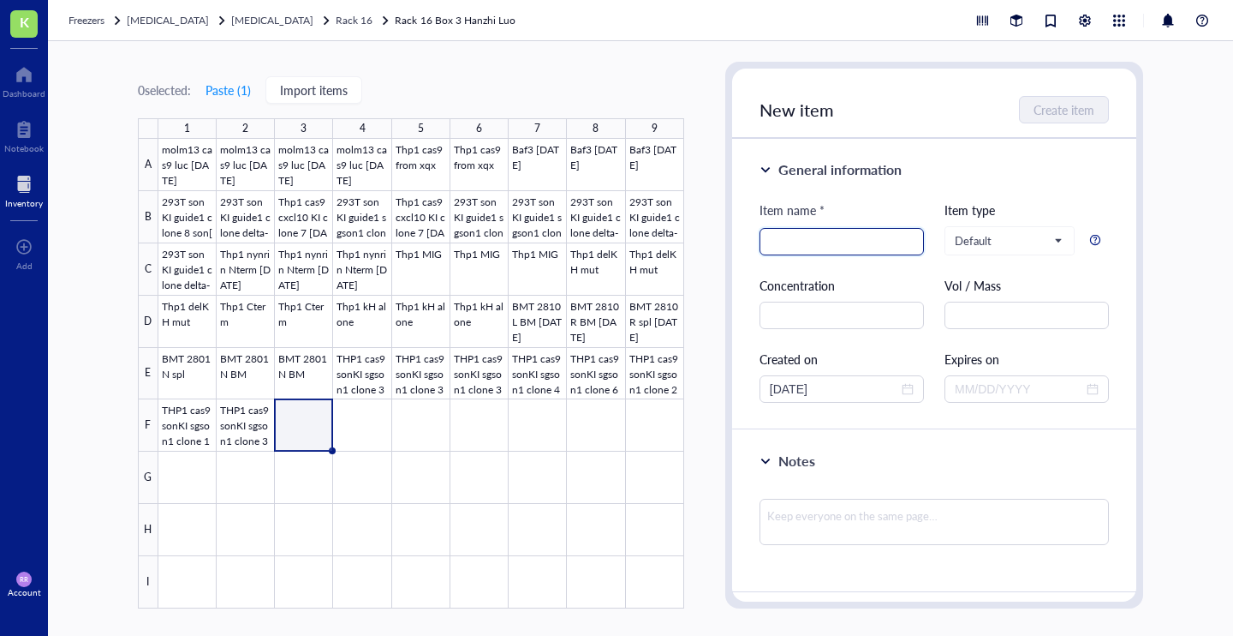
click at [828, 237] on input "search" at bounding box center [842, 242] width 144 height 26
paste input "THP1 cas9 sonKI sgson1 clone 3 HL [DATE]"
click at [855, 242] on input "THP1 cas9 sonKI sgson1 clone 3 HL [DATE]" at bounding box center [842, 242] width 144 height 26
type input "THP1 cas9 sonKI sgson1 clone 5 HL [DATE]"
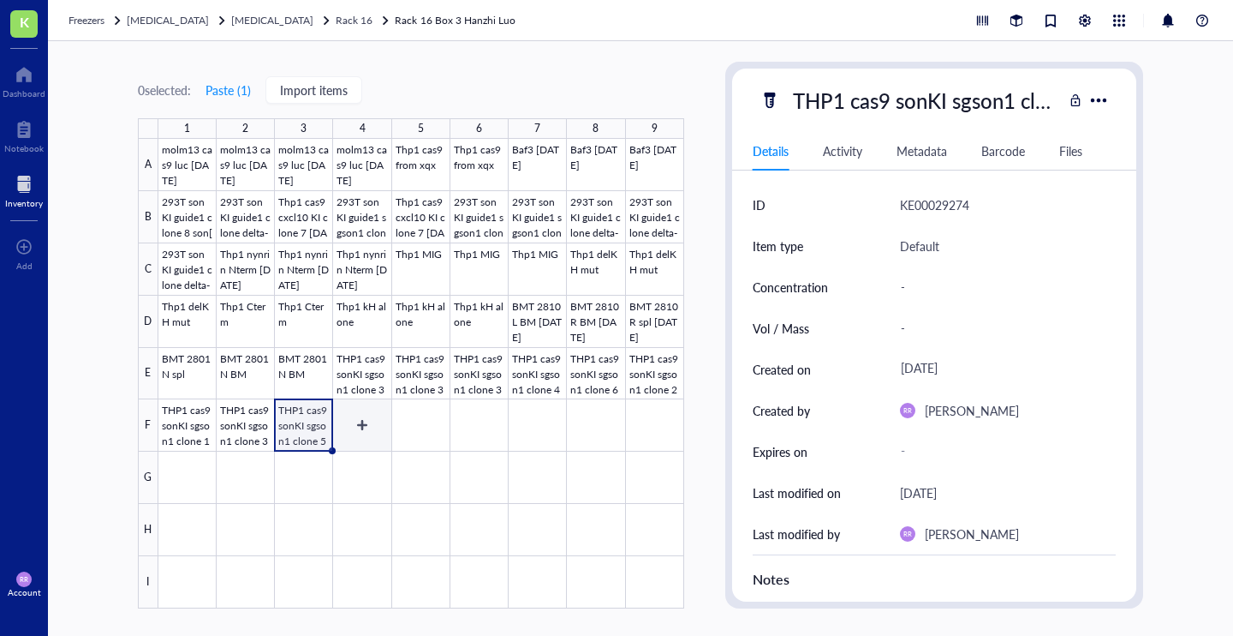
click at [359, 420] on div at bounding box center [421, 373] width 526 height 469
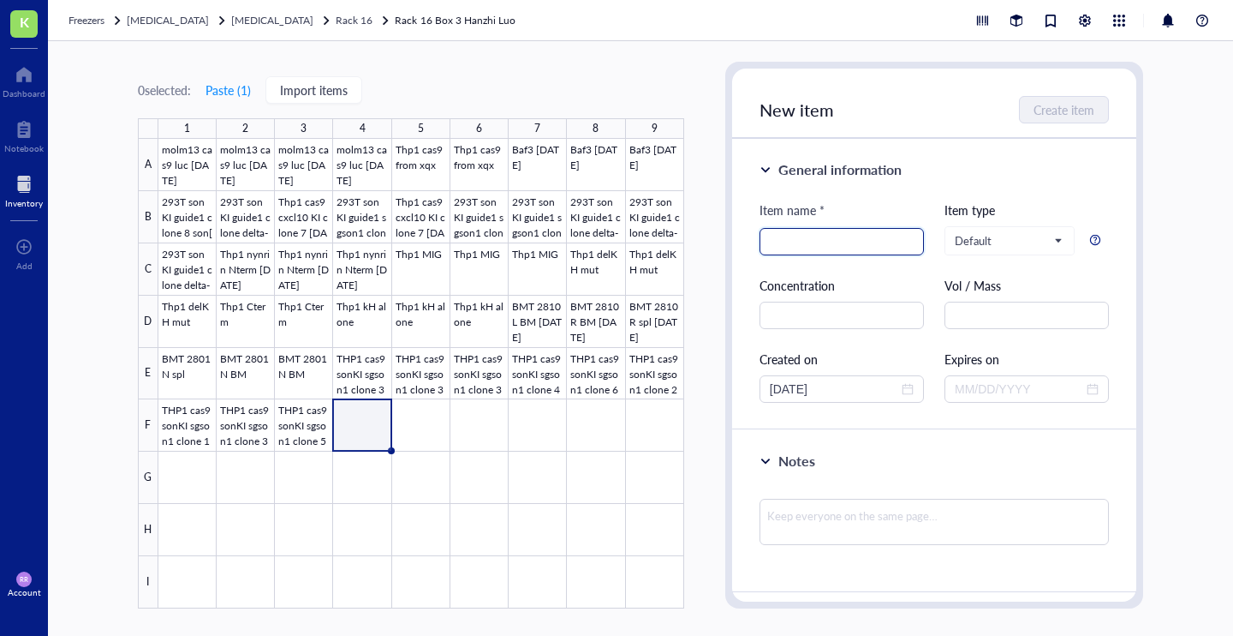
click at [821, 237] on input "search" at bounding box center [842, 242] width 144 height 26
paste input "THP1 cas9 sonKI sgson1 clone 3 HL [DATE]"
click at [852, 248] on input "THP1 cas9 sonKI sgson1 clone 3 HL [DATE]" at bounding box center [842, 242] width 144 height 26
type input "THP1 cas9 sonKI sgson1 clone 7 HL [DATE]"
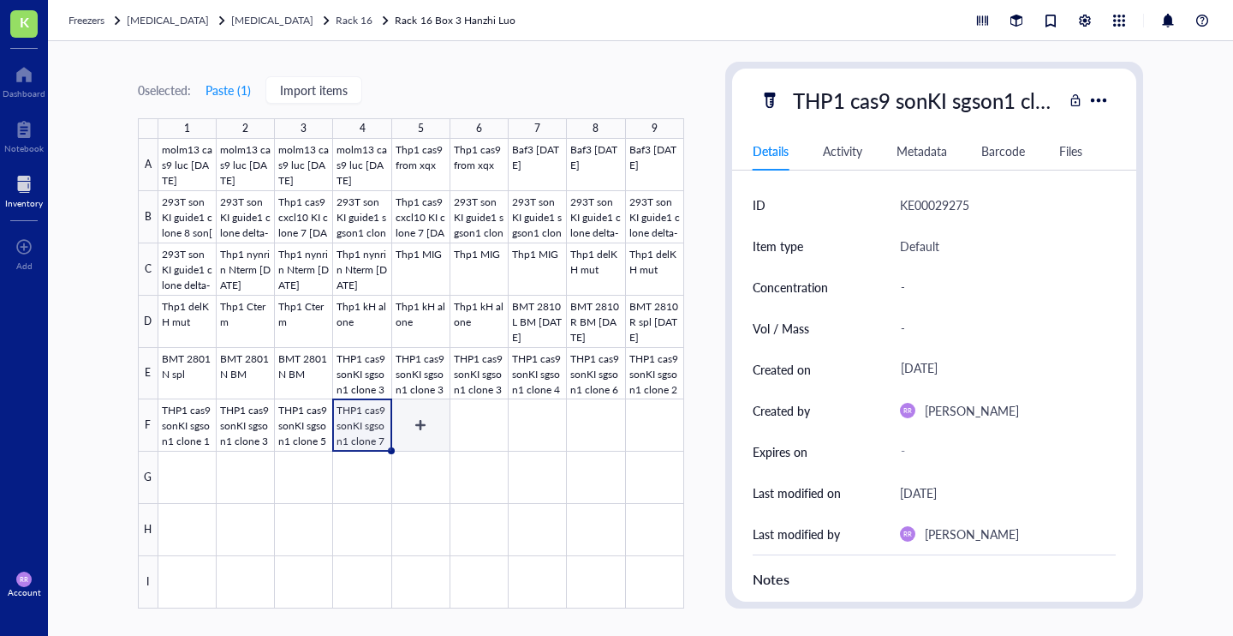
click at [424, 424] on div at bounding box center [421, 373] width 526 height 469
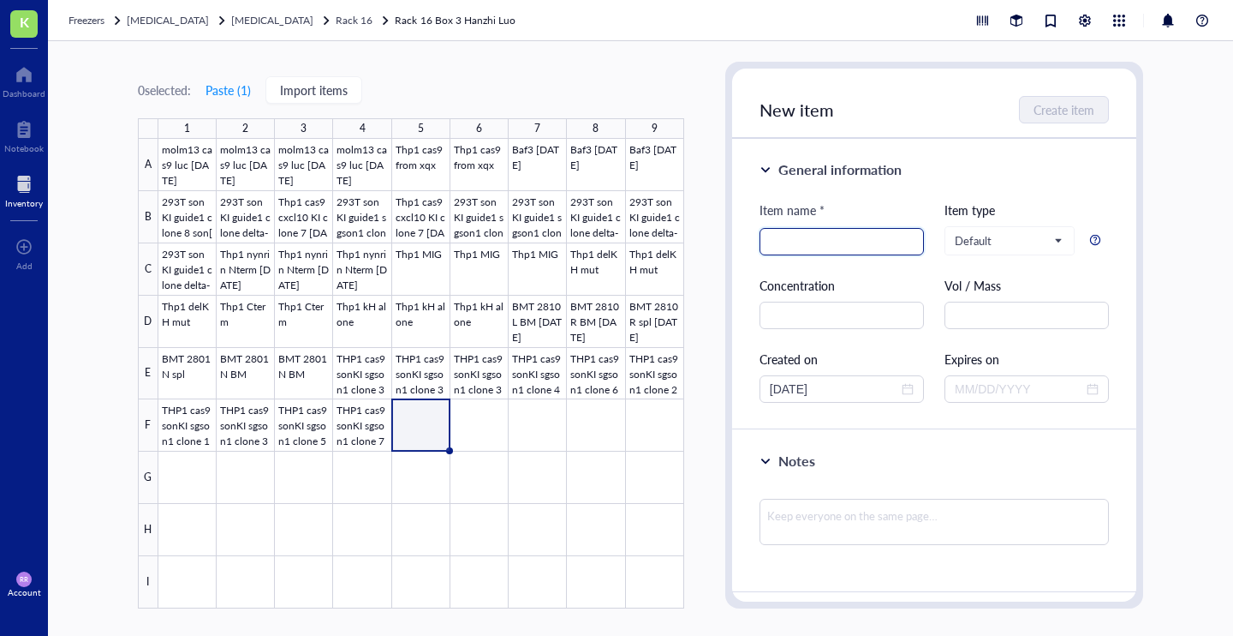
click at [810, 245] on input "search" at bounding box center [842, 242] width 144 height 26
paste input "THP1 cas9 sonKI sgson1 clone 3 HL [DATE]"
click at [853, 243] on input "THP1 cas9 sonKI sgson1 clone 3 HL [DATE]" at bounding box center [842, 242] width 144 height 26
type input "THP1 cas9 sonKI sgson1 clone 5 HL [DATE]"
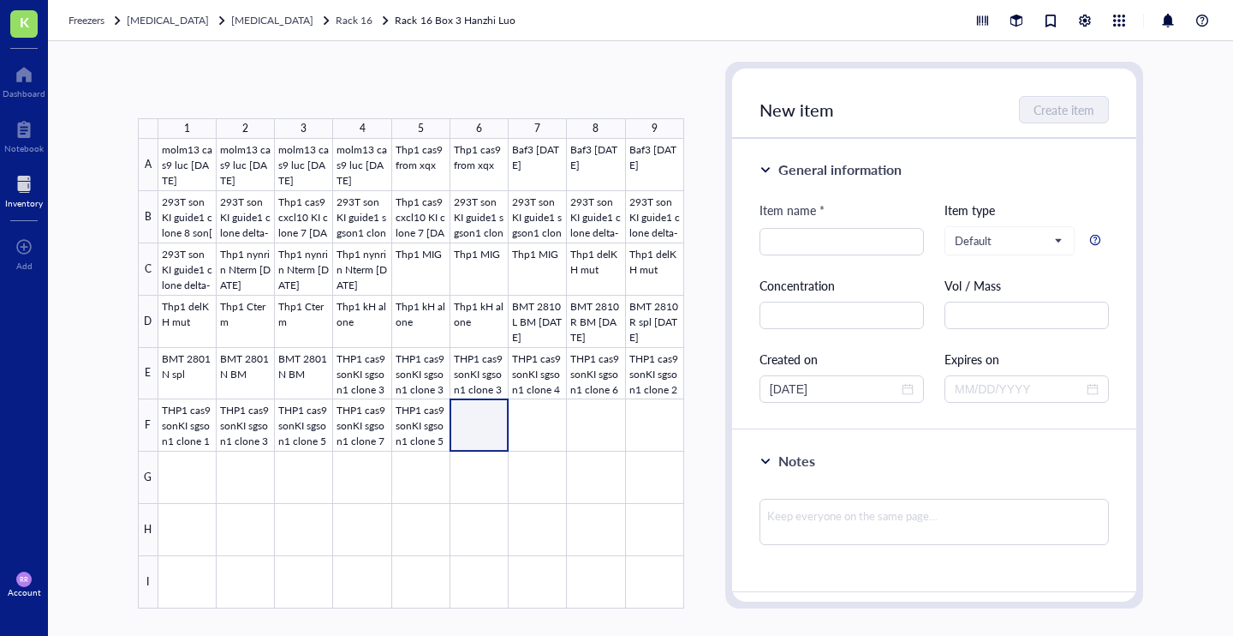
click at [481, 428] on div at bounding box center [421, 373] width 526 height 469
click at [792, 243] on input "search" at bounding box center [842, 242] width 144 height 26
paste input "THP1 cas9 sonKI sgson1 clone 3 HL [DATE]"
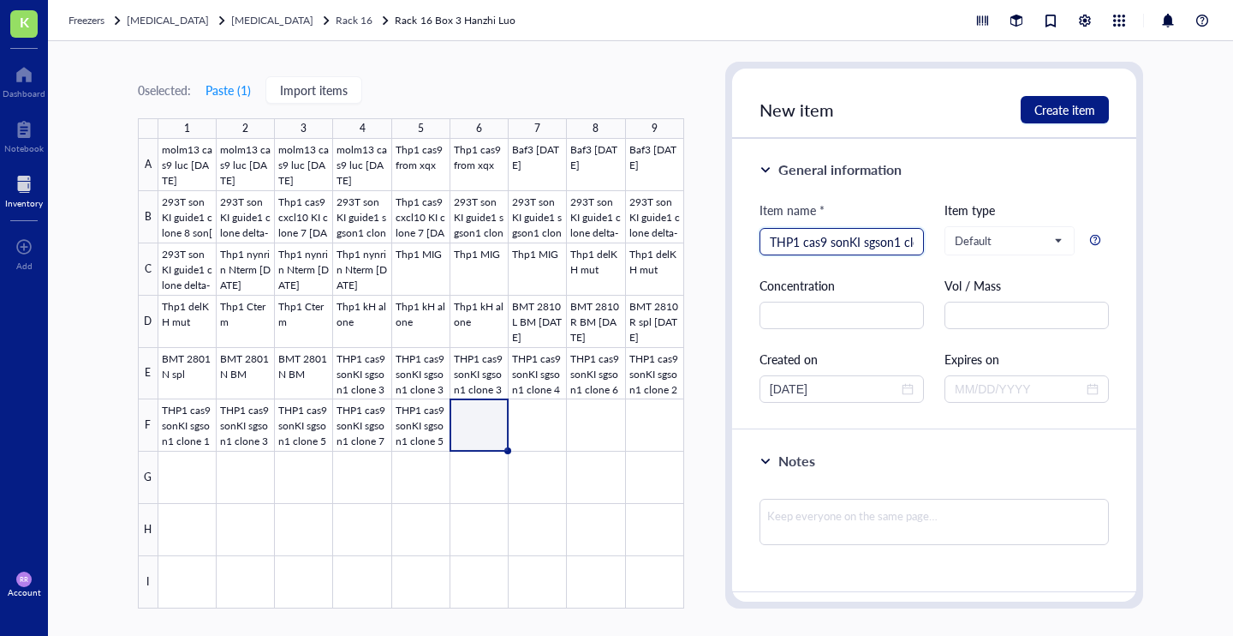
click at [850, 243] on input "THP1 cas9 sonKI sgson1 clone 3 HL [DATE]" at bounding box center [842, 242] width 144 height 26
type input "THP1 cas9 sonKI sgson1 clone 4 HL [DATE]"
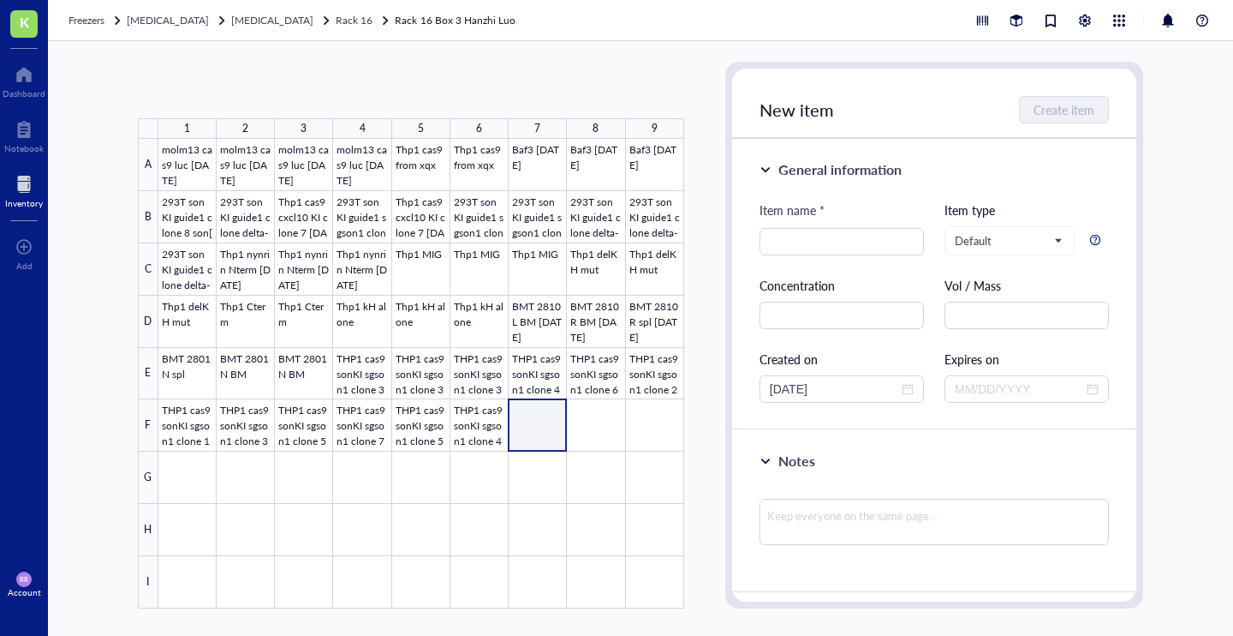
click at [540, 421] on div at bounding box center [421, 373] width 526 height 469
click at [803, 228] on div at bounding box center [842, 241] width 164 height 27
click at [791, 246] on input "search" at bounding box center [842, 242] width 144 height 26
paste input "THP1 cas9 sonKI sgson1 clone 3 HL [DATE]"
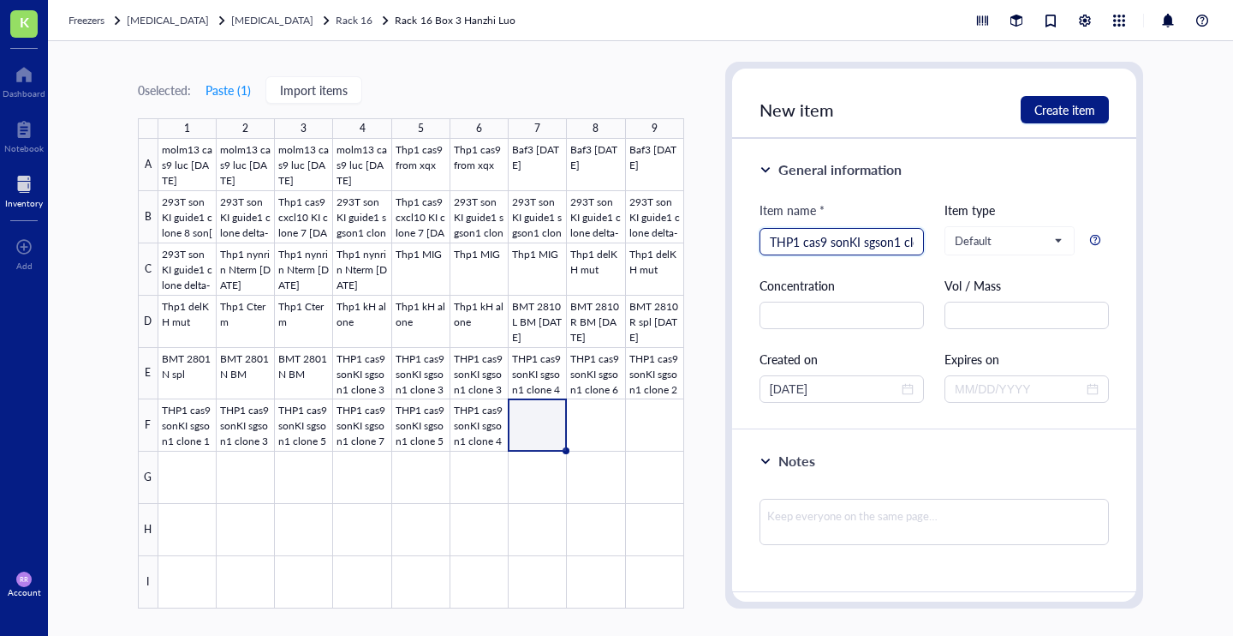
click at [853, 242] on input "THP1 cas9 sonKI sgson1 clone 3 HL [DATE]" at bounding box center [842, 242] width 144 height 26
type input "THP1 cas9 sonKI sgson1 clone 6 HL [DATE]"
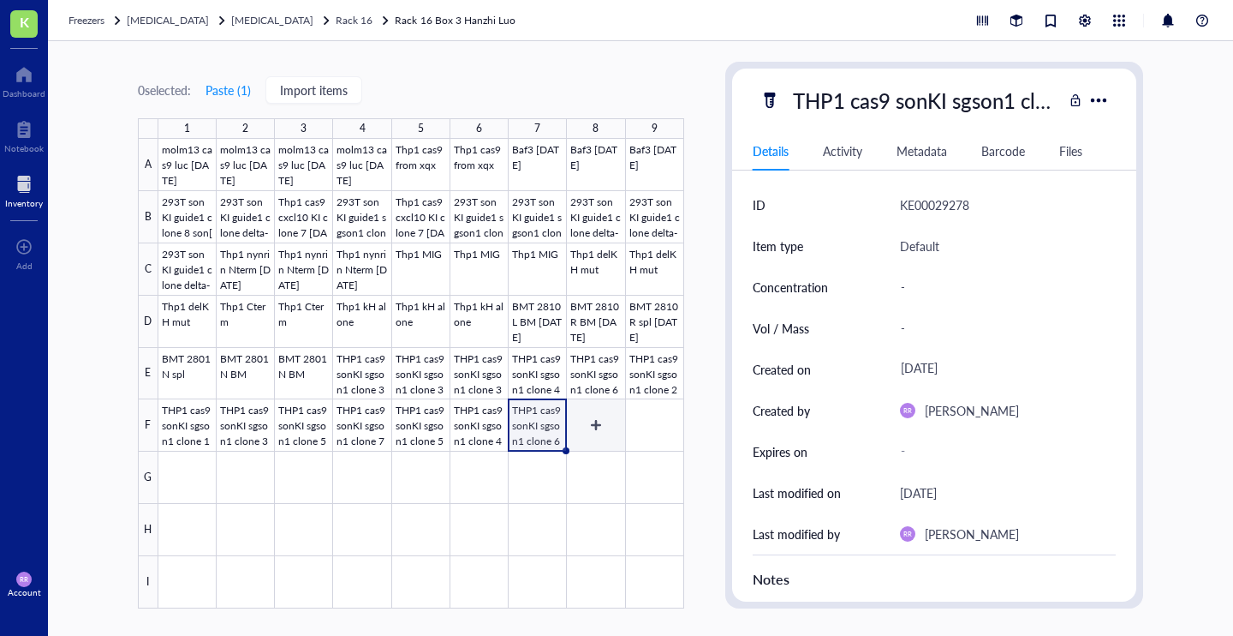
click at [594, 420] on div at bounding box center [421, 373] width 526 height 469
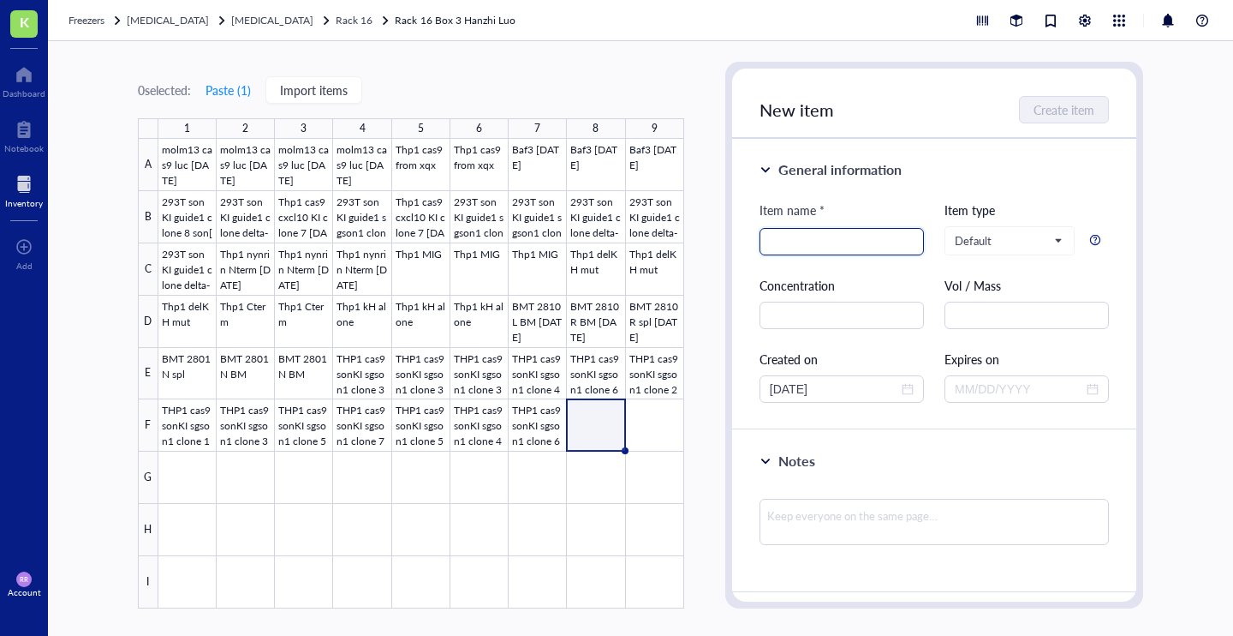
click at [802, 250] on input "search" at bounding box center [842, 242] width 144 height 26
type input "B"
paste input "THP1 cas9 sonKI sgson1 clone 3 HL [DATE]"
click at [852, 240] on input "THP1 cas9 sonKI sgson1 clone 3 HL [DATE]" at bounding box center [842, 242] width 144 height 26
type input "THP1 cas9 sonKI sgson1 clone 7 HL [DATE]"
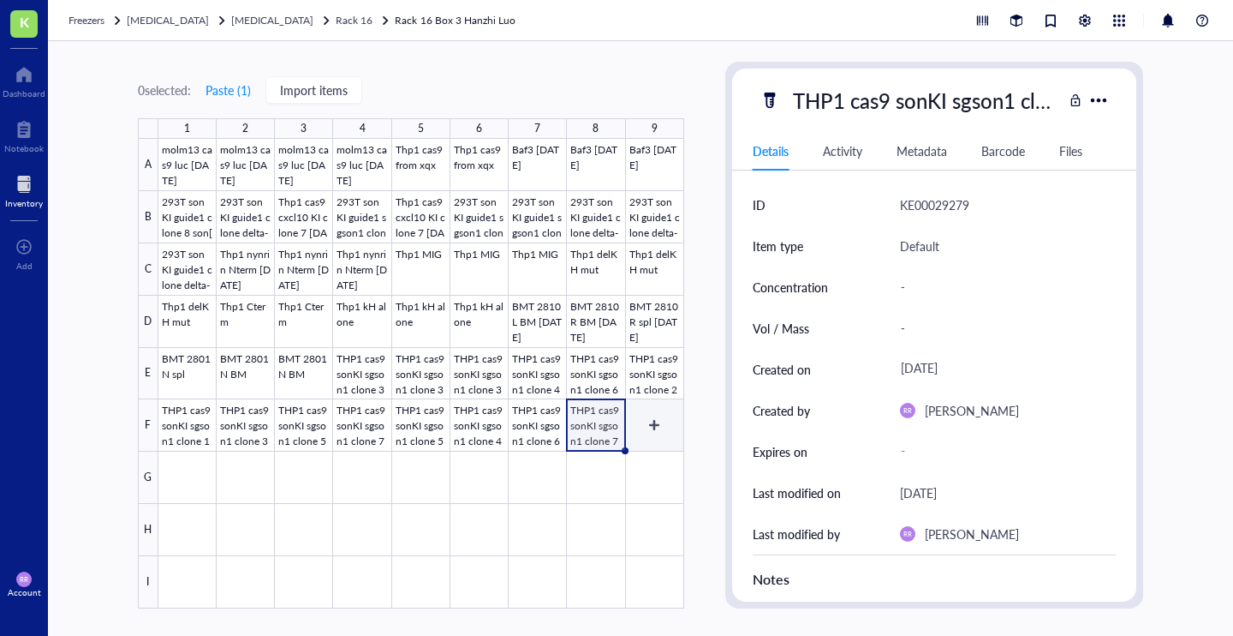
click at [658, 421] on div at bounding box center [421, 373] width 526 height 469
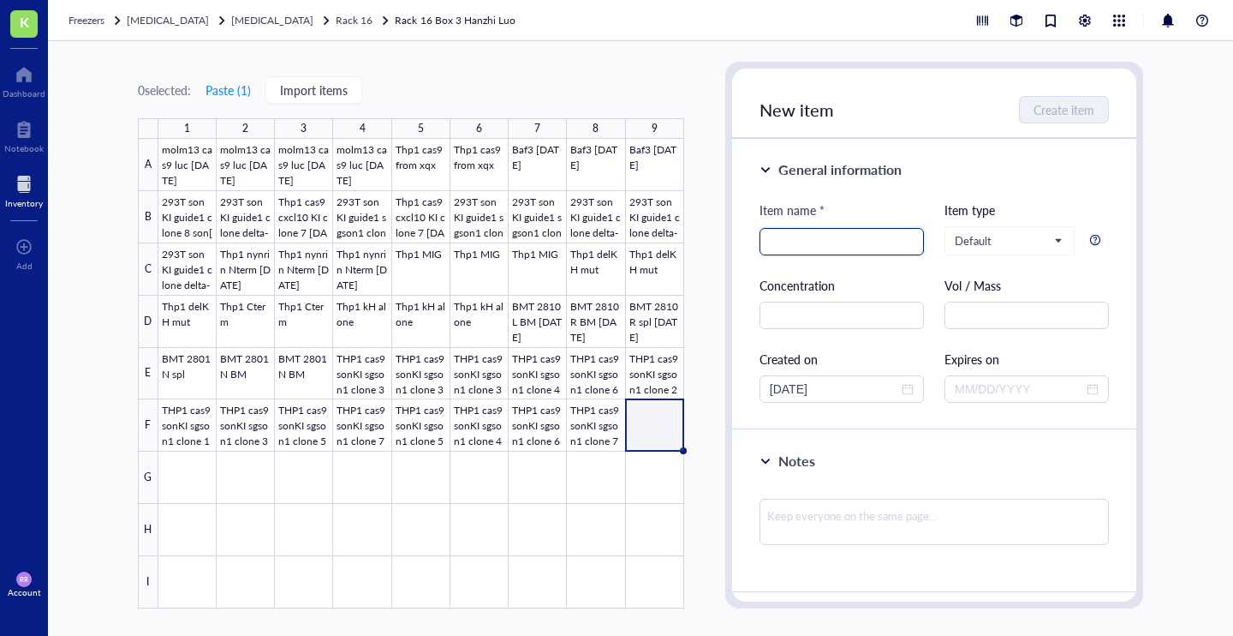
click at [801, 238] on input "search" at bounding box center [842, 242] width 144 height 26
click at [804, 244] on input "BMT2931 BM HL [DATE]" at bounding box center [842, 242] width 144 height 26
type input "BMT2931 BM HL [DATE]"
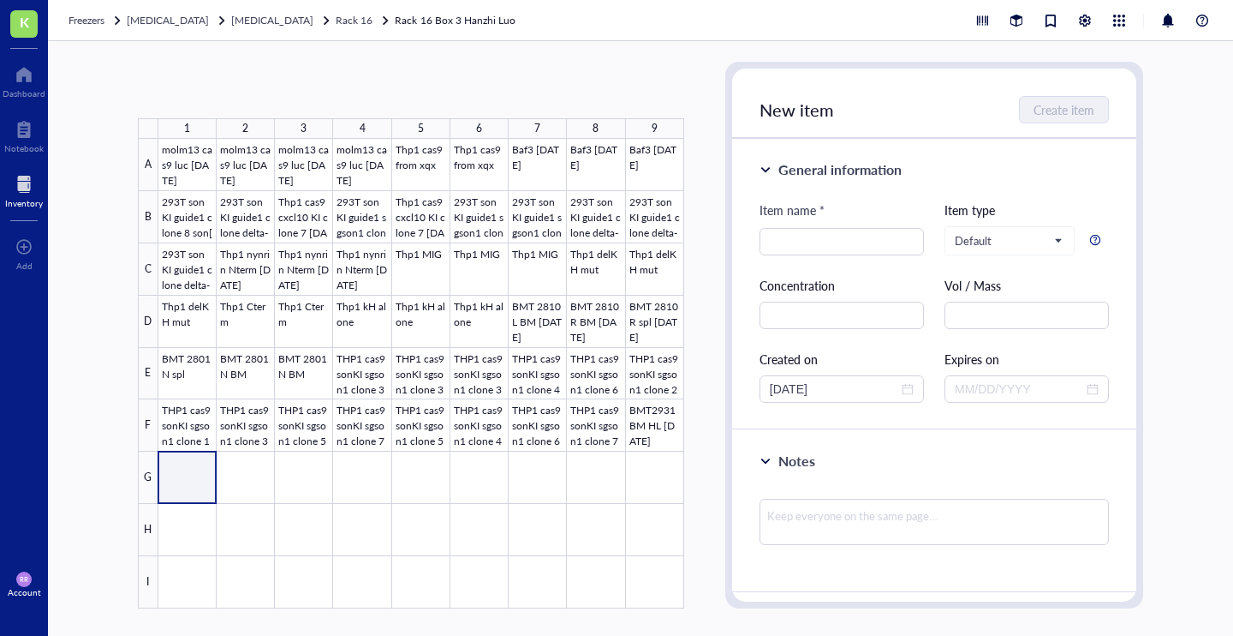
click at [195, 481] on div at bounding box center [421, 373] width 526 height 469
click at [800, 243] on input "search" at bounding box center [842, 242] width 144 height 26
paste input "BMT2931 BM HL [DATE]"
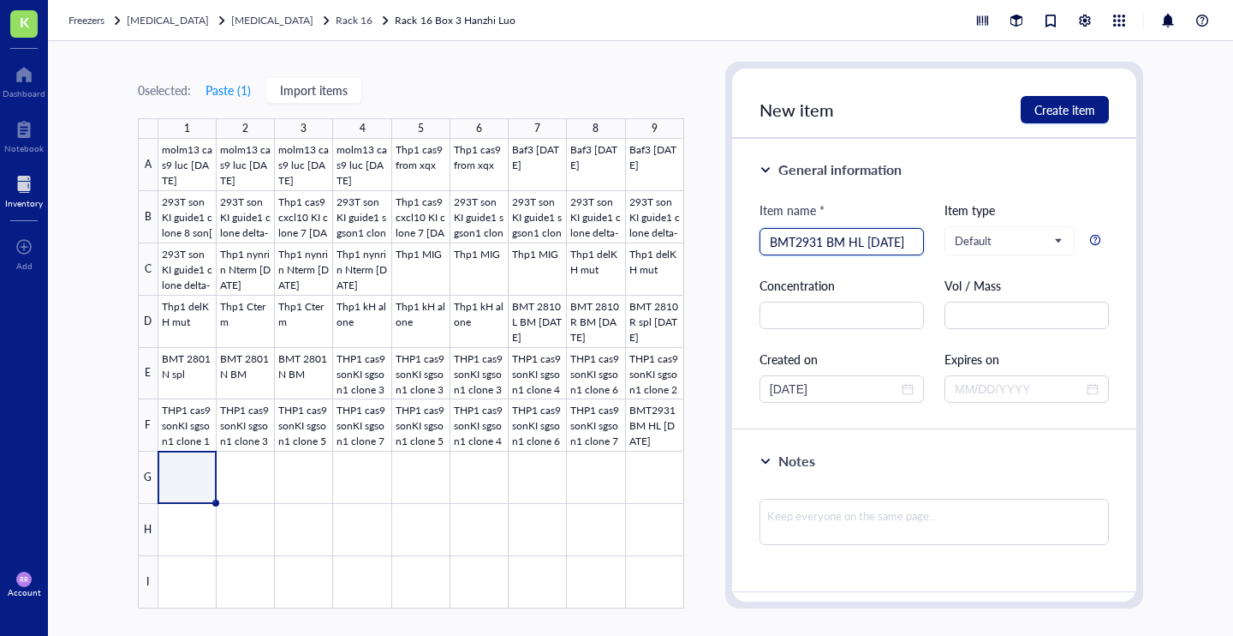
type input "BMT2931 BM HL [DATE]"
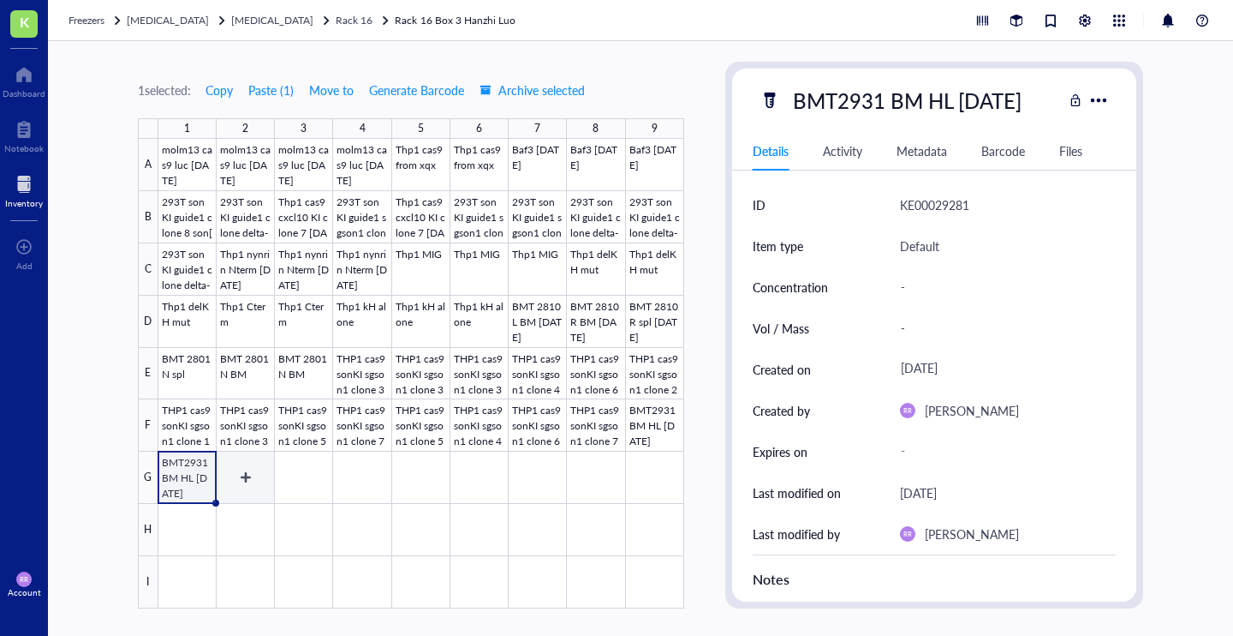
click at [230, 478] on div at bounding box center [421, 373] width 526 height 469
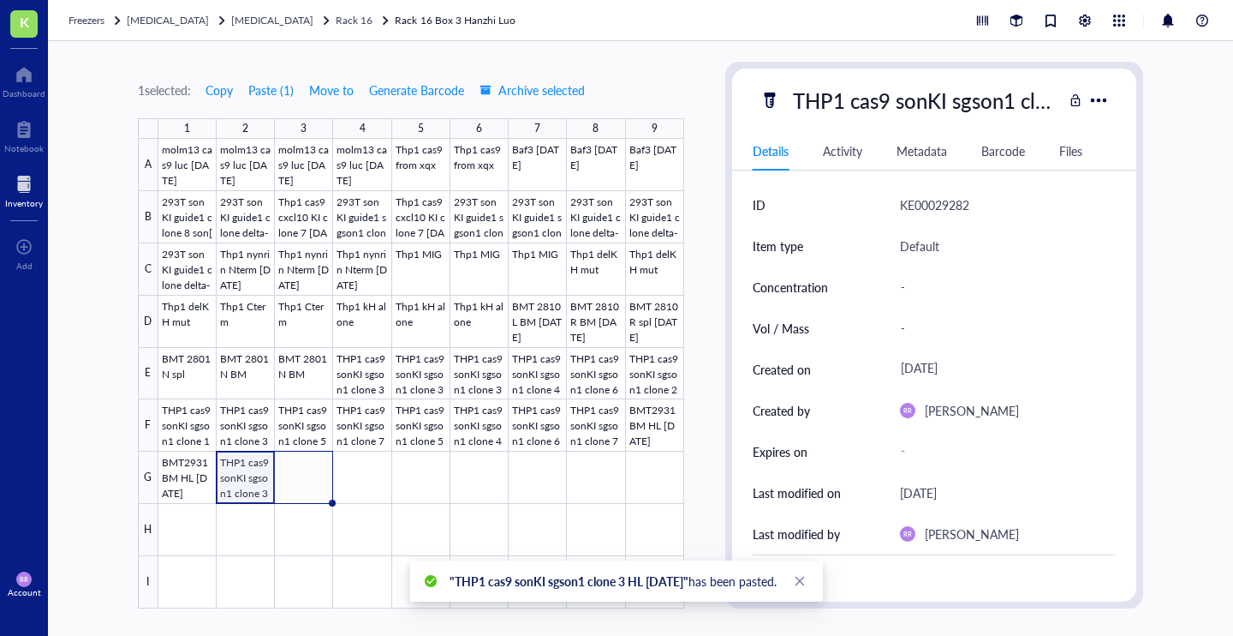
click at [236, 472] on div at bounding box center [421, 373] width 526 height 469
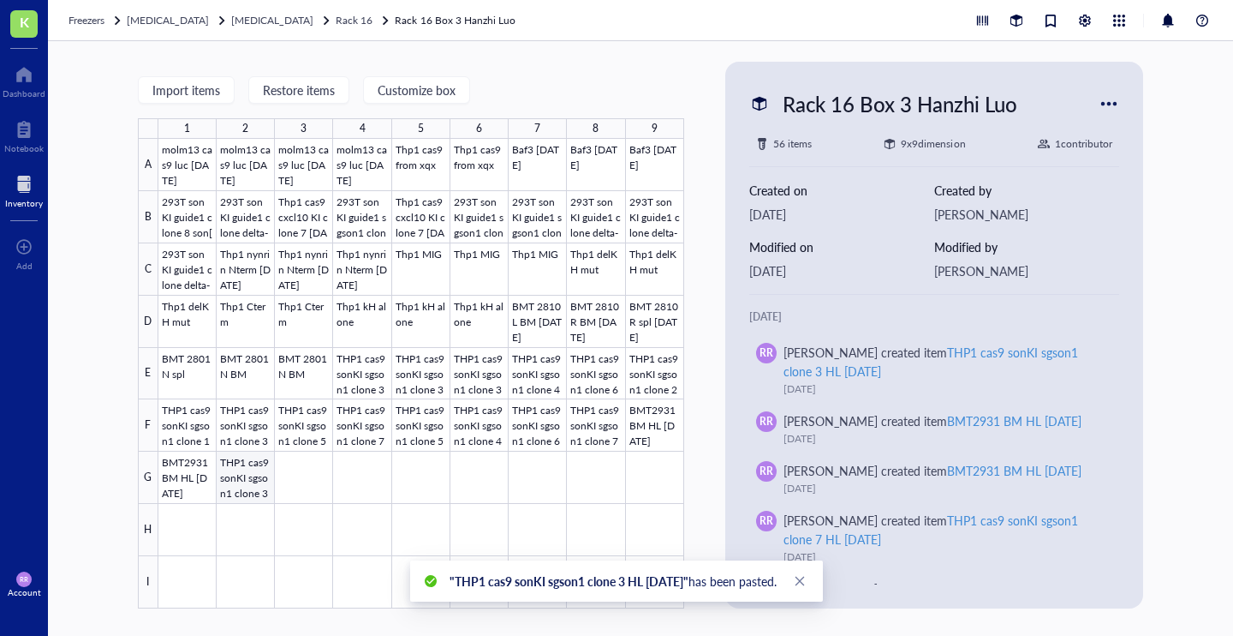
click at [251, 475] on div at bounding box center [421, 373] width 526 height 469
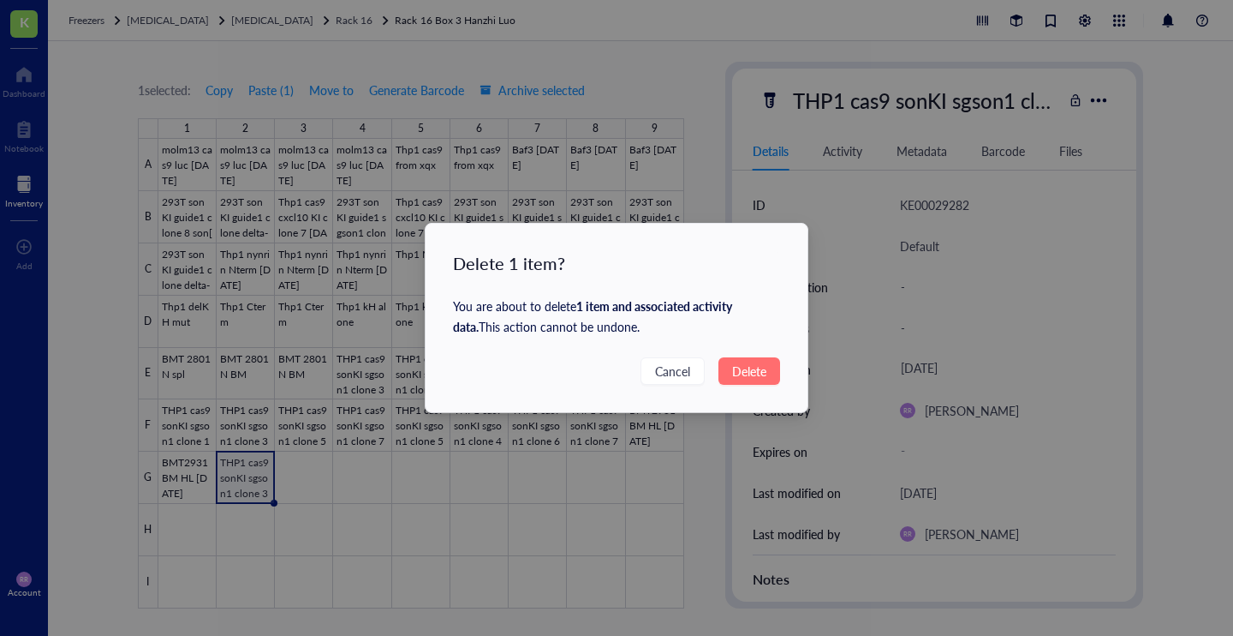
click at [753, 367] on span "Delete" at bounding box center [749, 370] width 34 height 19
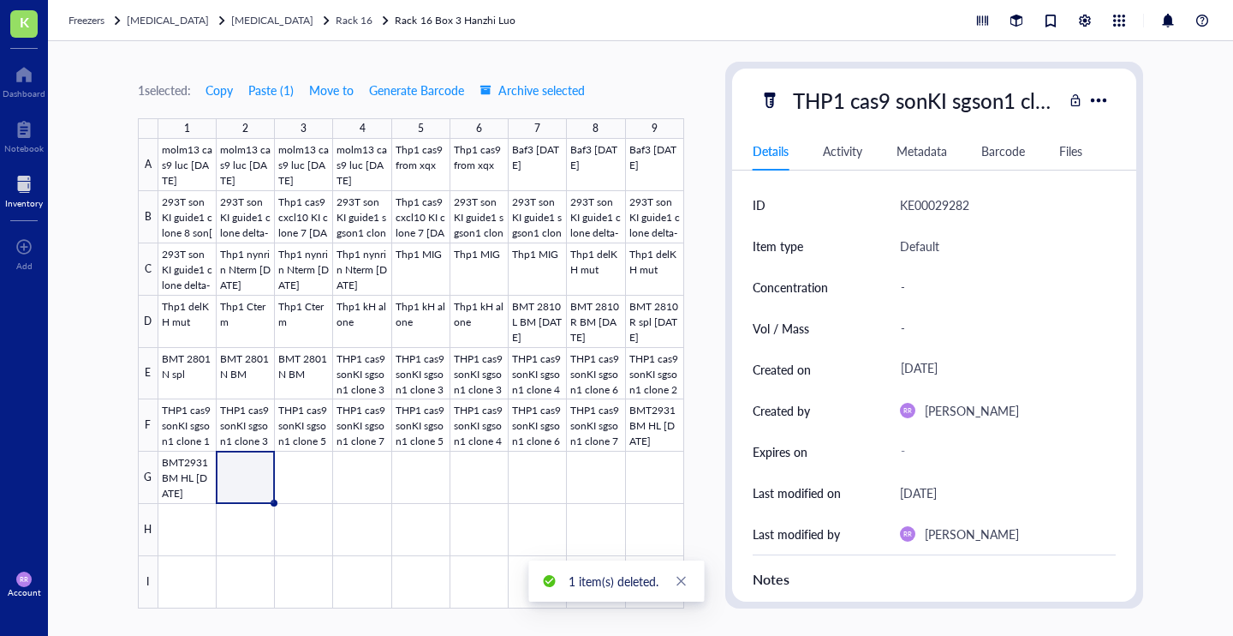
click at [195, 474] on div at bounding box center [421, 373] width 526 height 469
click at [879, 79] on div "BMT2931 BM HL [DATE] Details Activity Metadata Barcode Files ID KE00029281 Item…" at bounding box center [934, 335] width 404 height 533
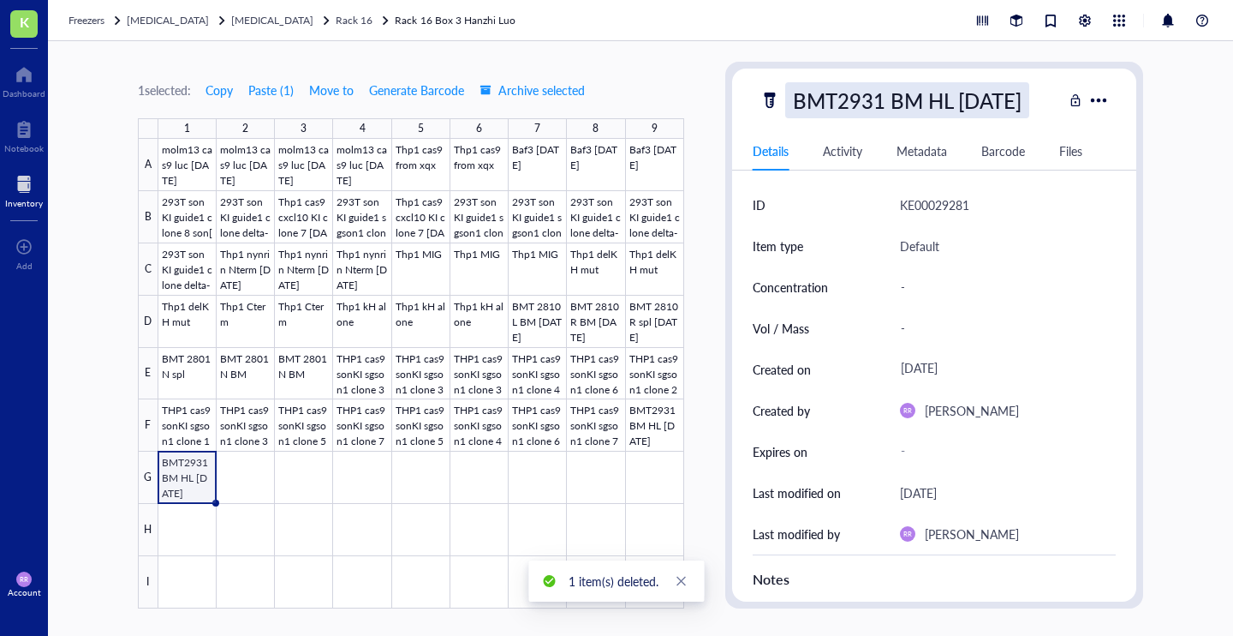
click at [871, 99] on div "BMT2931 BM HL [DATE]" at bounding box center [907, 100] width 244 height 36
click at [850, 99] on input "BMT2931 BM HL [DATE]" at bounding box center [924, 100] width 276 height 34
click at [251, 469] on div at bounding box center [421, 373] width 526 height 469
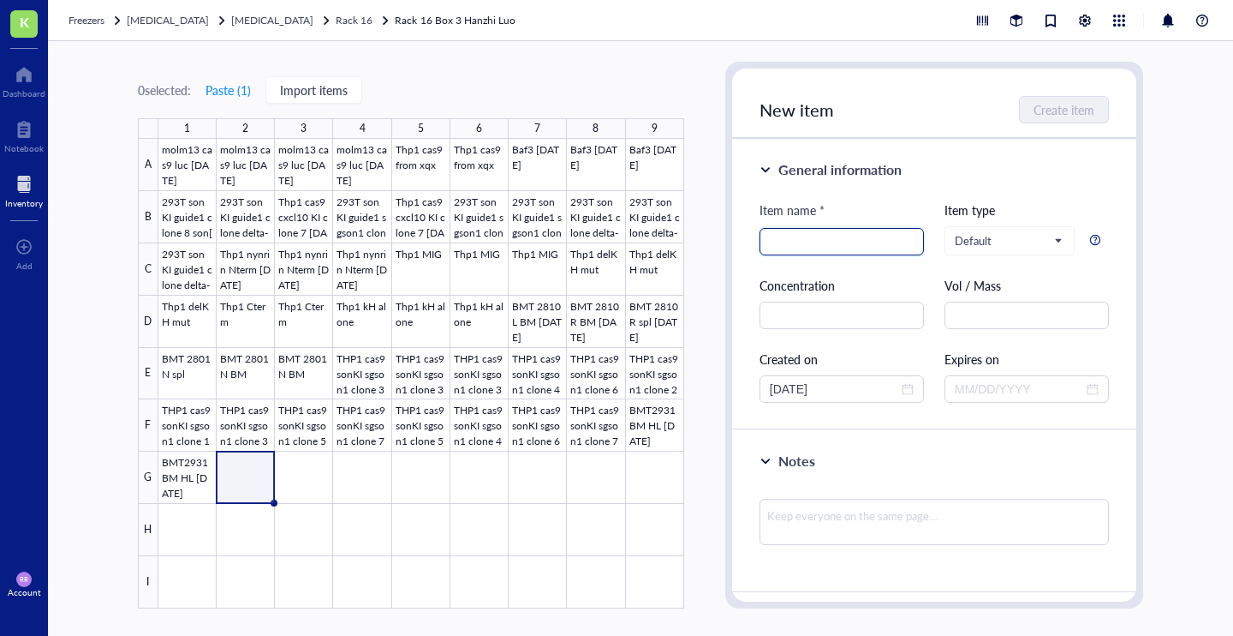
click at [801, 236] on input "search" at bounding box center [842, 242] width 144 height 26
paste input "BMT2931 BM HL [DATE]"
click at [821, 245] on input "BMT2931 BM HL [DATE]" at bounding box center [842, 242] width 144 height 26
click at [846, 241] on input "BMT2931B BM HL [DATE]" at bounding box center [842, 242] width 144 height 26
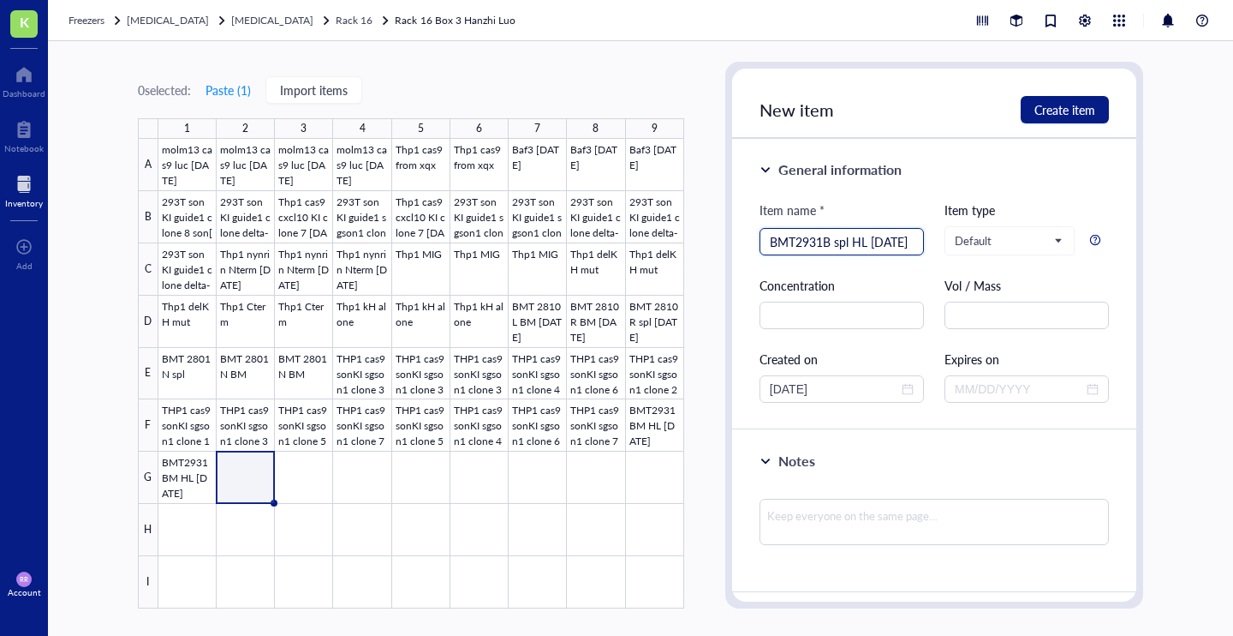
type input "BMT2931B spl HL [DATE]"
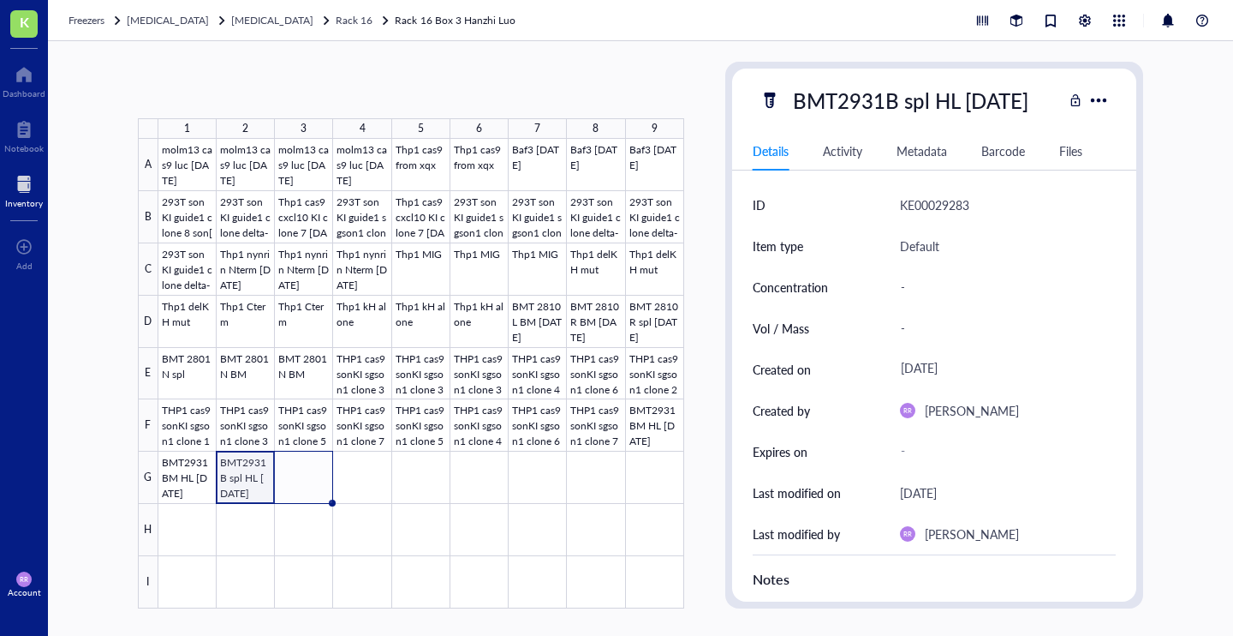
drag, startPoint x: 273, startPoint y: 503, endPoint x: 308, endPoint y: 503, distance: 34.3
click at [0, 0] on div "molm13 cas9 luc [DATE] molm13 cas9 luc [DATE] molm13 cas9 luc [DATE] molm13 cas…" at bounding box center [0, 0] width 0 height 0
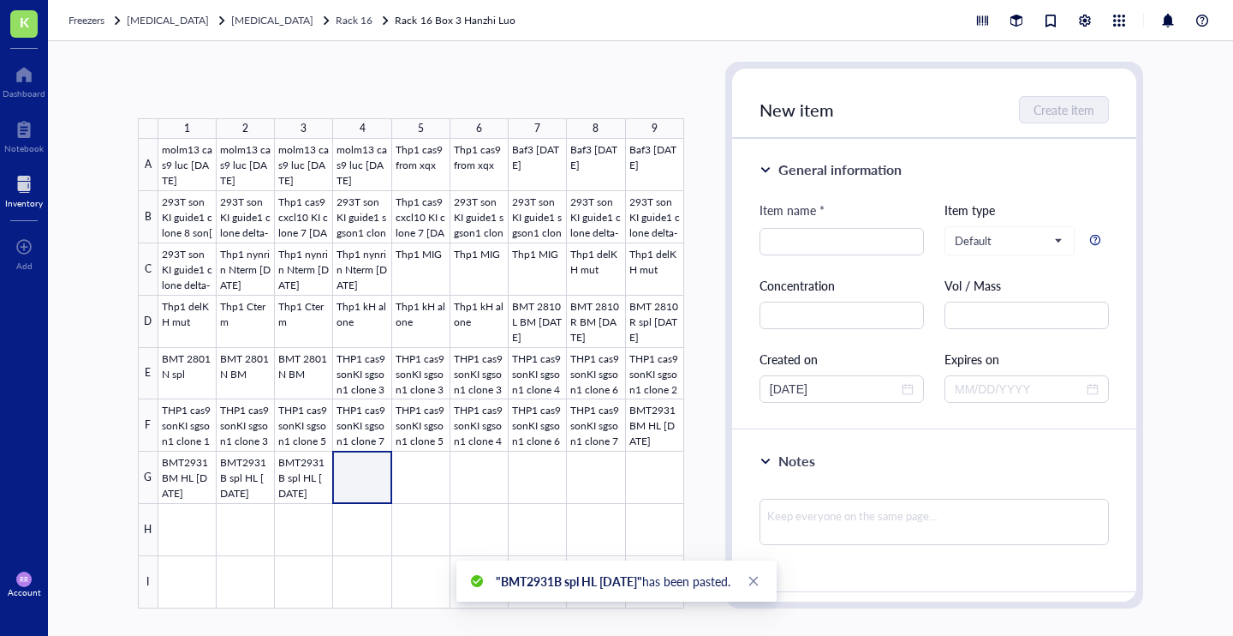
click at [362, 486] on div at bounding box center [421, 373] width 526 height 469
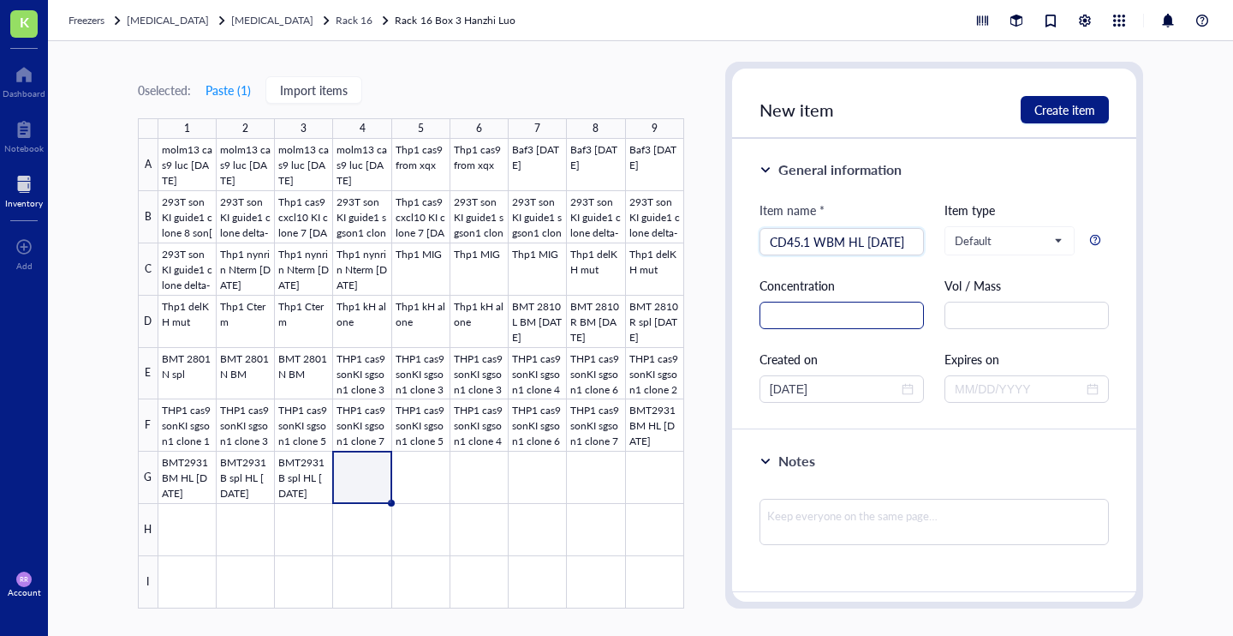
type input "CD45.1 WBM HL [DATE]"
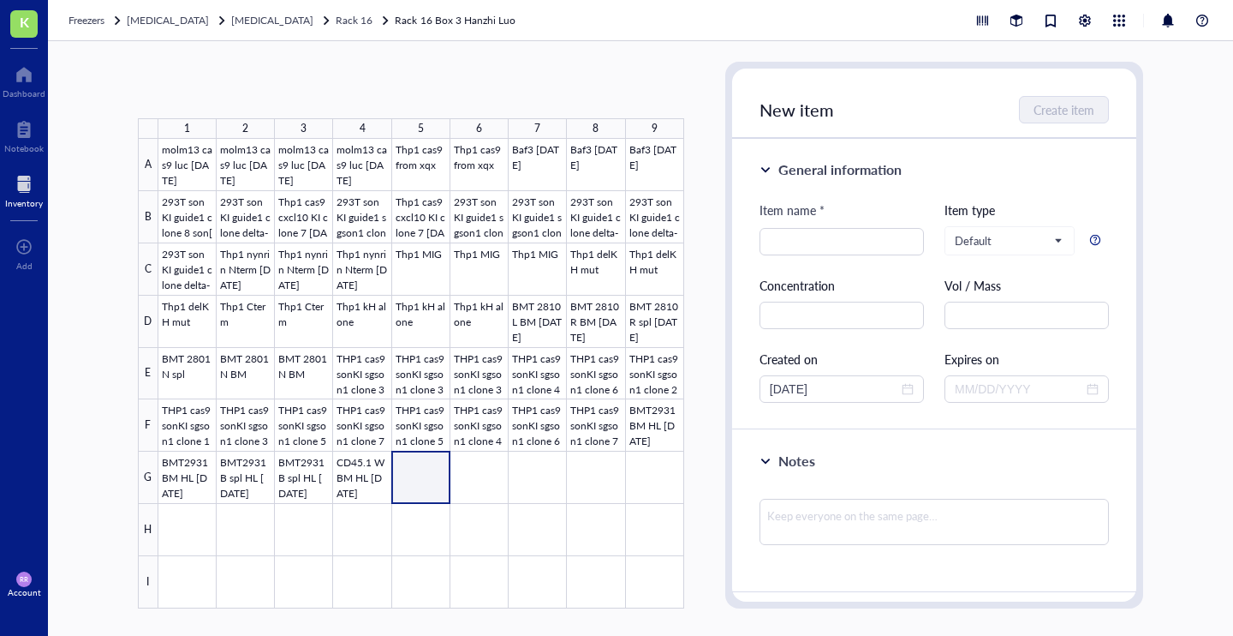
click at [410, 468] on div at bounding box center [421, 373] width 526 height 469
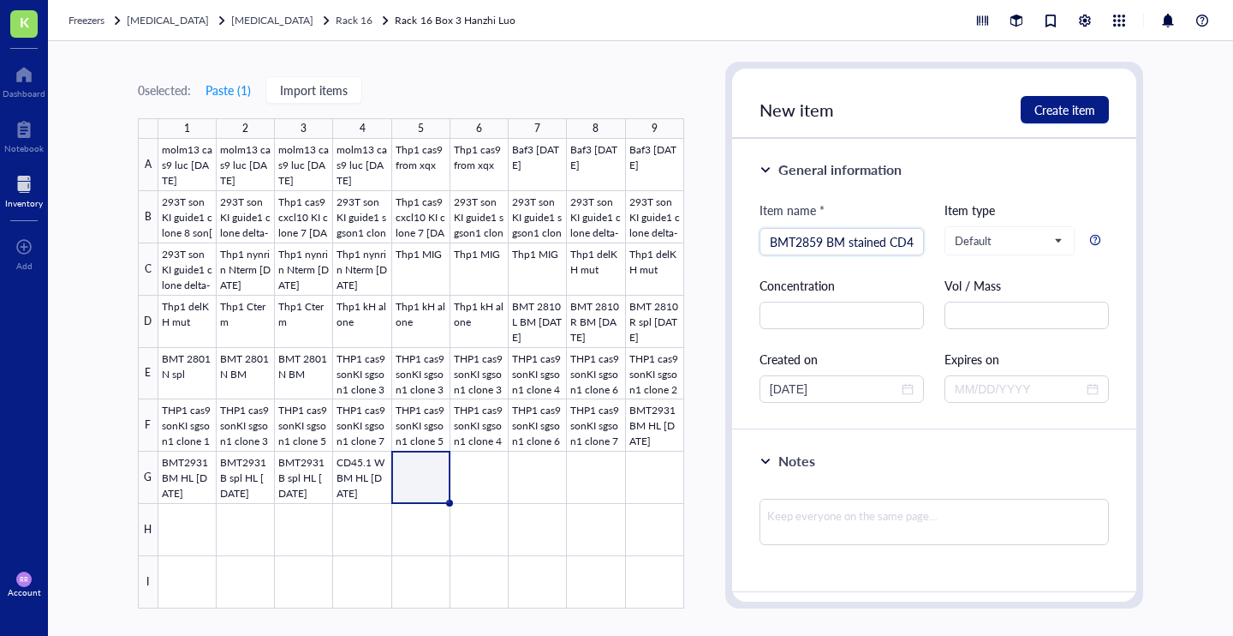
type input "BMT2859 BM stained CD45.1 and CD45.2"
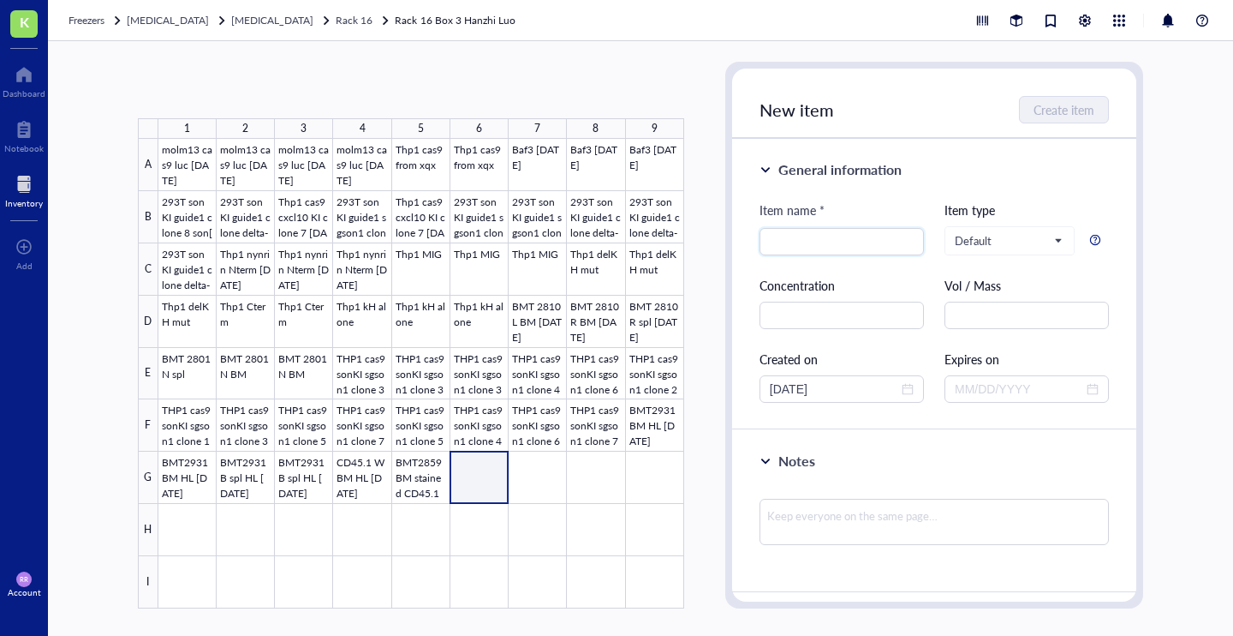
drag, startPoint x: 451, startPoint y: 499, endPoint x: 467, endPoint y: 501, distance: 16.4
click at [467, 501] on div at bounding box center [421, 373] width 526 height 469
click at [415, 467] on div at bounding box center [421, 373] width 526 height 469
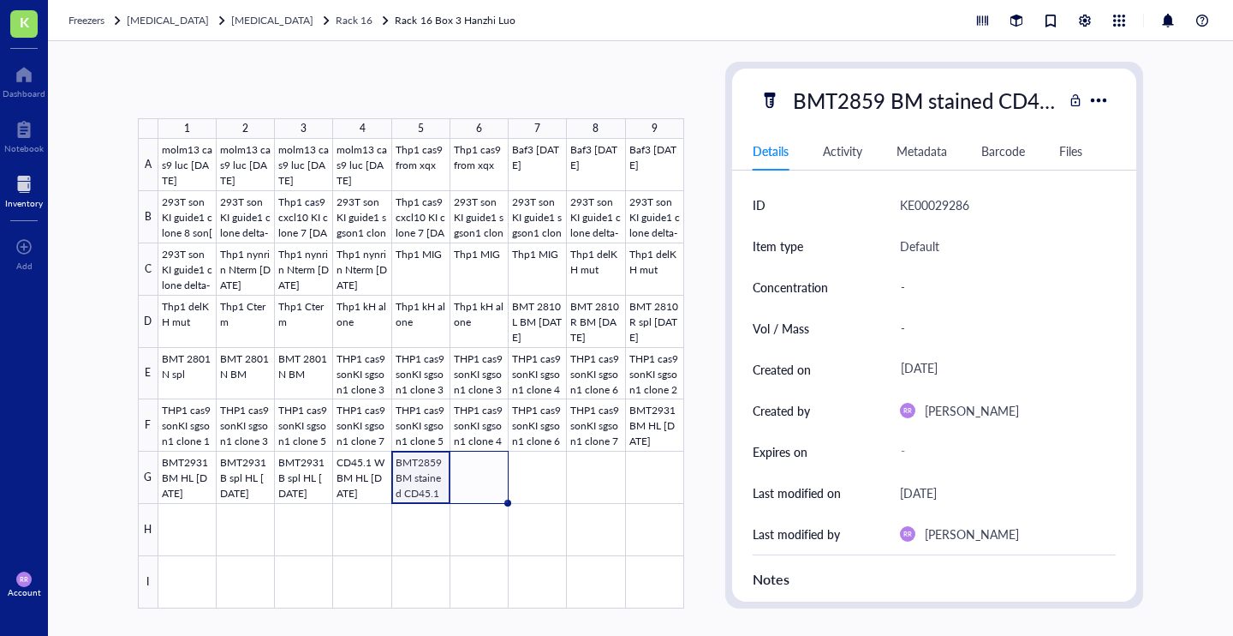
drag, startPoint x: 450, startPoint y: 501, endPoint x: 490, endPoint y: 502, distance: 40.3
click at [0, 0] on div "molm13 cas9 luc [DATE] molm13 cas9 luc [DATE] molm13 cas9 luc [DATE] molm13 cas…" at bounding box center [0, 0] width 0 height 0
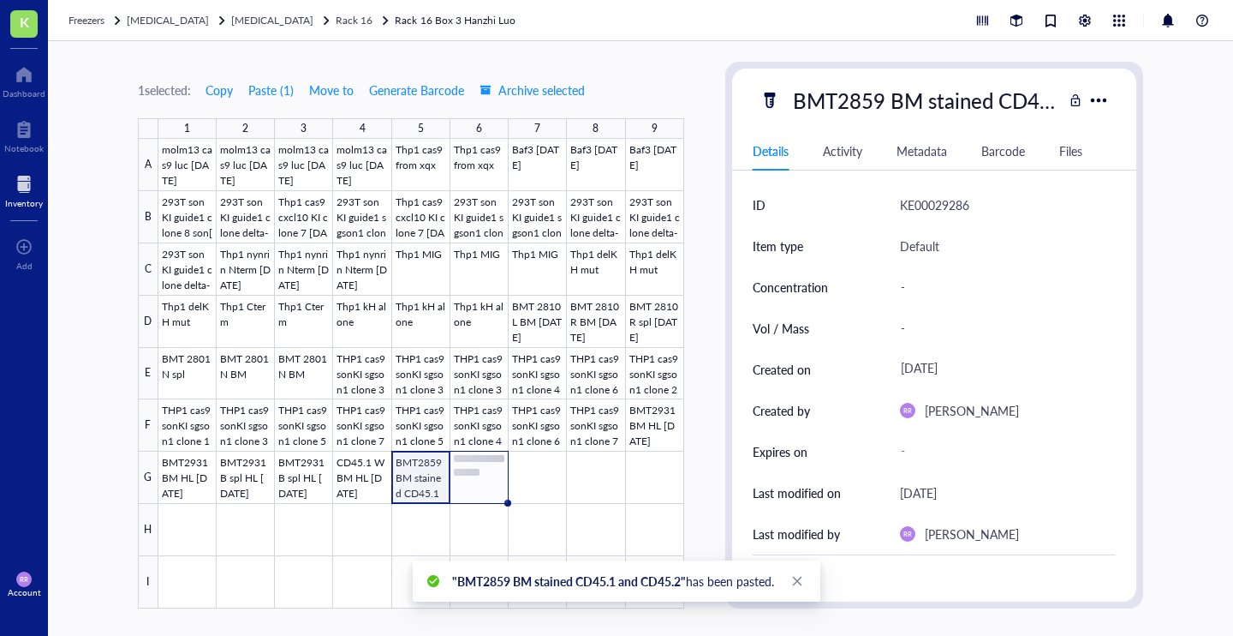
click at [487, 482] on div at bounding box center [421, 373] width 526 height 469
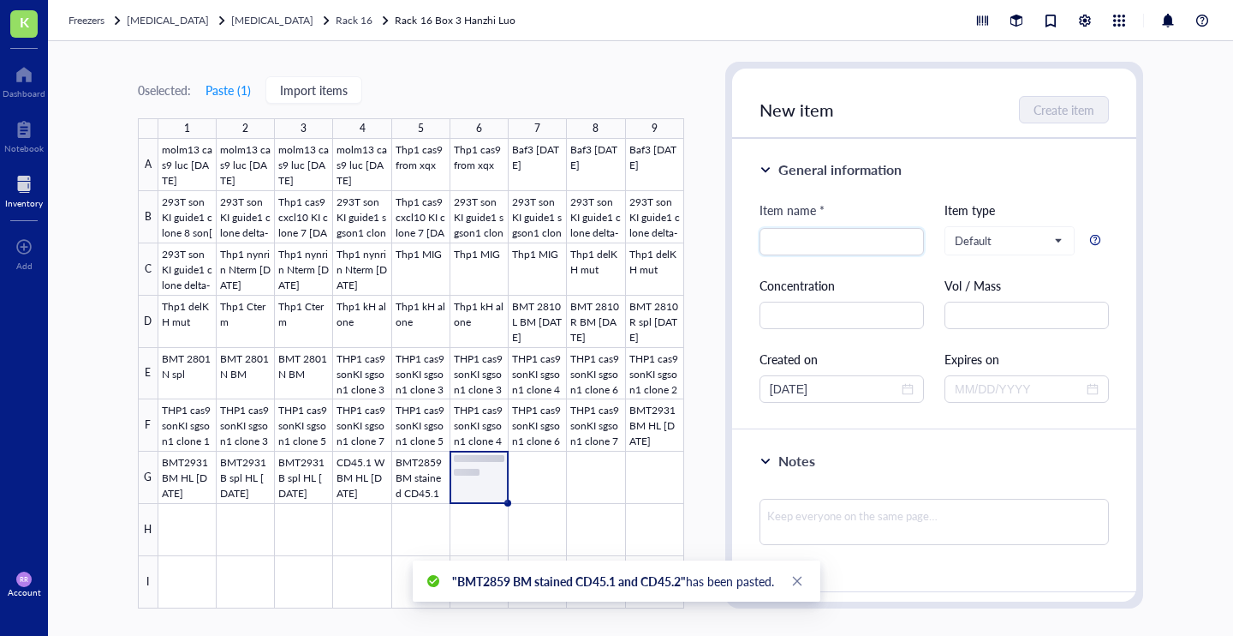
click at [505, 479] on div at bounding box center [421, 373] width 526 height 469
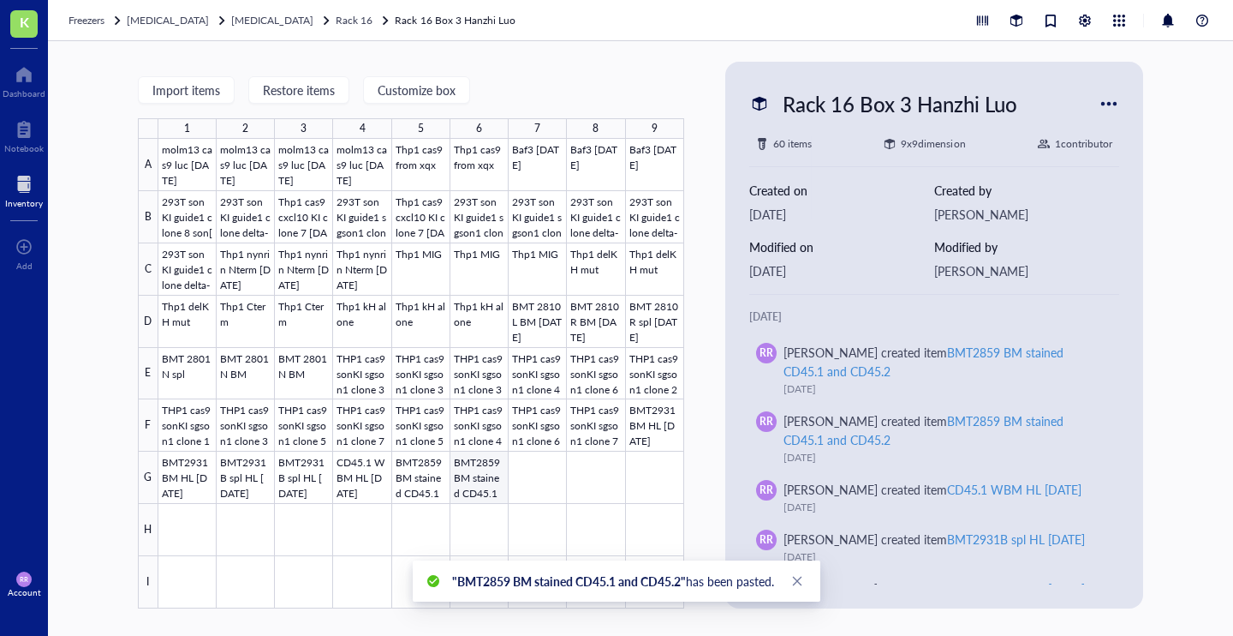
click at [496, 482] on div at bounding box center [421, 373] width 526 height 469
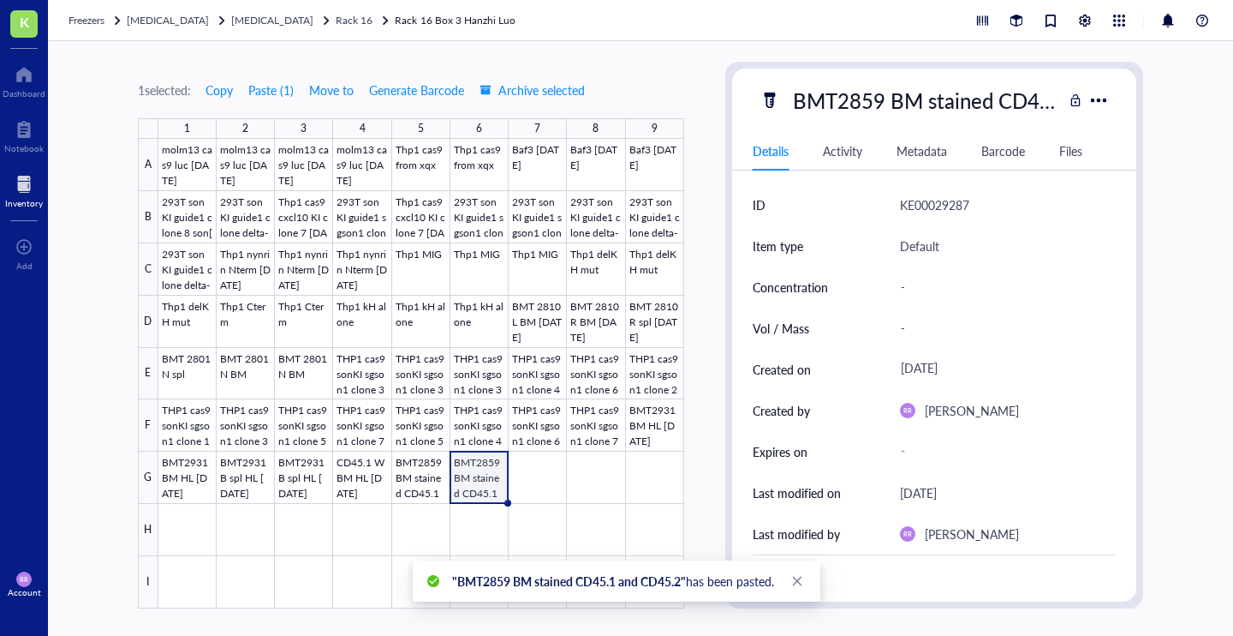
click at [857, 119] on div "BMT2859 BM stained CD45.1 and CD45.2 Details Activity Metadata Barcode Files ID…" at bounding box center [934, 335] width 404 height 533
click at [870, 103] on div "BMT2859 BM stained CD45.1 and CD45.2" at bounding box center [924, 100] width 278 height 36
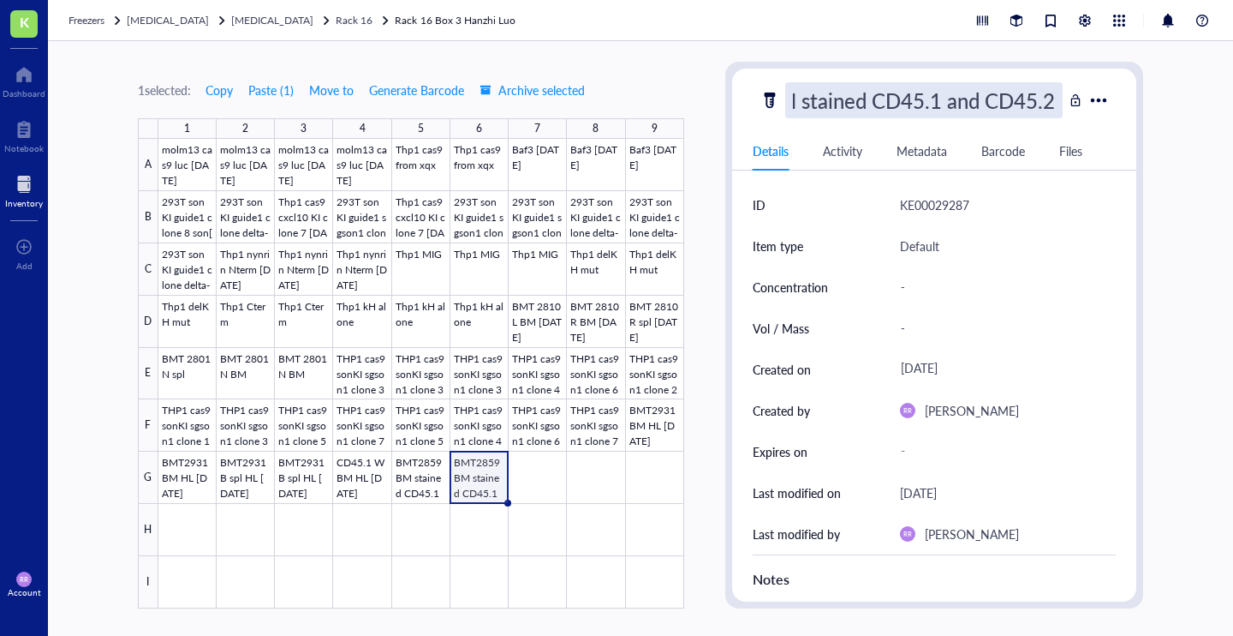
click at [845, 99] on input "BMT2859 BM stained CD45.1 and CD45.2" at bounding box center [924, 100] width 276 height 34
click at [904, 108] on input "BMT2859 BM stained CD45.1 and CD45.2" at bounding box center [924, 100] width 276 height 34
type input "BMT2859 spl stained CD45.1 and CD45.2"
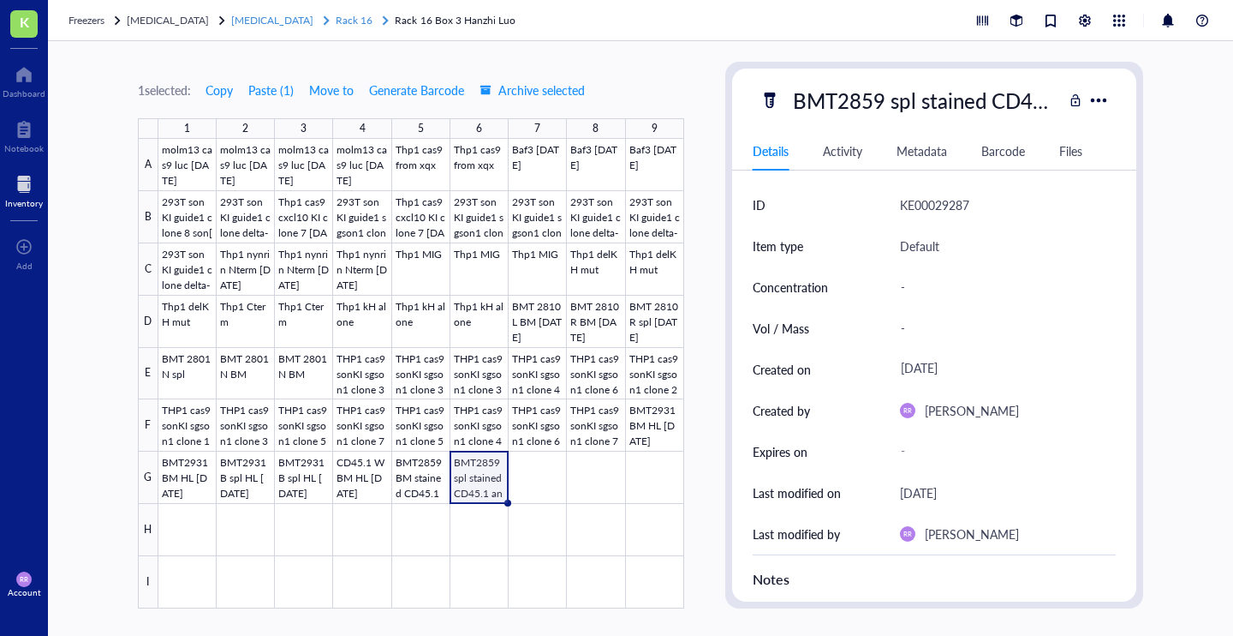
click at [348, 17] on span "Rack 16" at bounding box center [354, 20] width 37 height 15
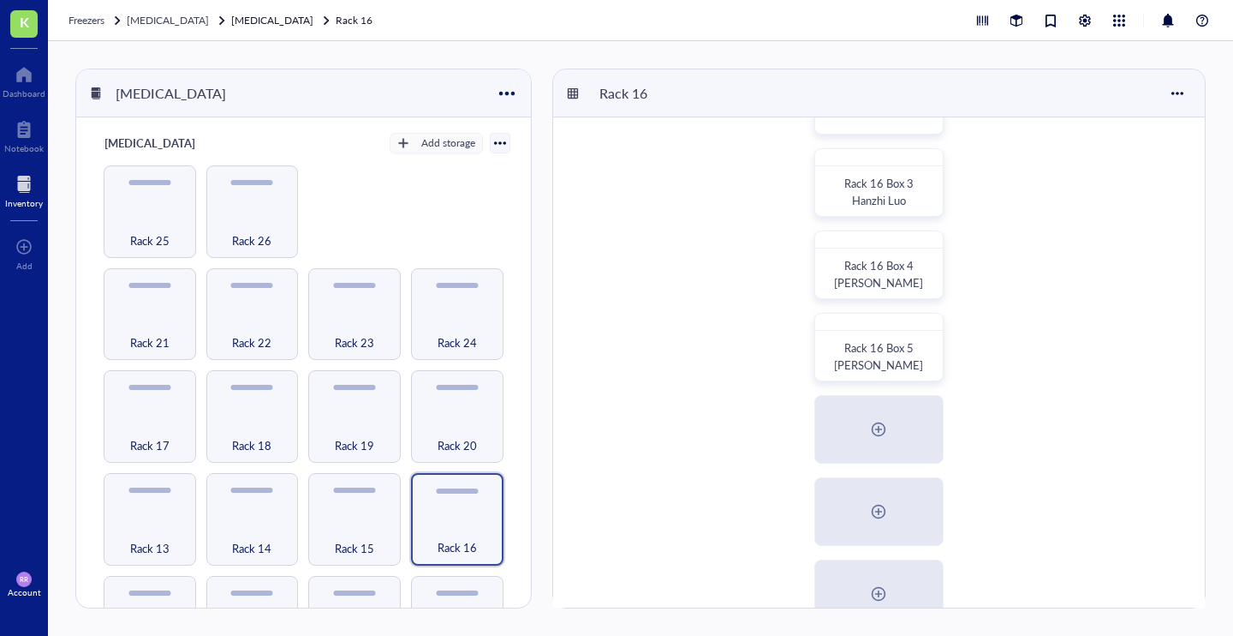
scroll to position [157, 0]
click at [836, 363] on div "Rack 16 Box 5 [PERSON_NAME]" at bounding box center [879, 354] width 99 height 34
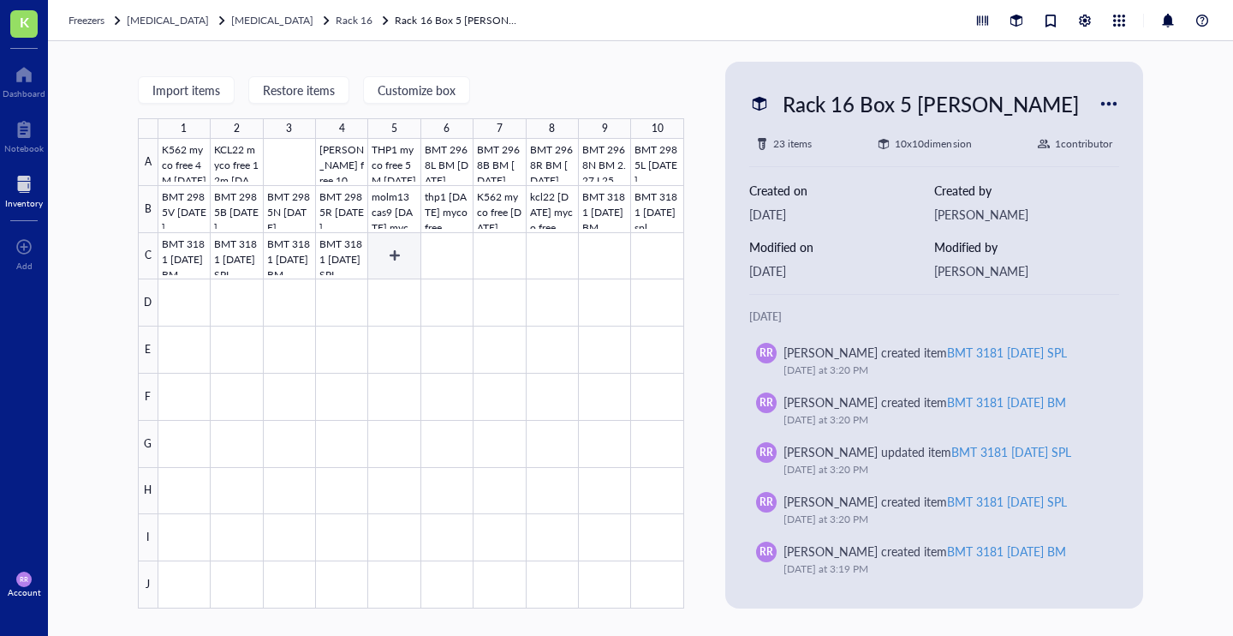
click at [385, 248] on div at bounding box center [421, 373] width 526 height 469
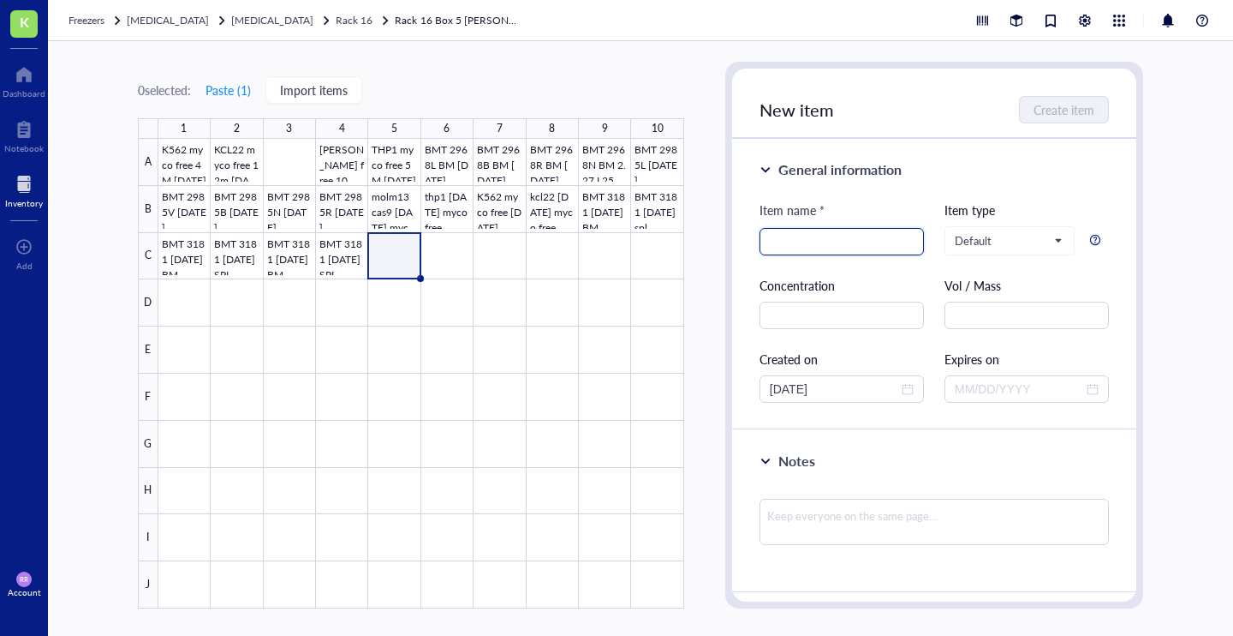
click at [780, 244] on input "search" at bounding box center [842, 242] width 144 height 26
type input "NB4 [DATE] myco free GA"
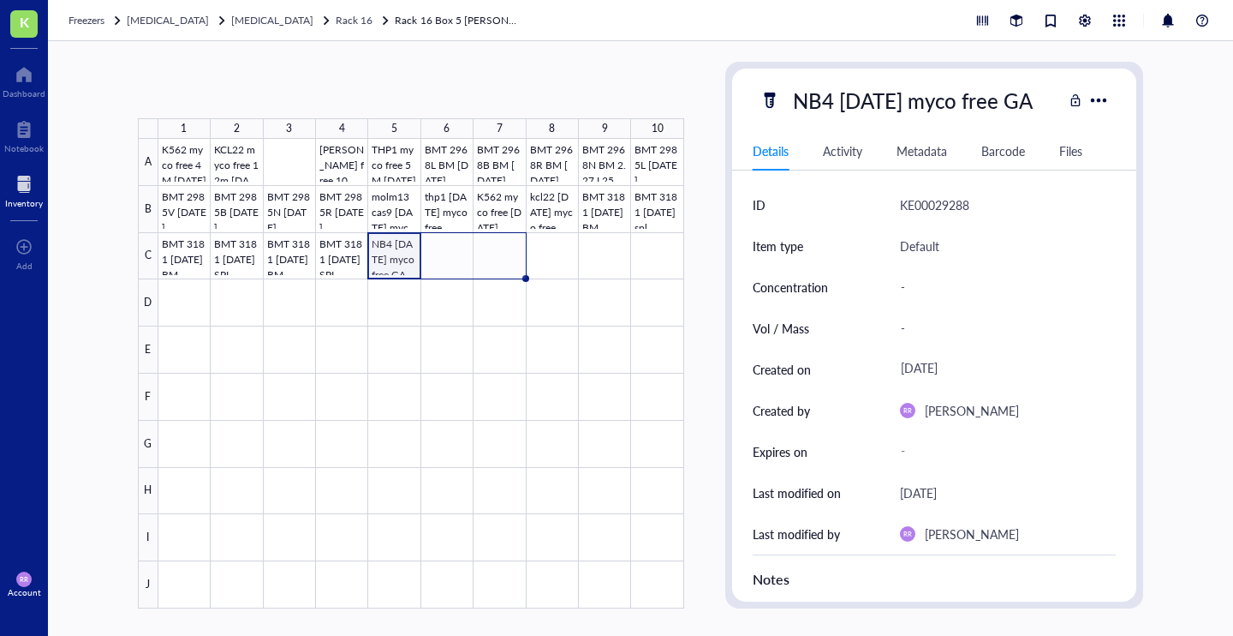
drag, startPoint x: 423, startPoint y: 278, endPoint x: 475, endPoint y: 283, distance: 52.5
click at [0, 0] on div "K562 myco free 4M [DATE] KCL22 myco free 12m [DATE] Kasumi myco free 10M [DATE]…" at bounding box center [0, 0] width 0 height 0
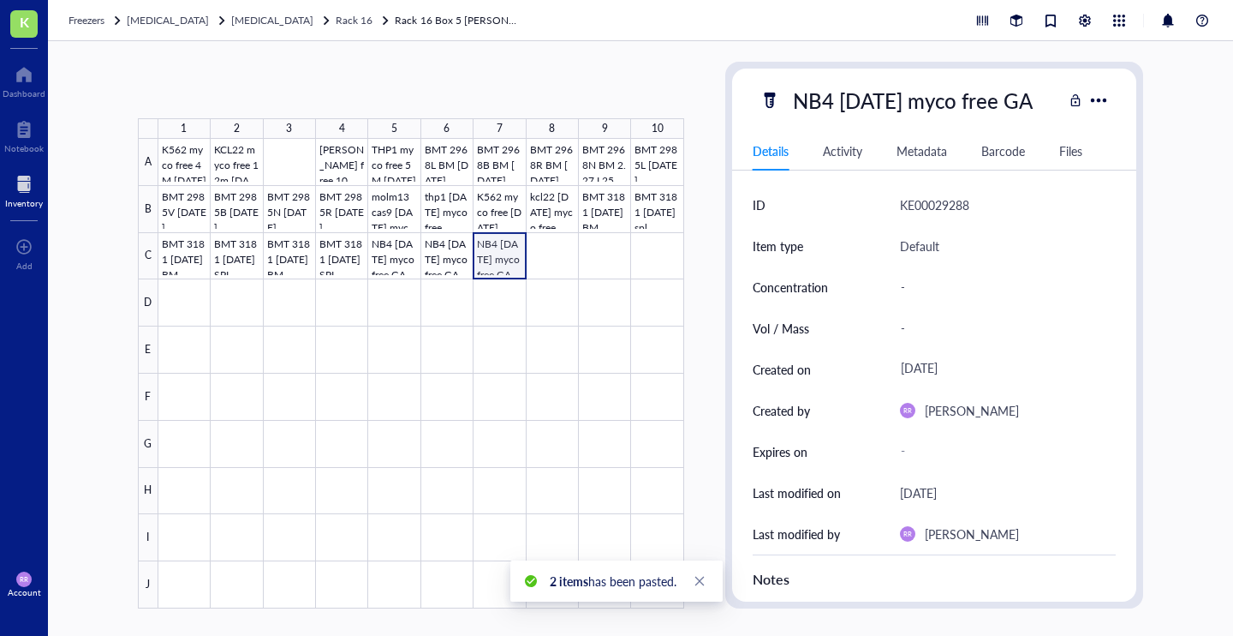
click at [510, 262] on div at bounding box center [421, 373] width 526 height 469
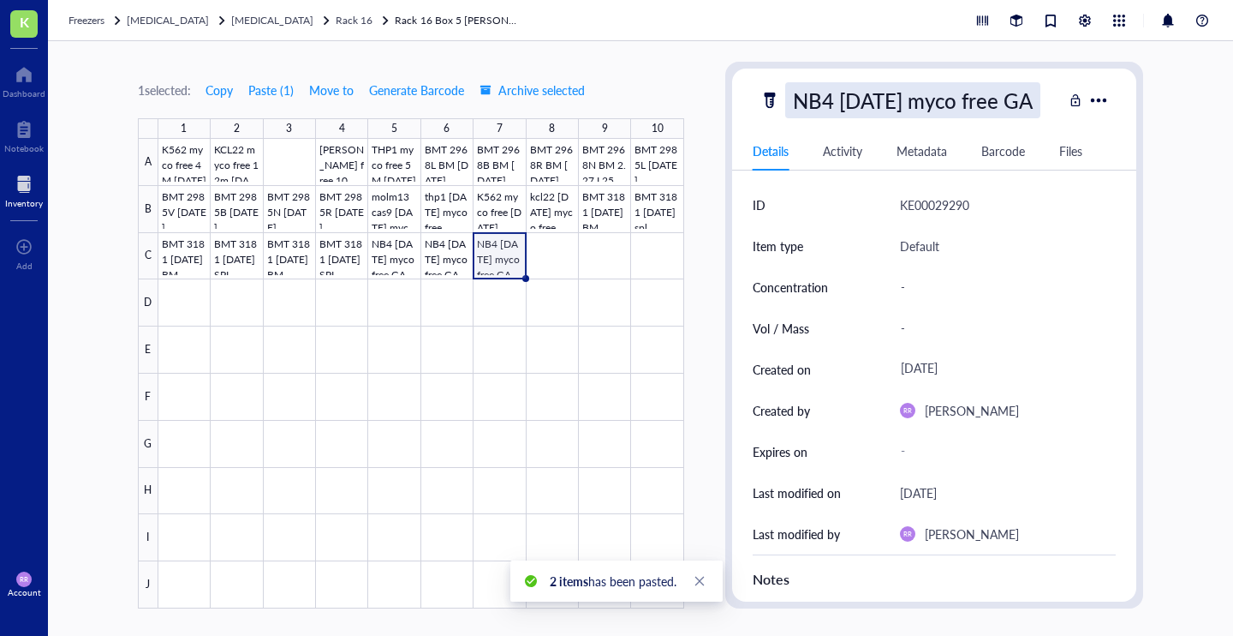
click at [833, 99] on div "NB4 [DATE] myco free GA" at bounding box center [912, 100] width 255 height 36
click at [833, 99] on input "NB4 [DATE] myco free GA" at bounding box center [924, 100] width 276 height 34
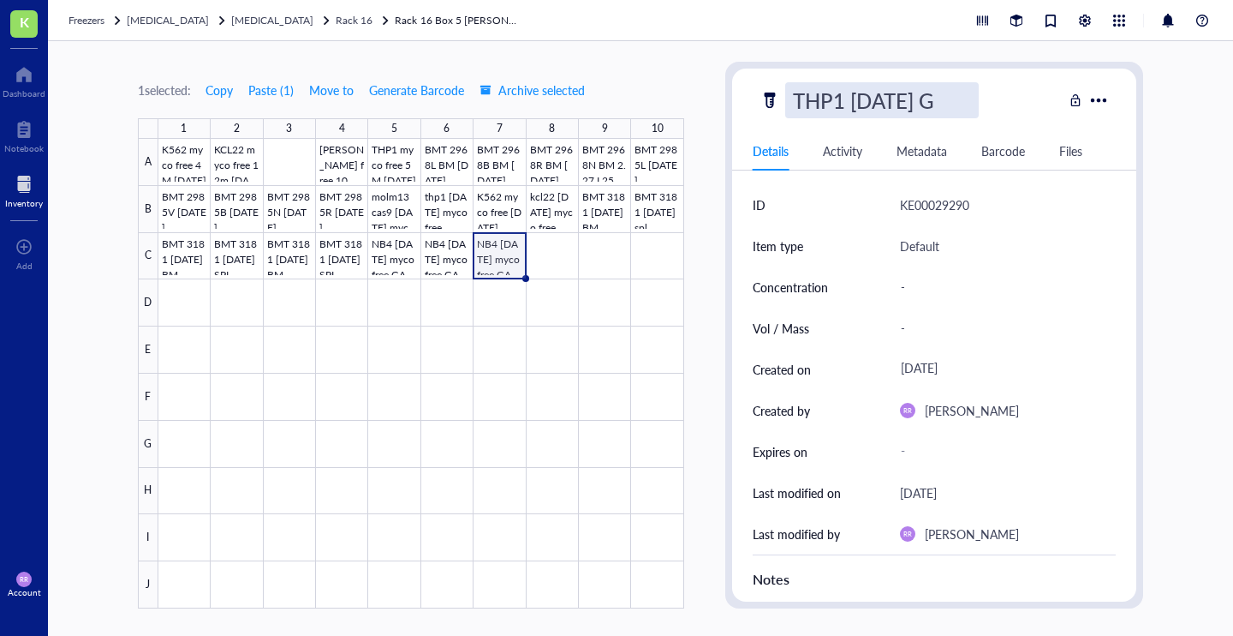
type input "THP1 [DATE] GA"
click at [558, 254] on div at bounding box center [421, 373] width 526 height 469
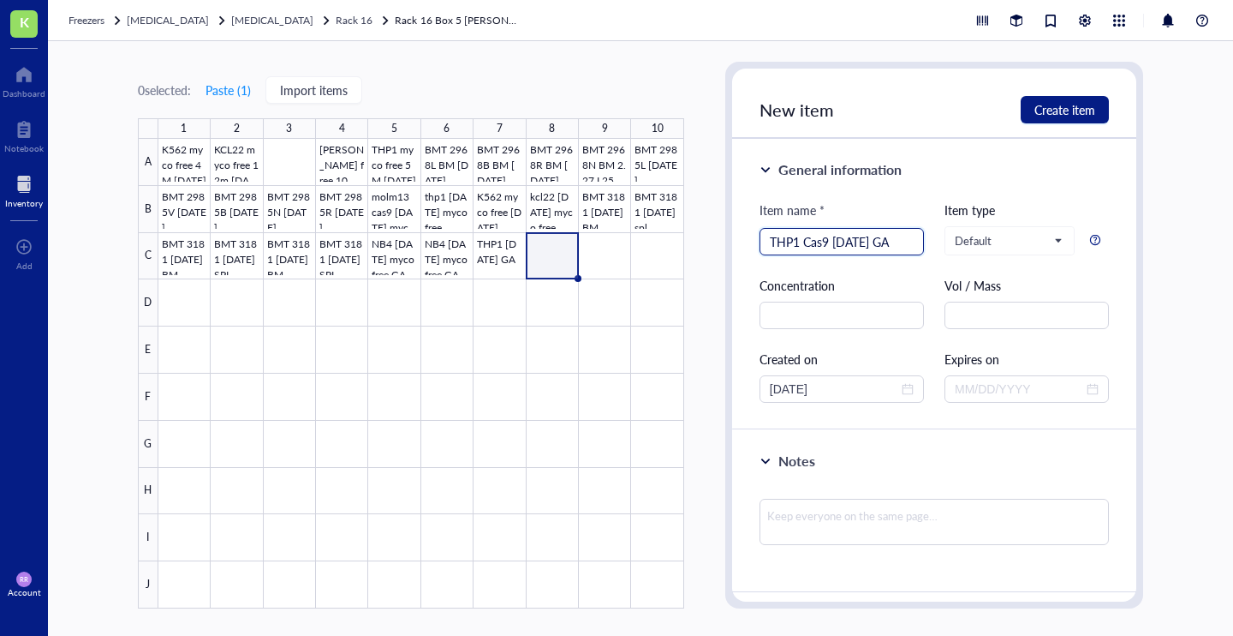
type input "THP1 Cas9 [DATE] GA"
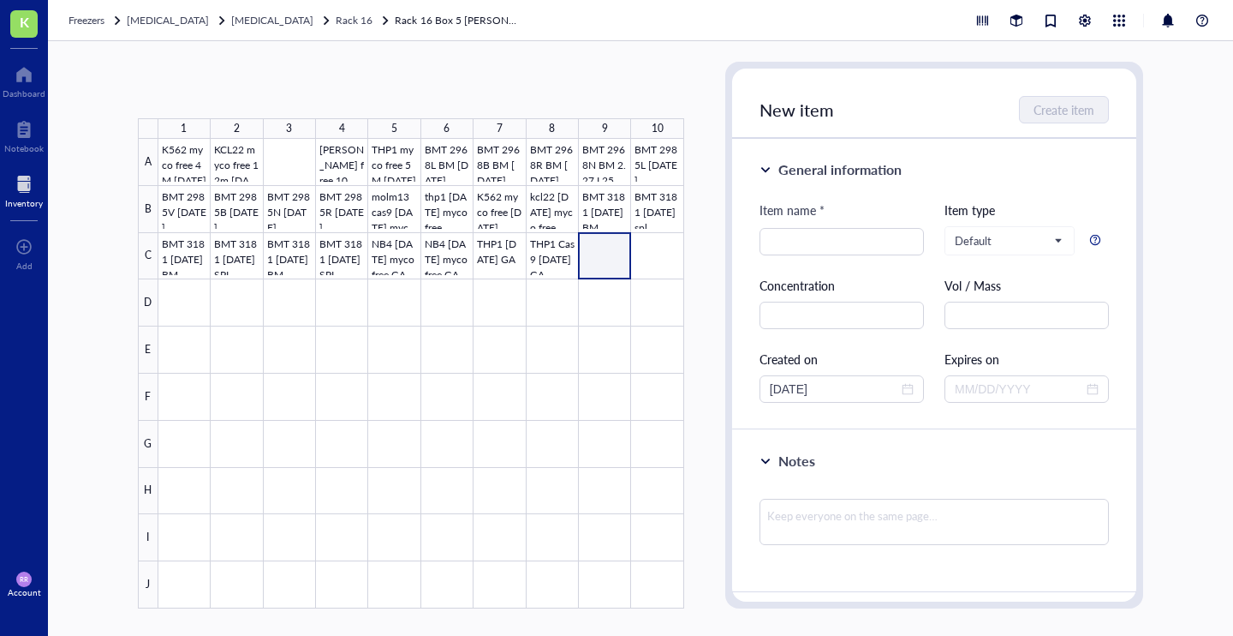
click at [612, 255] on div at bounding box center [421, 373] width 526 height 469
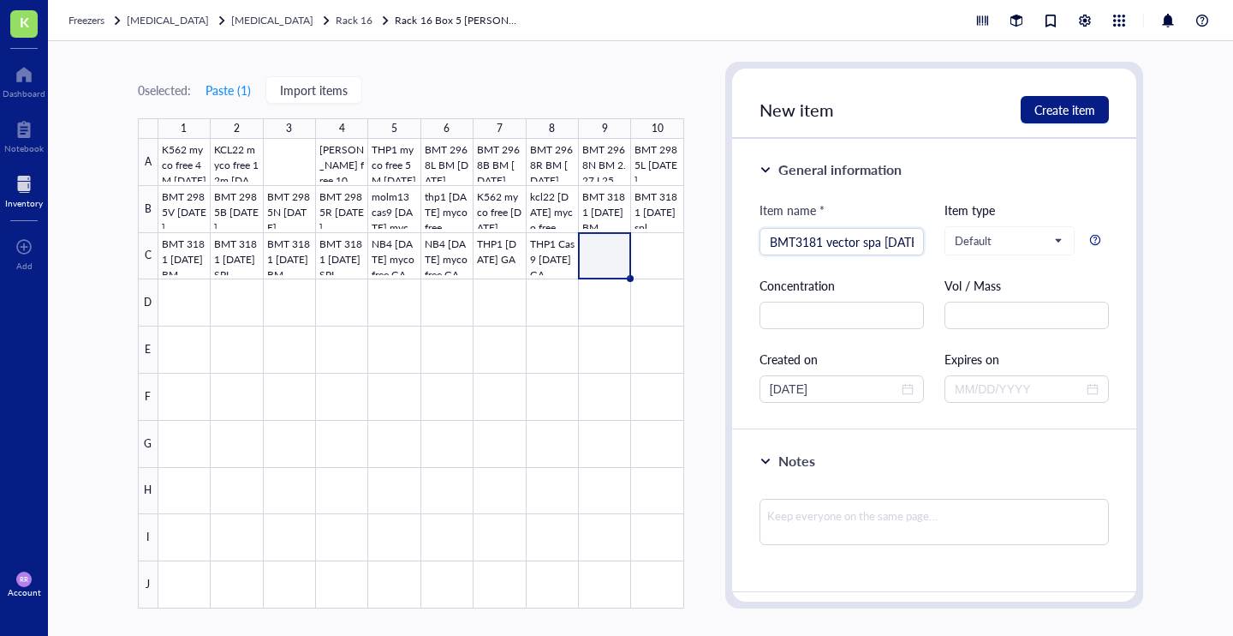
type input "BMT3181 vector spa [DATE] GA"
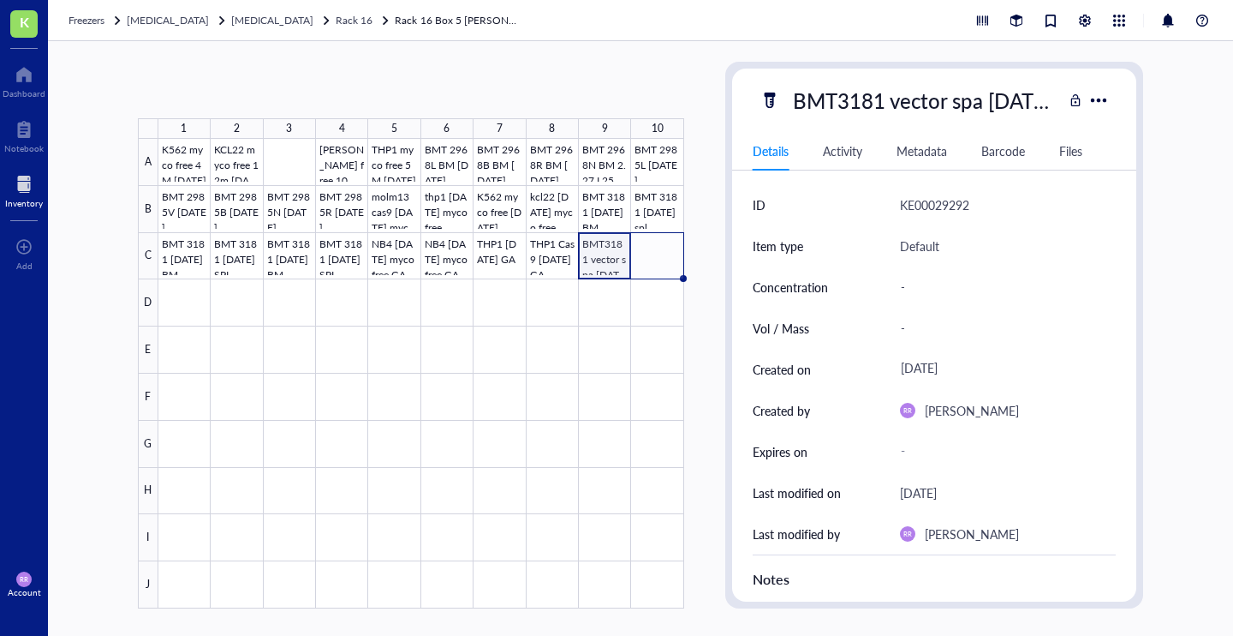
drag, startPoint x: 631, startPoint y: 277, endPoint x: 667, endPoint y: 277, distance: 36.0
click at [0, 0] on div "K562 myco free 4M [DATE] KCL22 myco free 12m [DATE] Kasumi myco free 10M [DATE]…" at bounding box center [0, 0] width 0 height 0
click at [667, 259] on div at bounding box center [421, 373] width 526 height 469
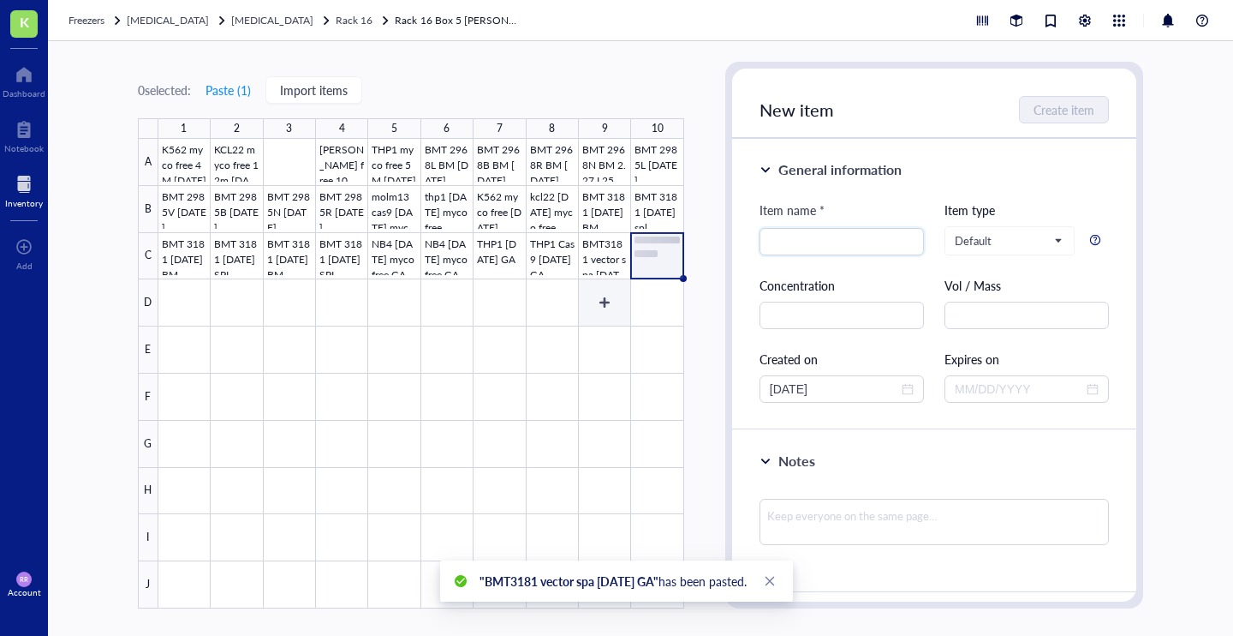
click at [616, 313] on div at bounding box center [421, 373] width 526 height 469
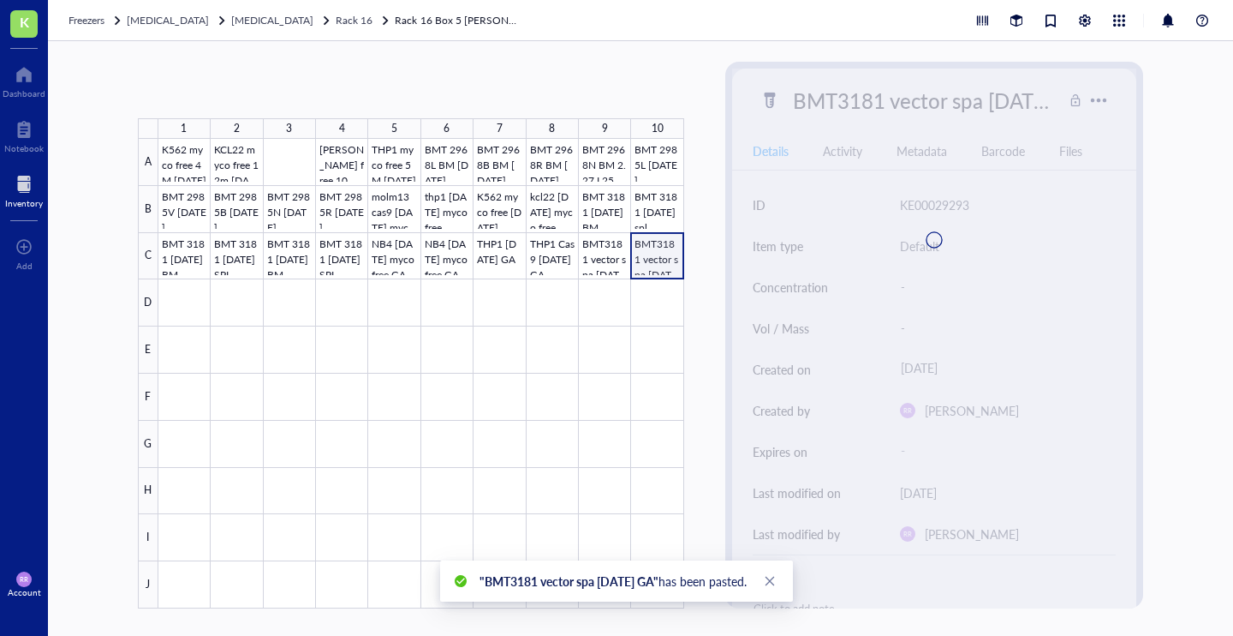
click at [668, 264] on div at bounding box center [421, 373] width 526 height 469
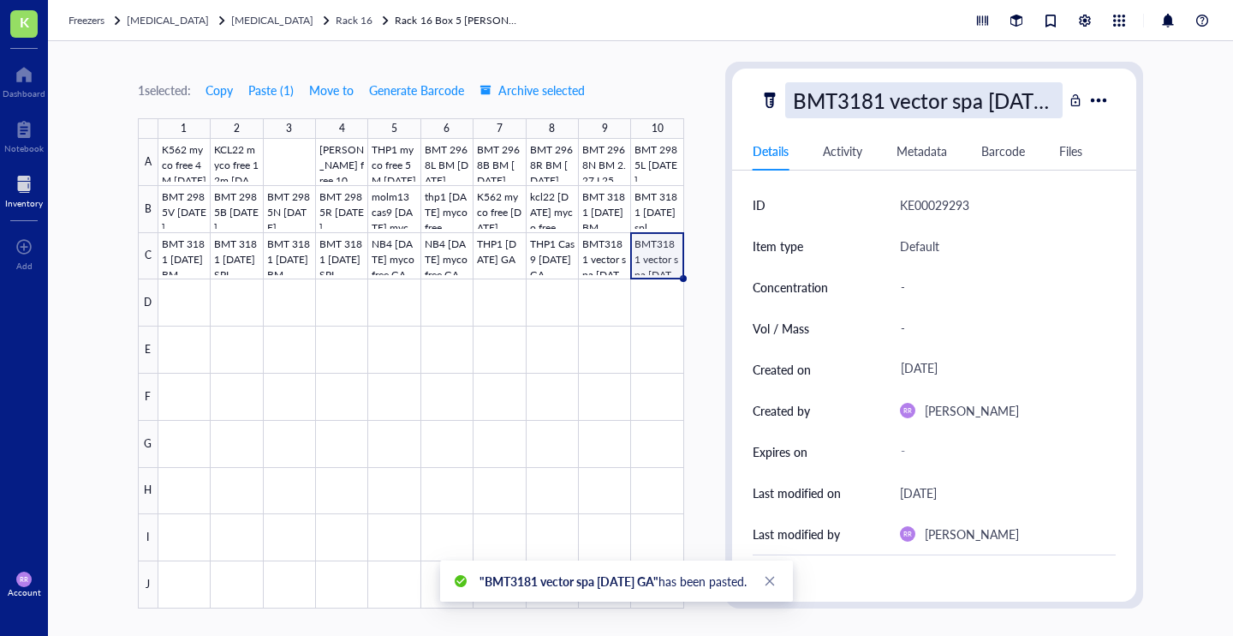
click at [897, 93] on div "BMT3181 vector spa [DATE] GA" at bounding box center [924, 100] width 278 height 36
click at [930, 105] on input "BMT3181 vector spa [DATE] GA" at bounding box center [924, 100] width 276 height 34
type input "BMT3181 vector BM [DATE] GA"
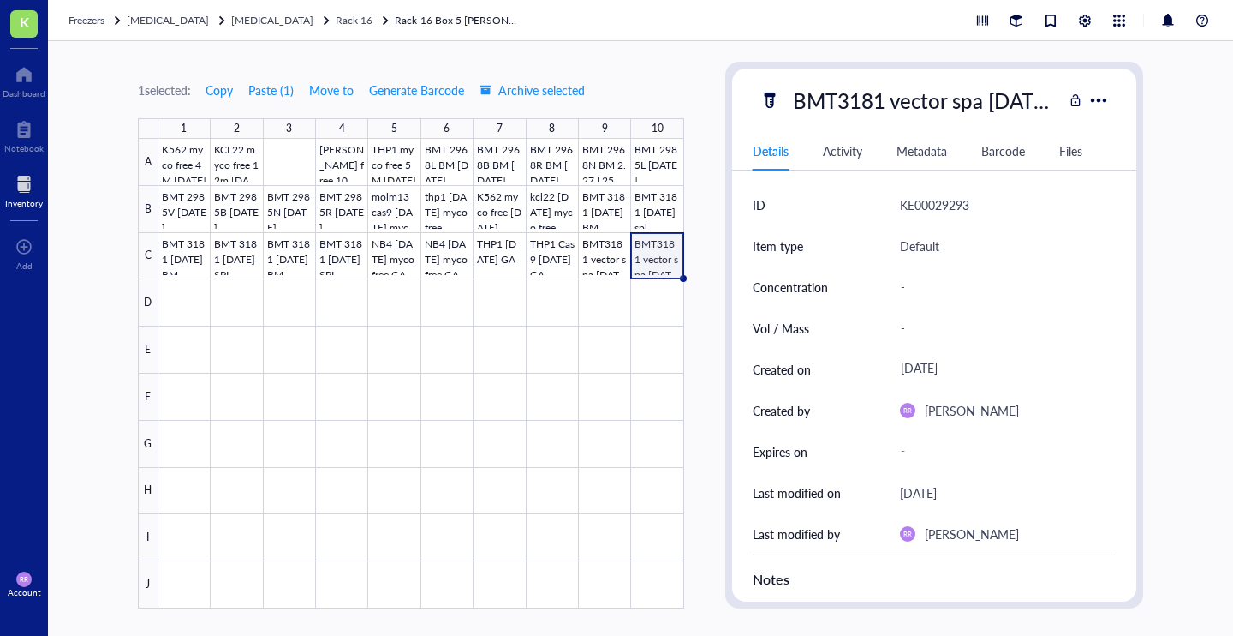
click at [604, 263] on div at bounding box center [421, 373] width 526 height 469
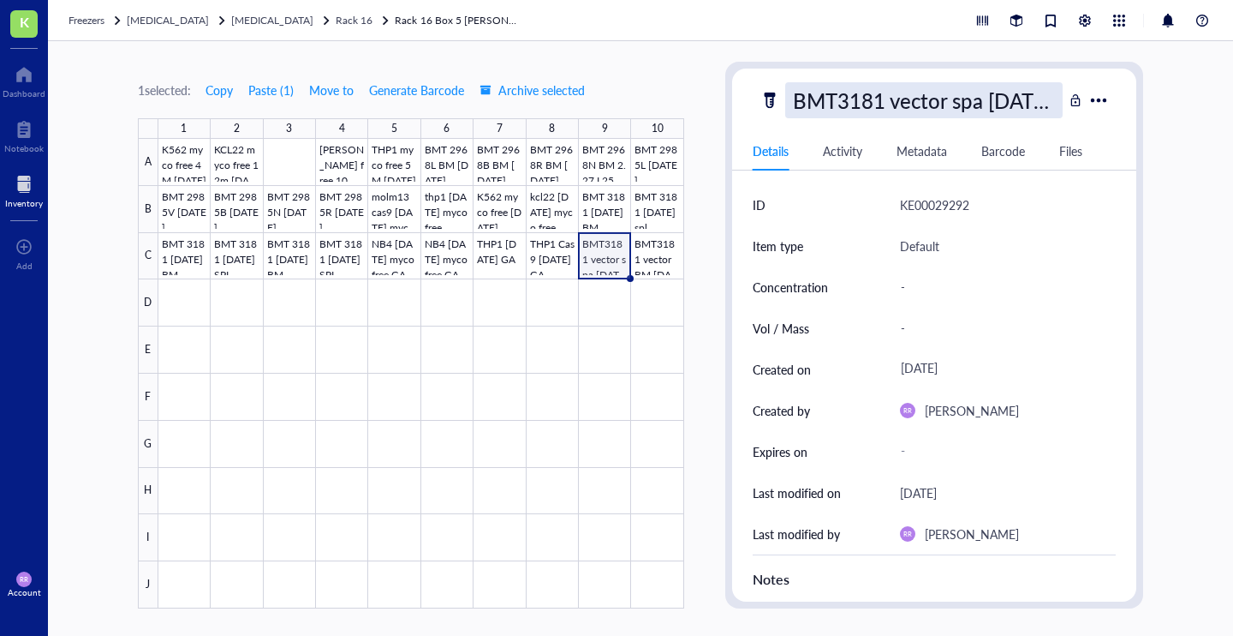
click at [959, 99] on div "BMT3181 vector spa [DATE] GA" at bounding box center [924, 100] width 278 height 36
click at [935, 98] on input "BMT3181 vector spa [DATE] GA" at bounding box center [924, 100] width 276 height 34
type input "BMT3181 vector spl [DATE] GA"
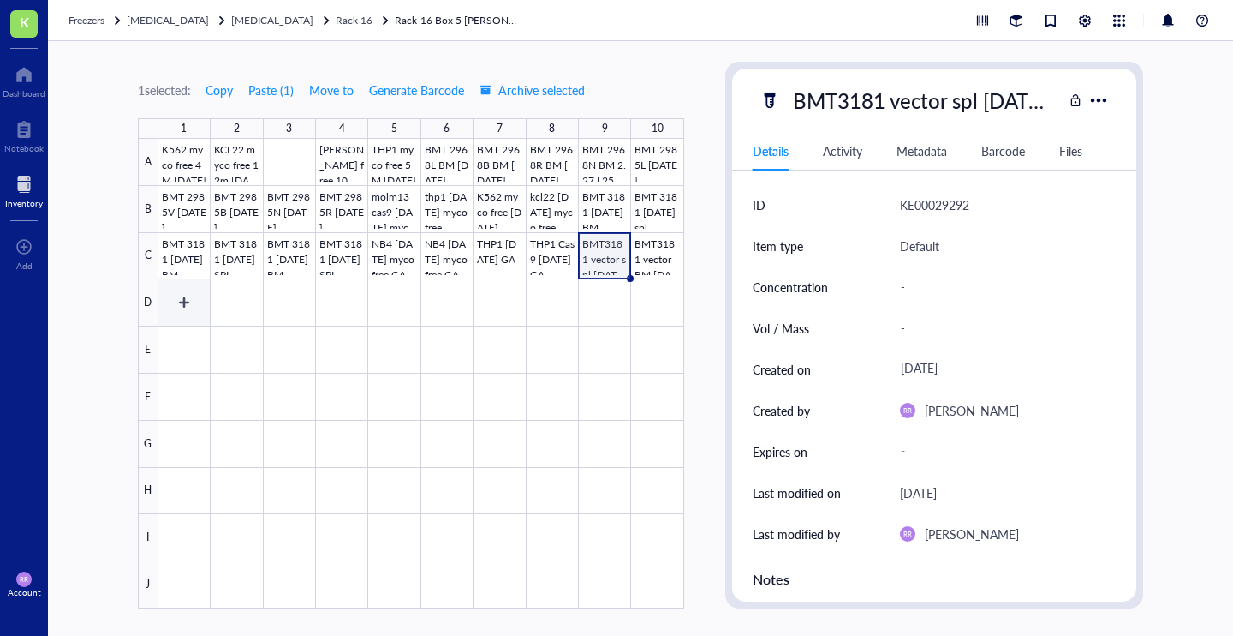
click at [181, 308] on div at bounding box center [421, 373] width 526 height 469
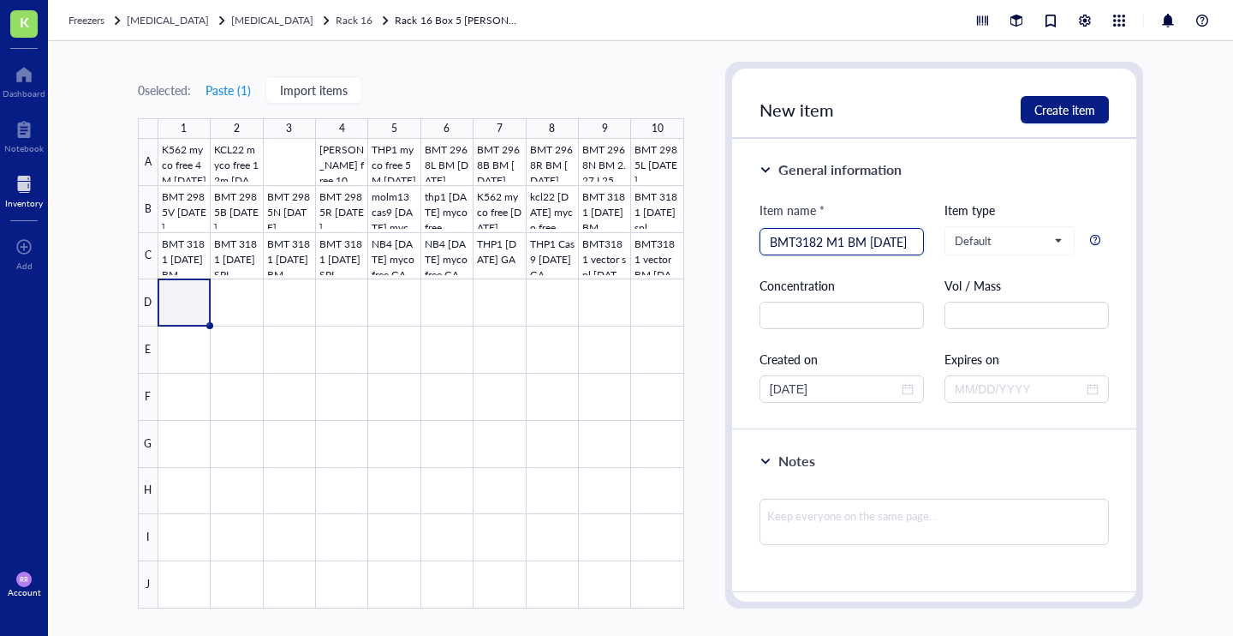
type input "BMT3182 M1 BM [DATE]"
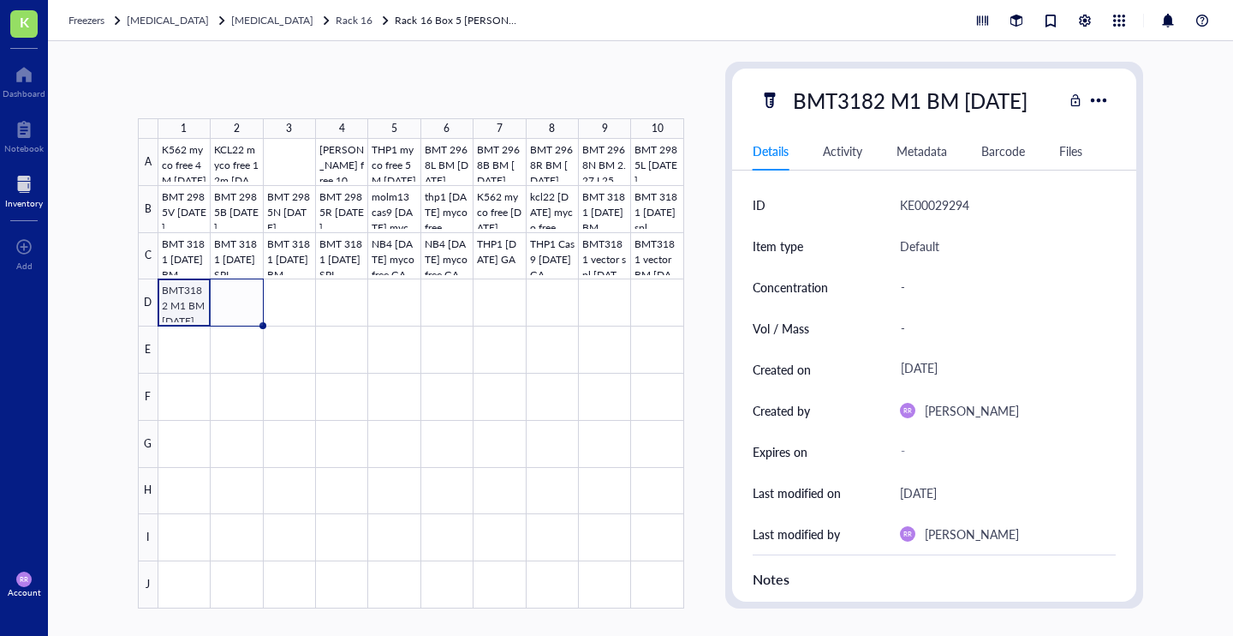
drag, startPoint x: 211, startPoint y: 325, endPoint x: 252, endPoint y: 325, distance: 41.1
click at [0, 0] on div "K562 myco free 4M [DATE] KCL22 myco free 12m [DATE] Kasumi myco free 10M [DATE]…" at bounding box center [0, 0] width 0 height 0
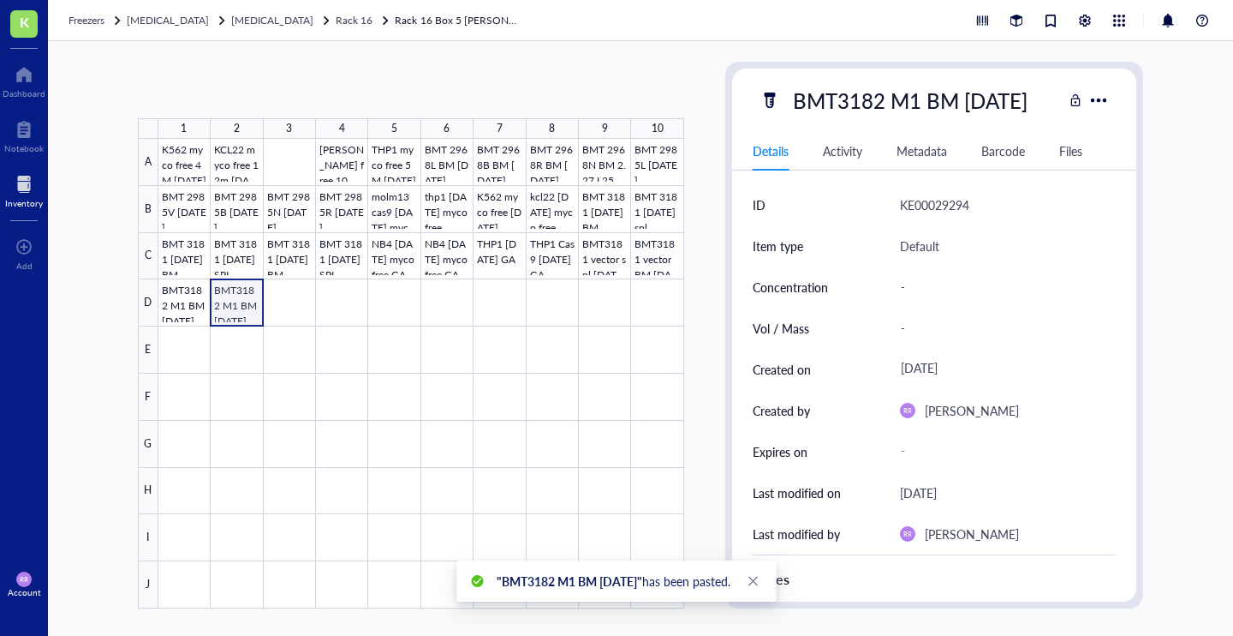
click at [243, 298] on div at bounding box center [421, 373] width 526 height 469
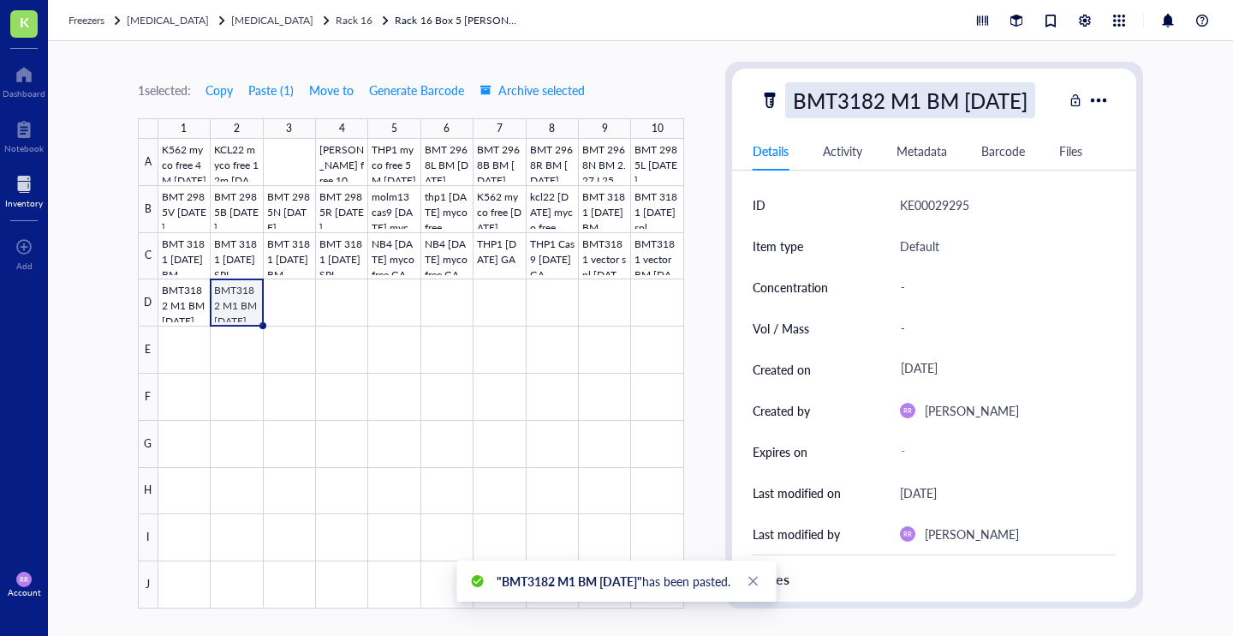
click at [874, 112] on div "BMT3182 M1 BM [DATE]" at bounding box center [910, 100] width 250 height 36
click at [949, 101] on input "BMT3182 M1 BM [DATE]" at bounding box center [924, 100] width 276 height 34
type input "BMT3182 M1 spl [DATE]"
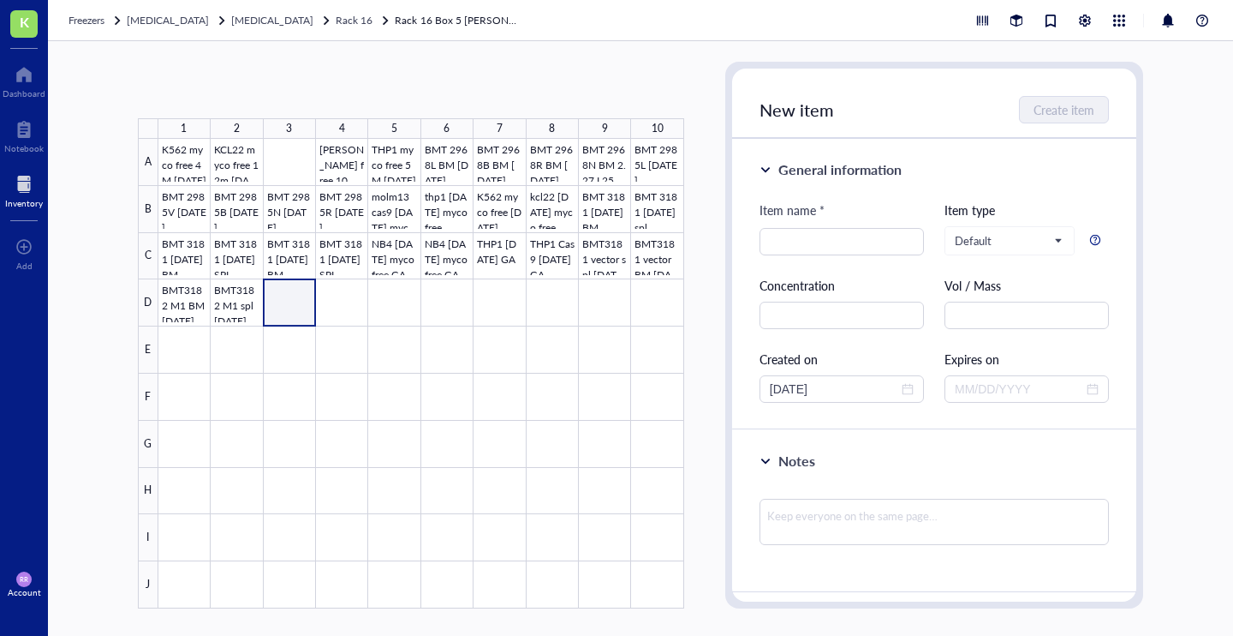
click at [287, 303] on div at bounding box center [421, 373] width 526 height 469
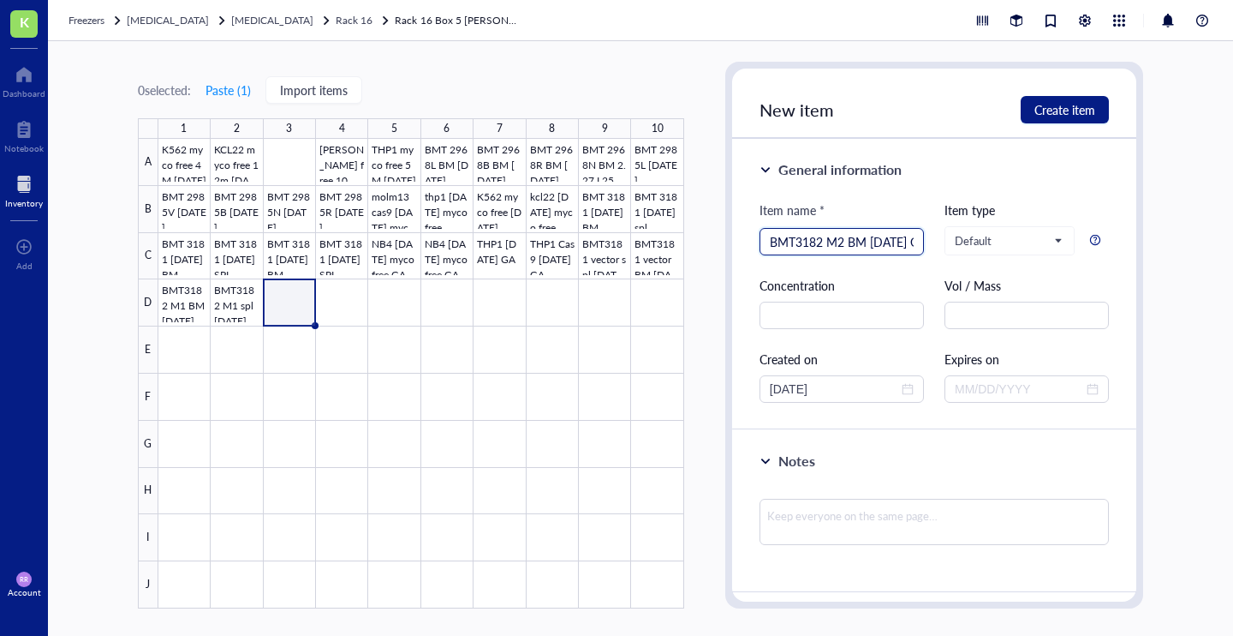
type input "BMT3182 M2 BM [DATE] GA"
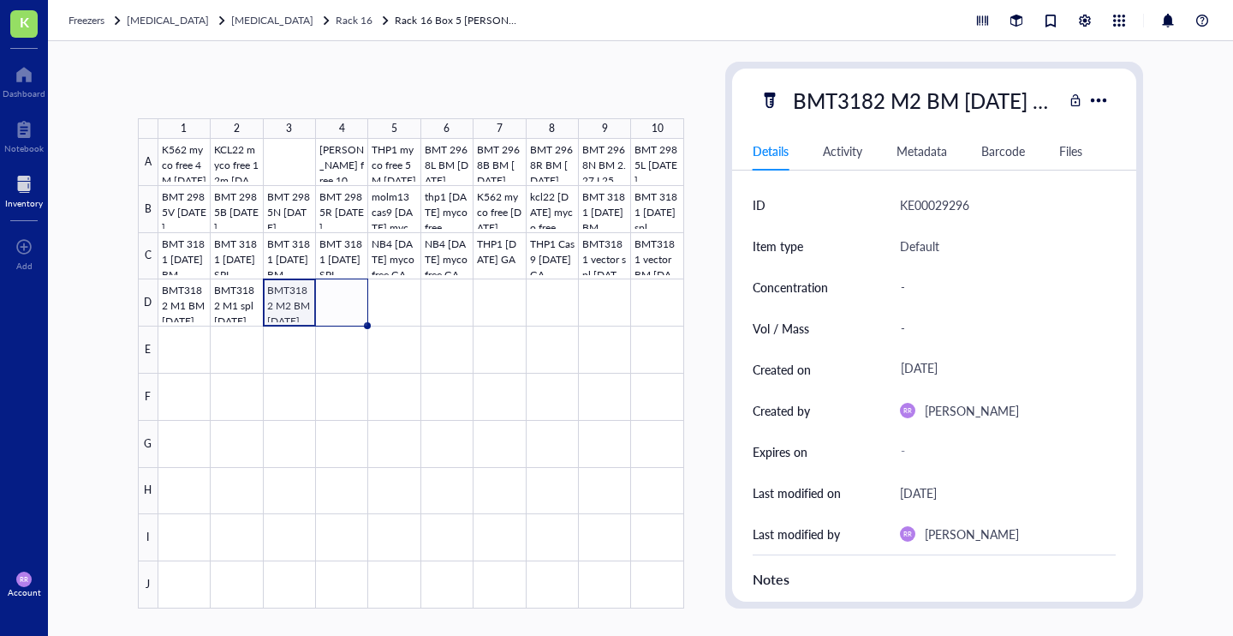
drag, startPoint x: 314, startPoint y: 326, endPoint x: 369, endPoint y: 329, distance: 54.9
click at [0, 0] on div "K562 myco free 4M [DATE] KCL22 myco free 12m [DATE] Kasumi myco free 10M [DATE]…" at bounding box center [0, 0] width 0 height 0
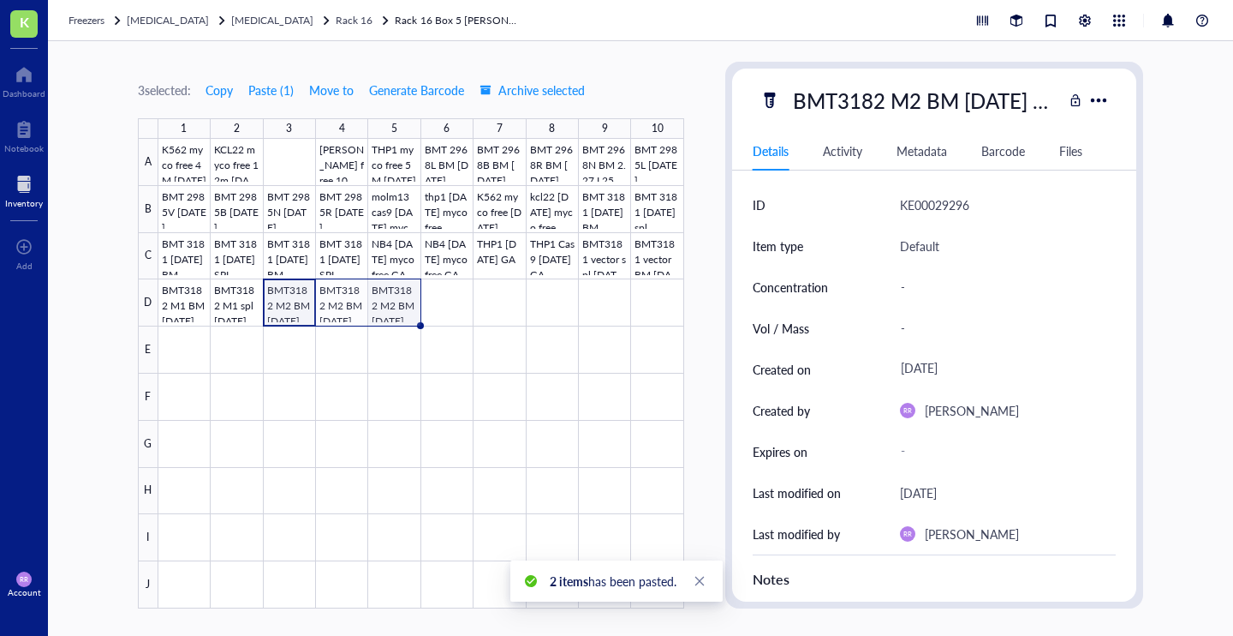
click at [402, 309] on div at bounding box center [421, 373] width 526 height 469
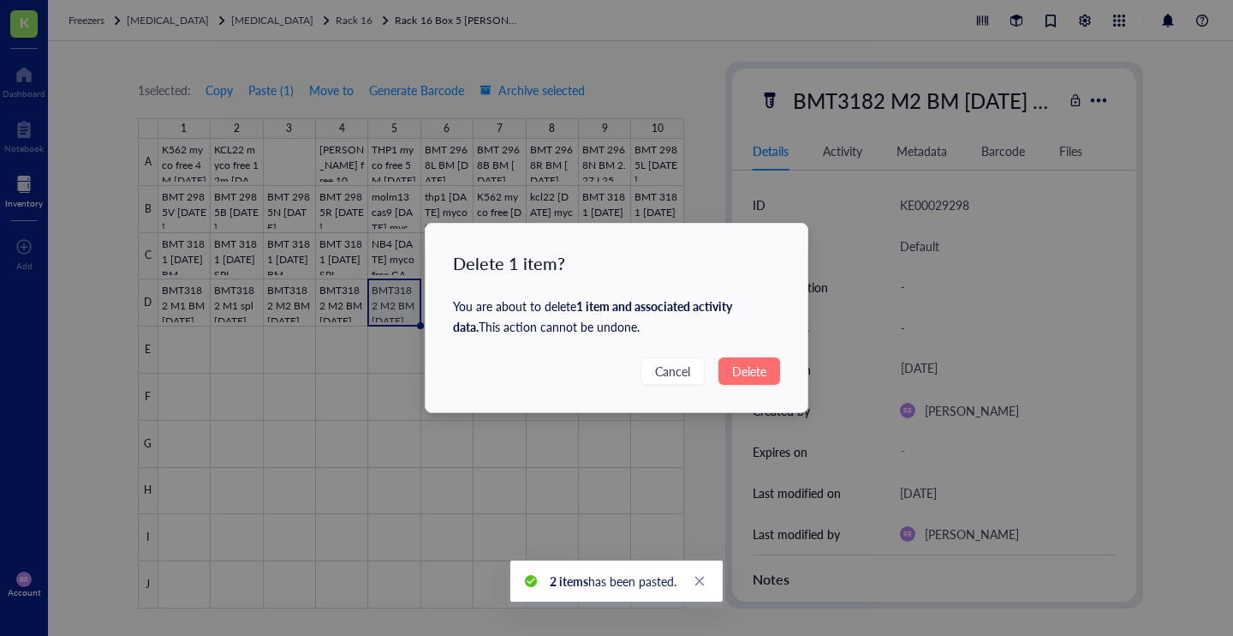
click at [760, 376] on span "Delete" at bounding box center [749, 370] width 34 height 19
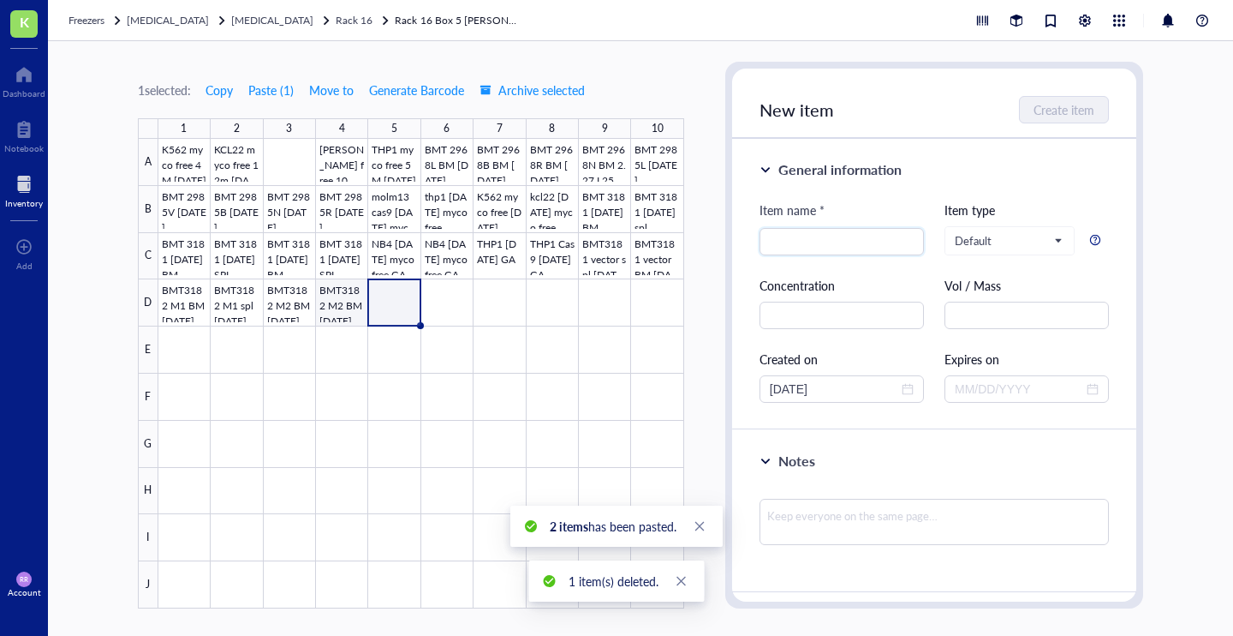
click at [350, 294] on div at bounding box center [421, 373] width 526 height 469
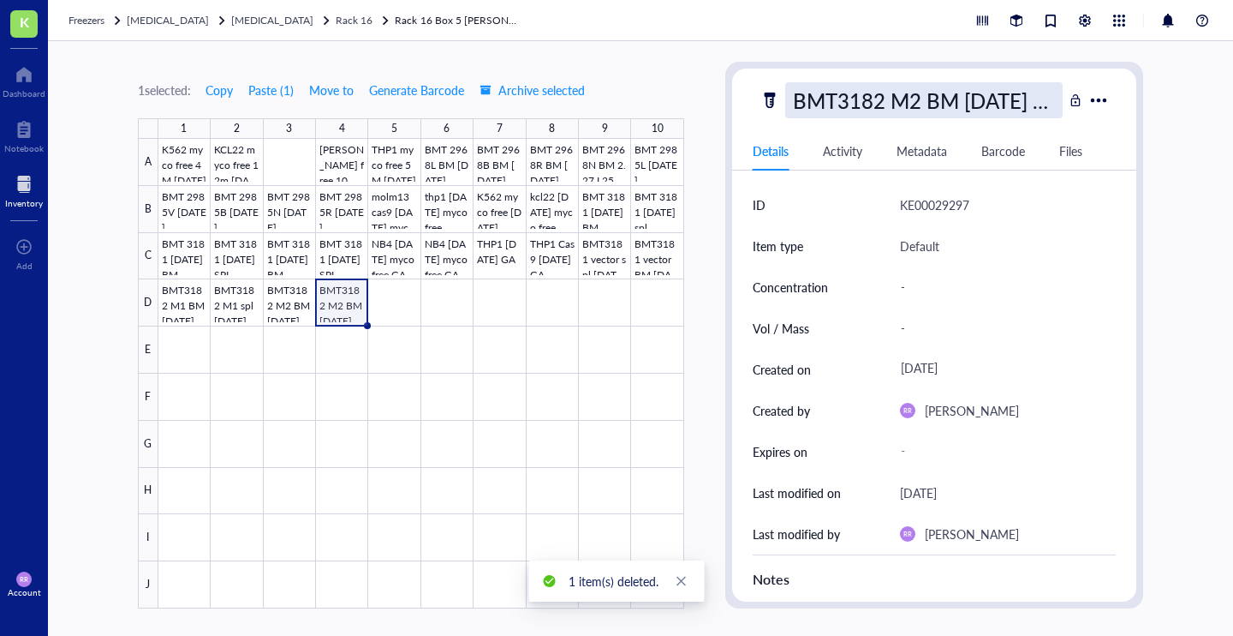
click at [898, 110] on div "BMT3182 M2 BM [DATE] GA" at bounding box center [924, 100] width 278 height 36
click at [944, 102] on input "BMT3182 M2 BM [DATE] GA" at bounding box center [924, 100] width 276 height 34
type input "BMT3182 M2 spl [DATE] GA"
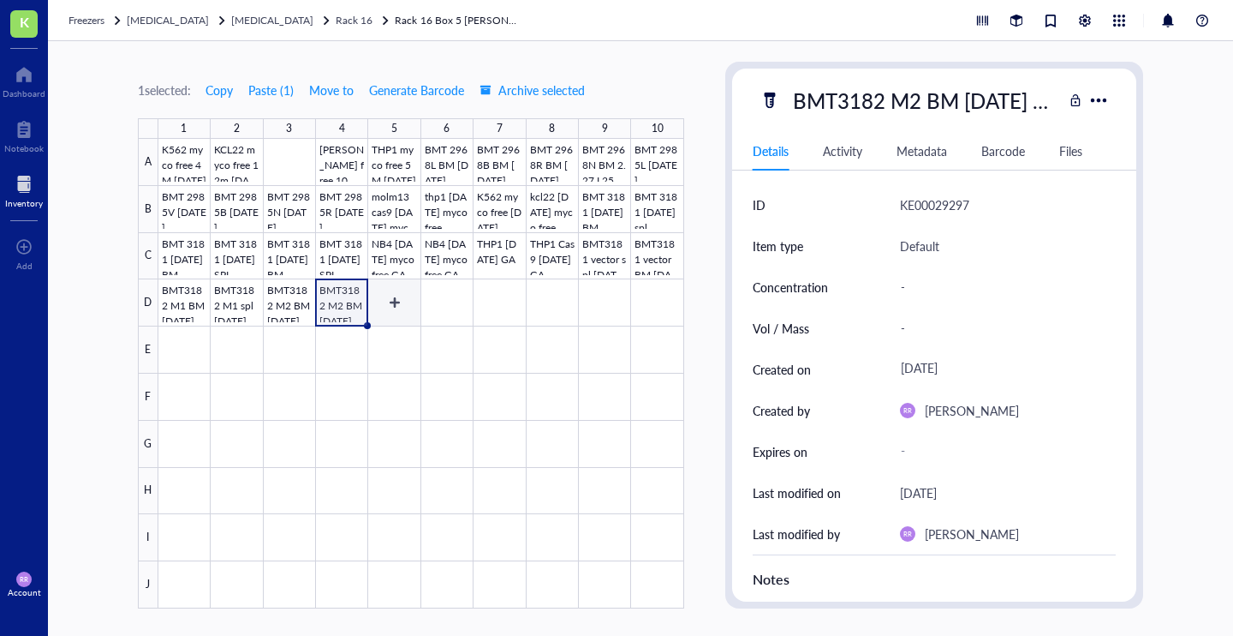
click at [380, 324] on div at bounding box center [421, 373] width 526 height 469
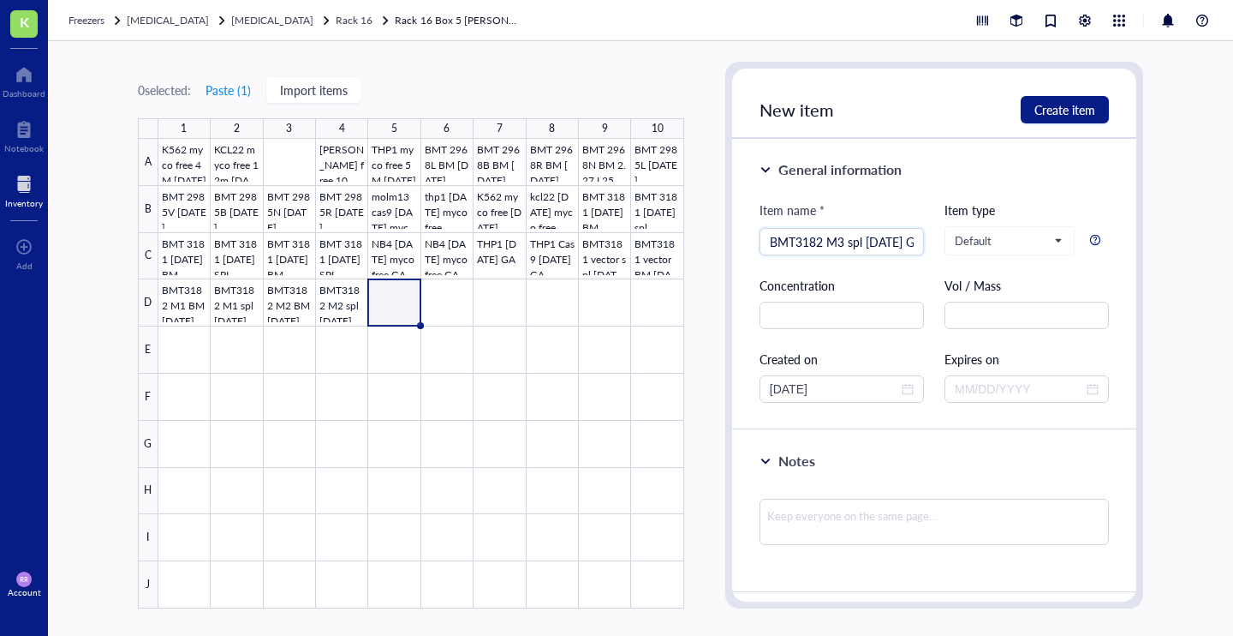
type input "BMT3182 M3 spl [DATE] GA"
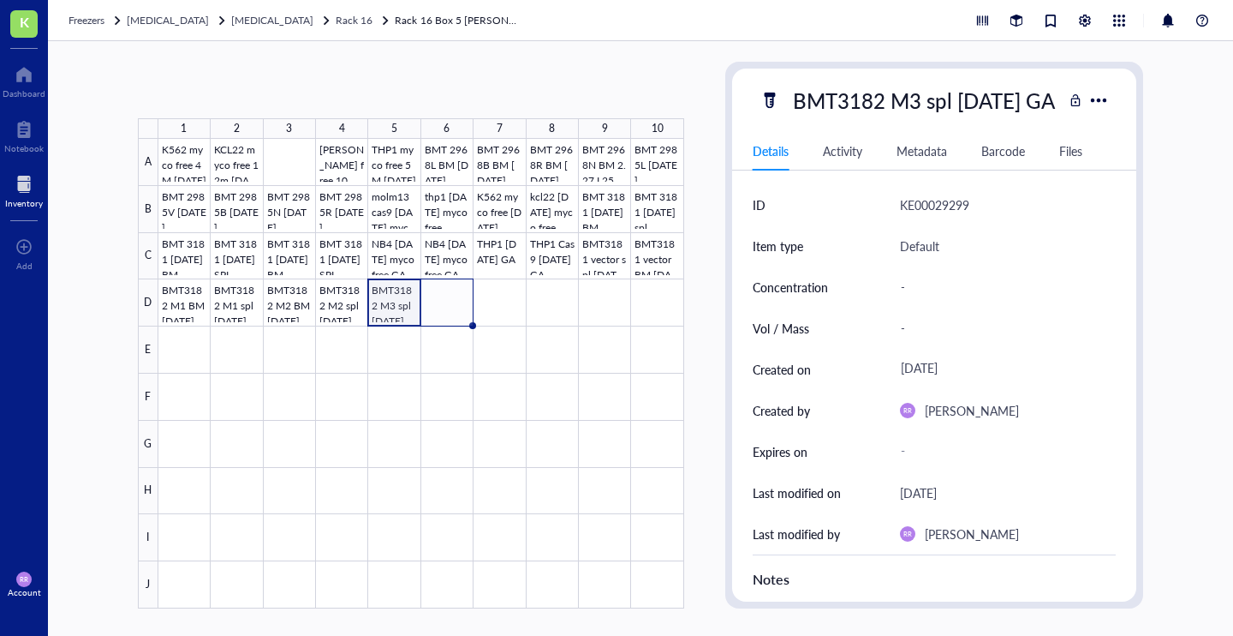
drag, startPoint x: 421, startPoint y: 326, endPoint x: 457, endPoint y: 327, distance: 36.0
click at [0, 0] on div "K562 myco free 4M [DATE] KCL22 myco free 12m [DATE] Kasumi myco free 10M [DATE]…" at bounding box center [0, 0] width 0 height 0
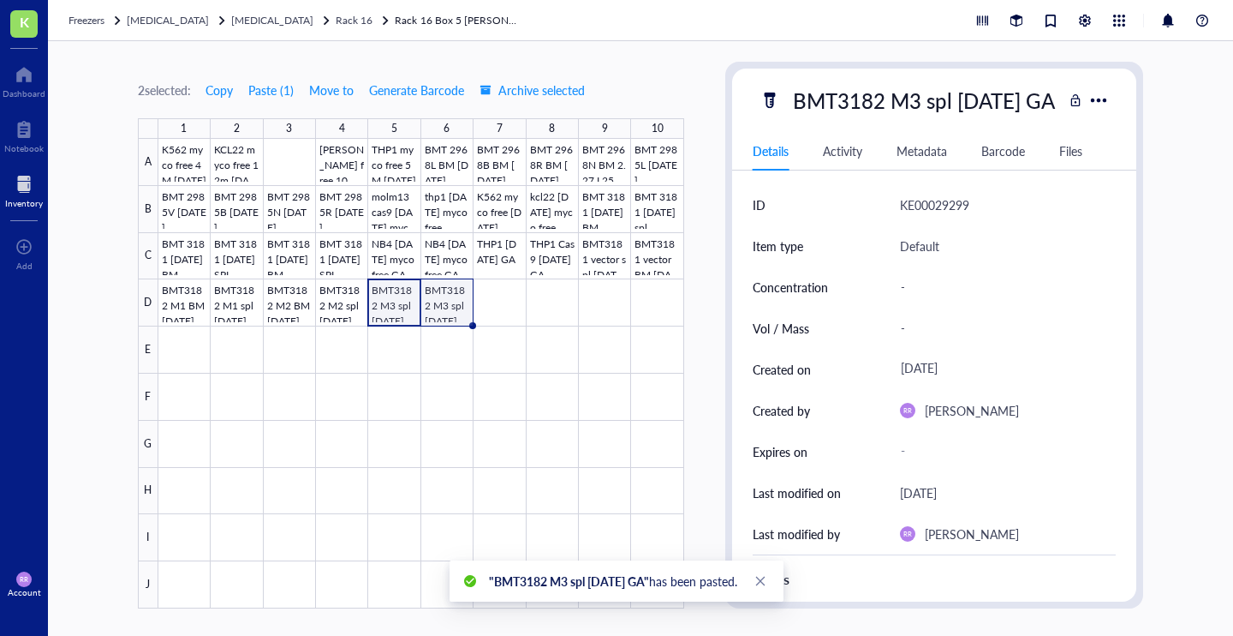
click at [450, 303] on div at bounding box center [421, 373] width 526 height 469
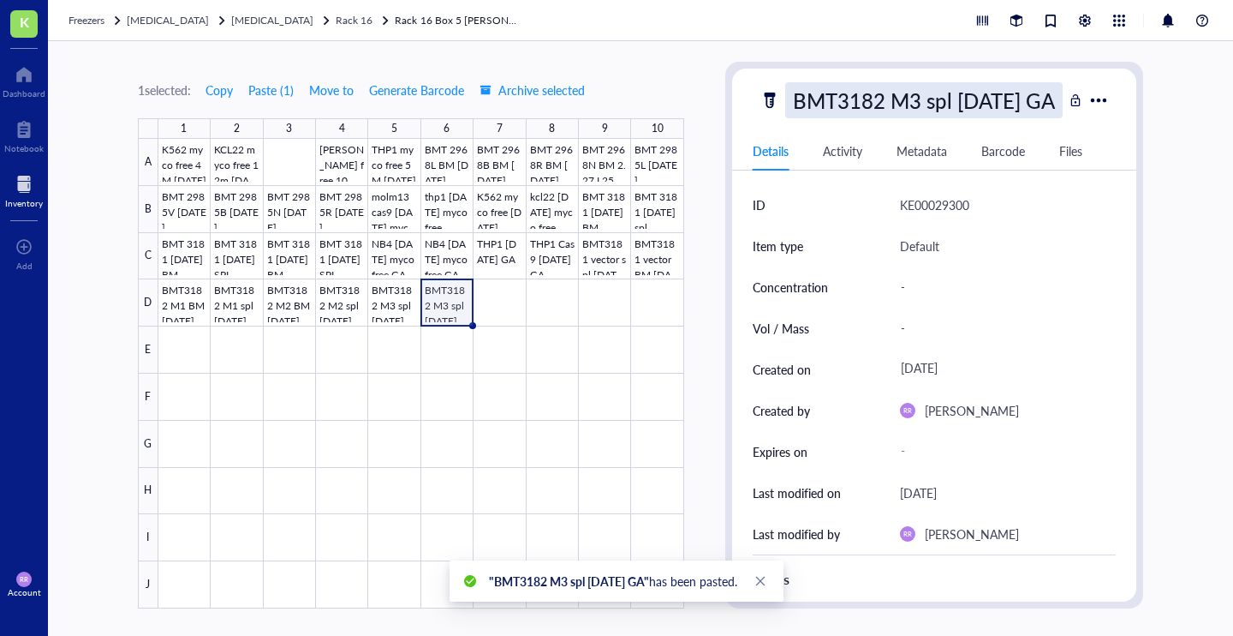
click at [935, 100] on div "BMT3182 M3 spl [DATE] GA" at bounding box center [924, 100] width 278 height 36
click at [946, 101] on input "BMT3182 M3 spl [DATE] GA" at bounding box center [924, 100] width 276 height 34
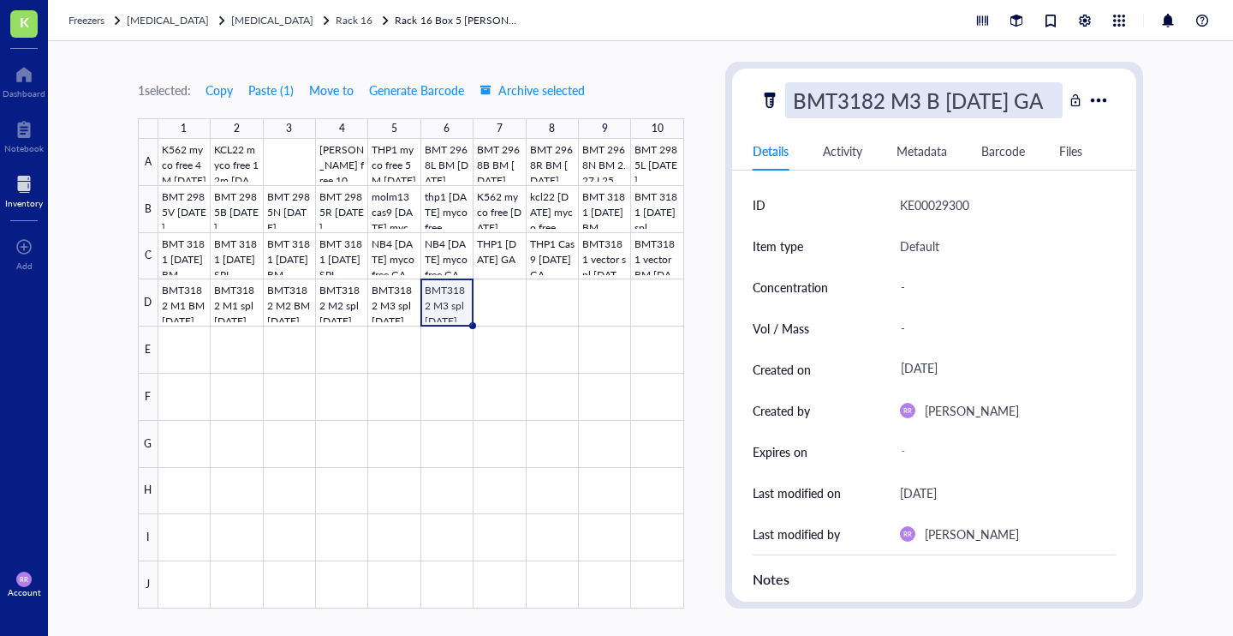
type input "BMT3182 M3 BM [DATE] GA"
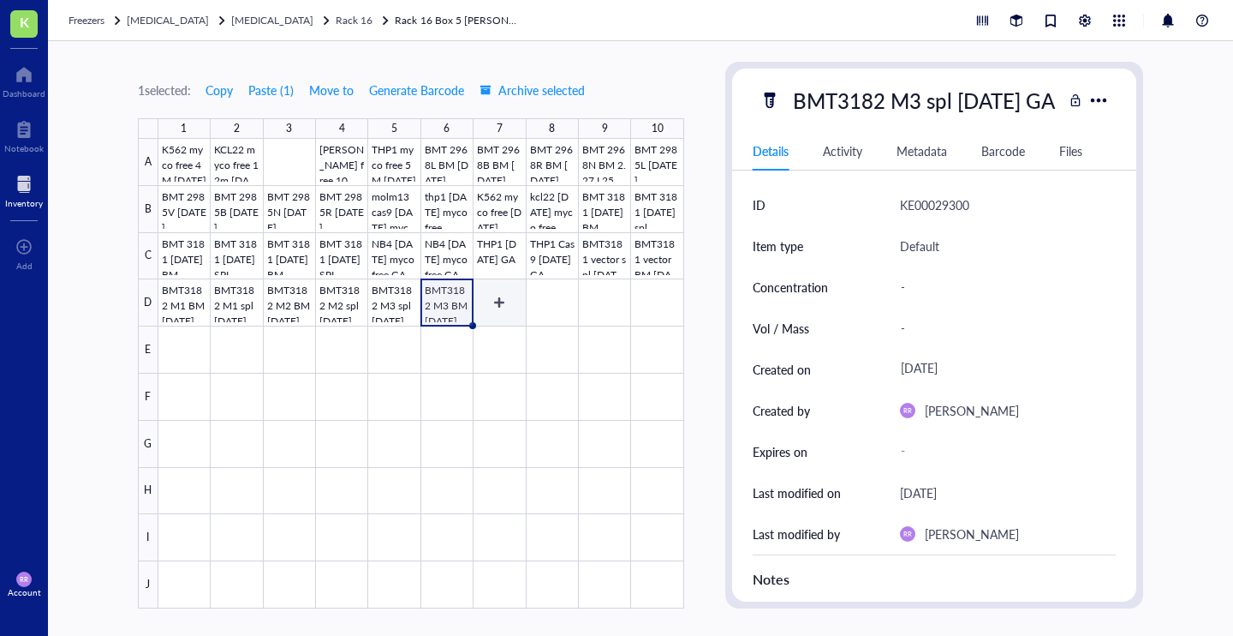
click at [491, 302] on div at bounding box center [421, 373] width 526 height 469
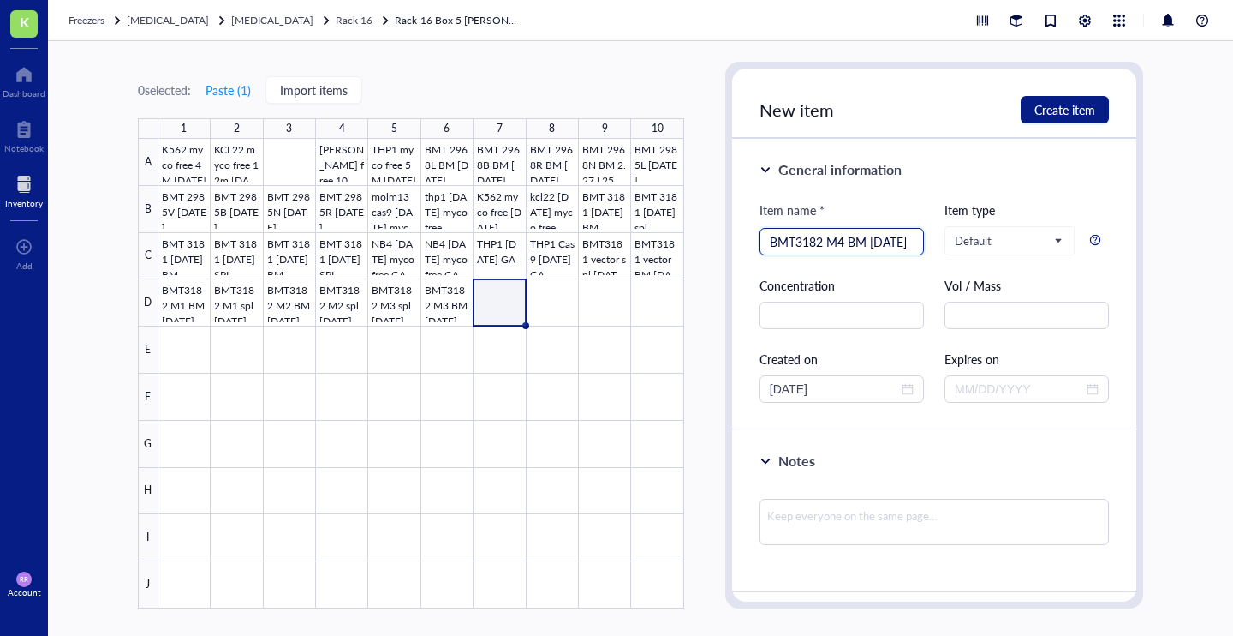
type input "BMT3182 M4 BM [DATE]"
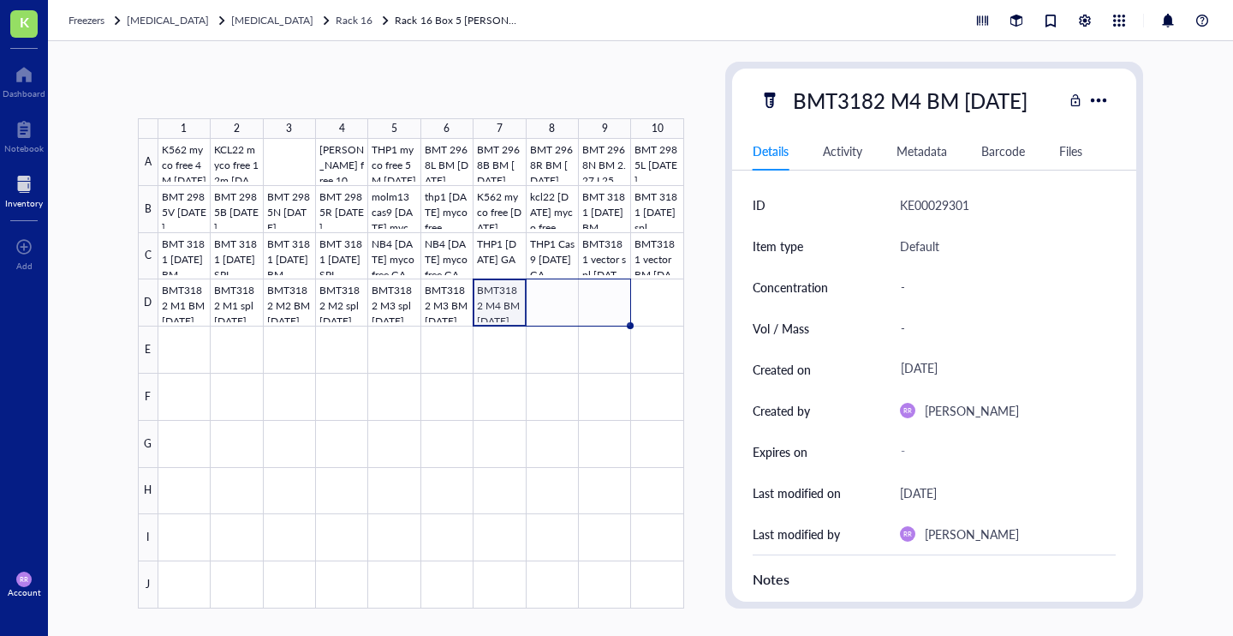
drag, startPoint x: 528, startPoint y: 325, endPoint x: 582, endPoint y: 325, distance: 54.8
click at [0, 0] on div "K562 myco free 4M [DATE] KCL22 myco free 12m [DATE] Kasumi myco free 10M [DATE]…" at bounding box center [0, 0] width 0 height 0
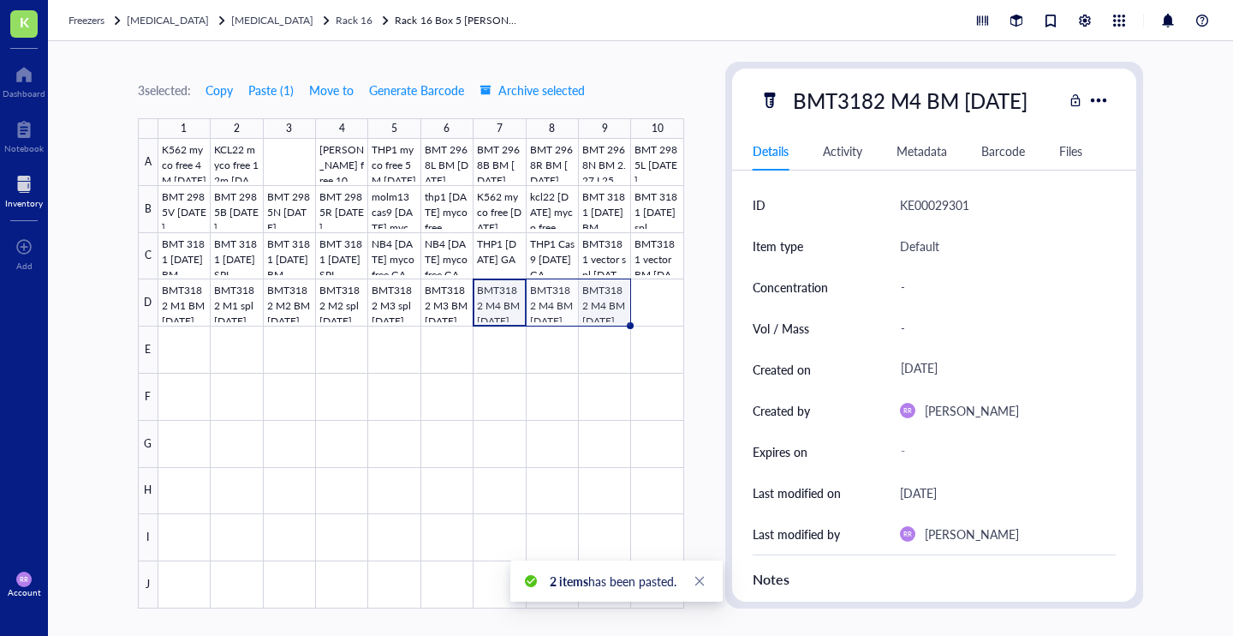
click at [609, 298] on div at bounding box center [421, 373] width 526 height 469
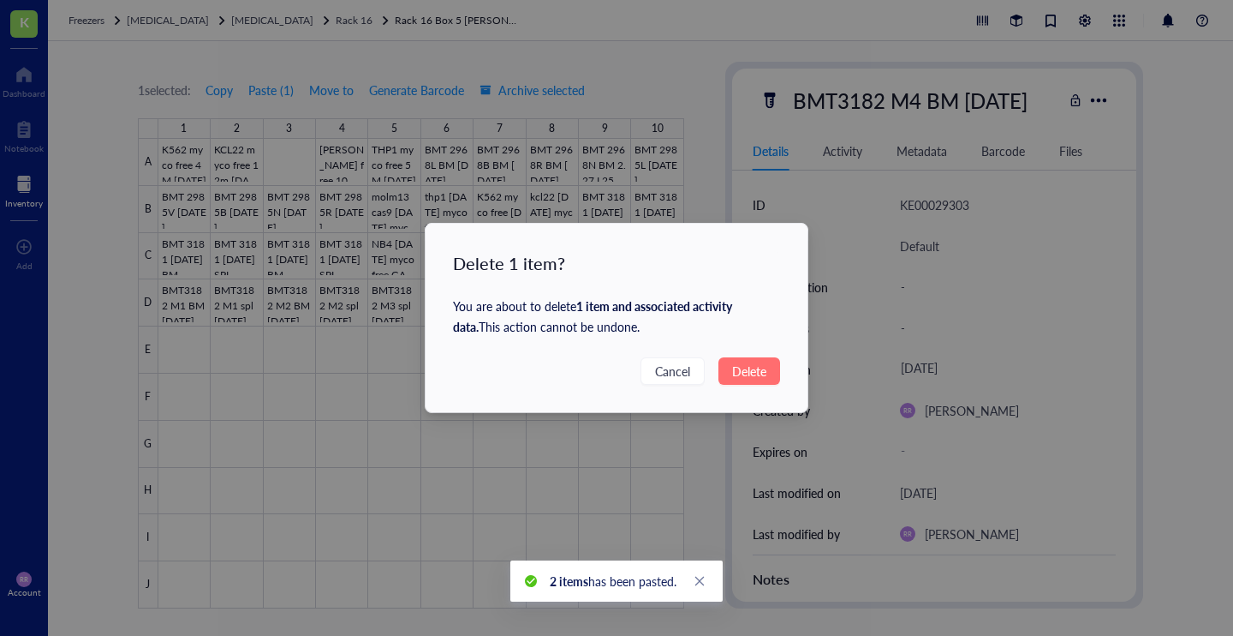
click at [738, 371] on span "Delete" at bounding box center [749, 370] width 34 height 19
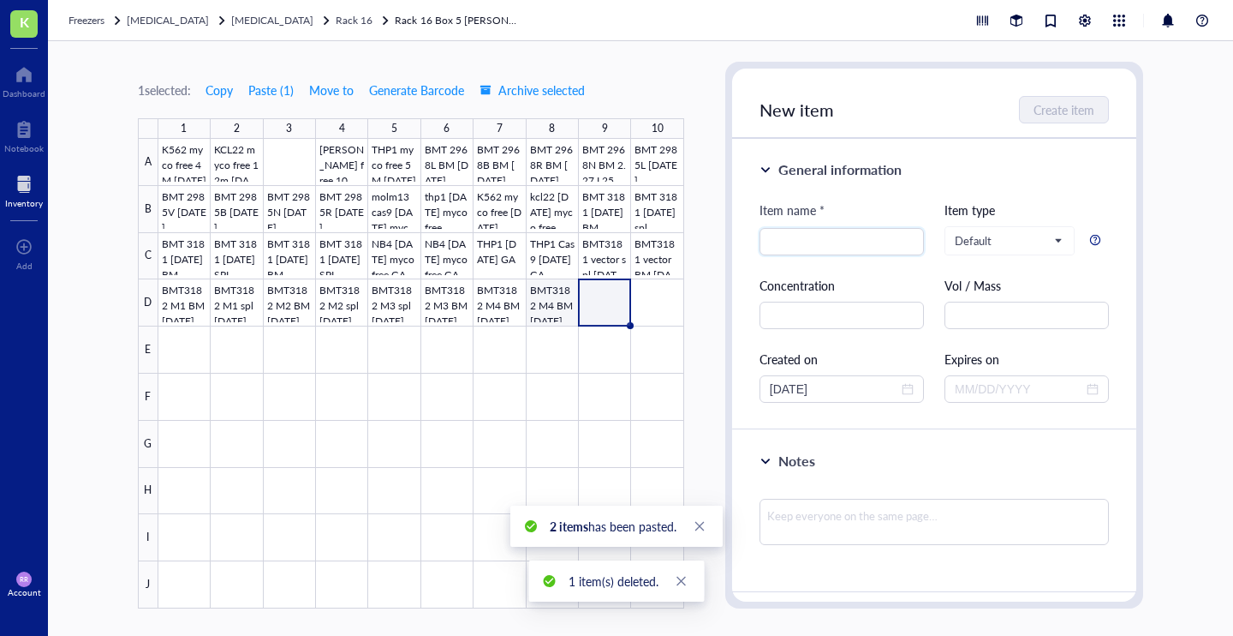
click at [548, 309] on div at bounding box center [421, 373] width 526 height 469
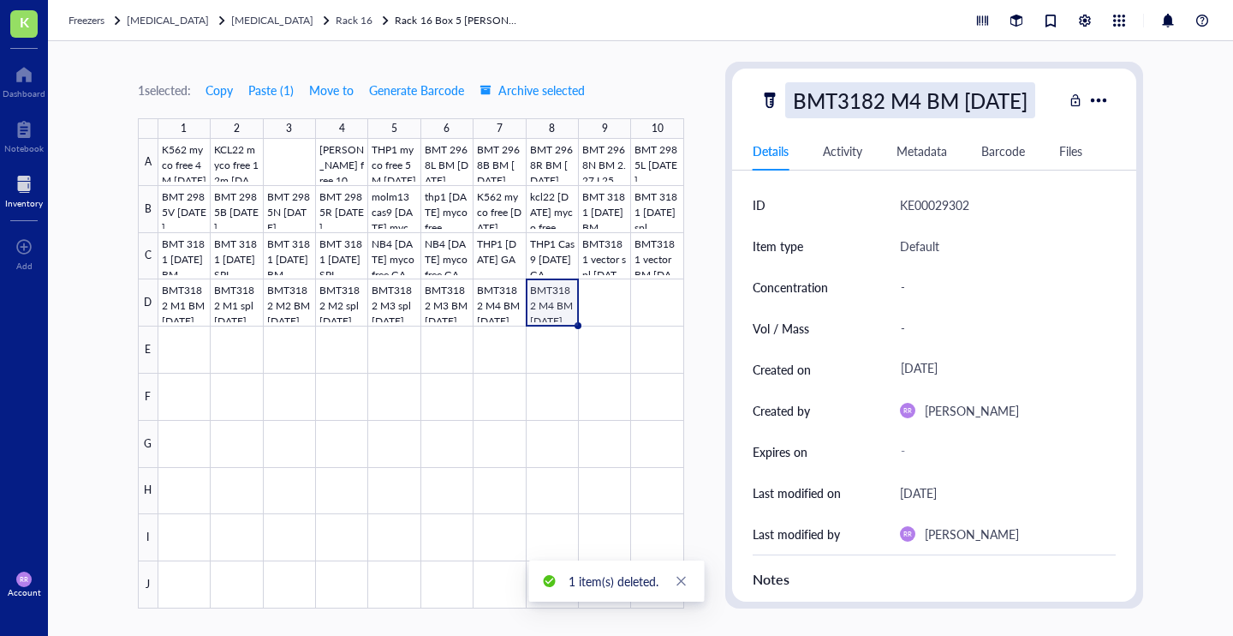
click at [917, 90] on div "BMT3182 M4 BM [DATE]" at bounding box center [910, 100] width 250 height 36
click at [950, 103] on input "BMT3182 M4 BM [DATE]" at bounding box center [918, 100] width 264 height 34
click at [944, 105] on input "BMT3182 M4 BM [DATE]" at bounding box center [918, 100] width 264 height 34
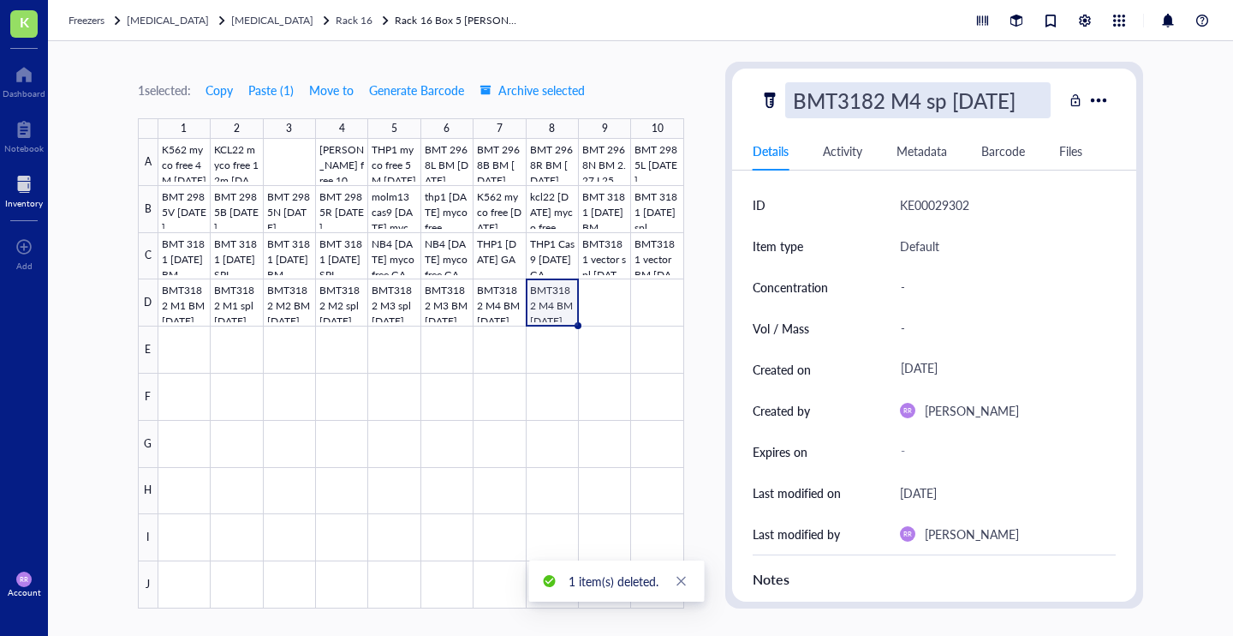
type input "BMT3182 M4 spl [DATE]"
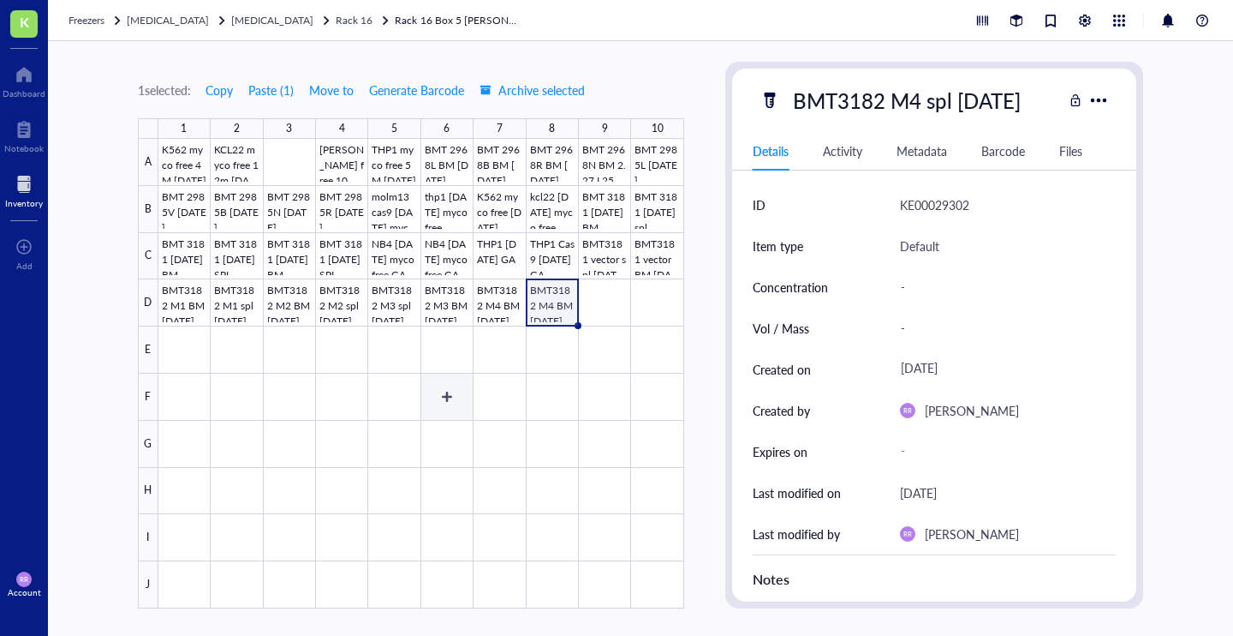
click at [549, 373] on div at bounding box center [421, 373] width 526 height 469
